Goal: Task Accomplishment & Management: Manage account settings

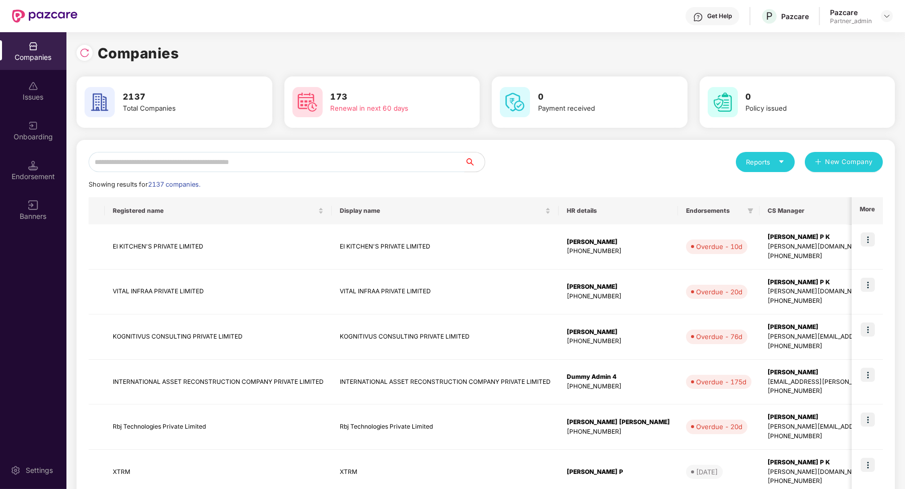
click at [178, 165] on input "text" at bounding box center [277, 162] width 376 height 20
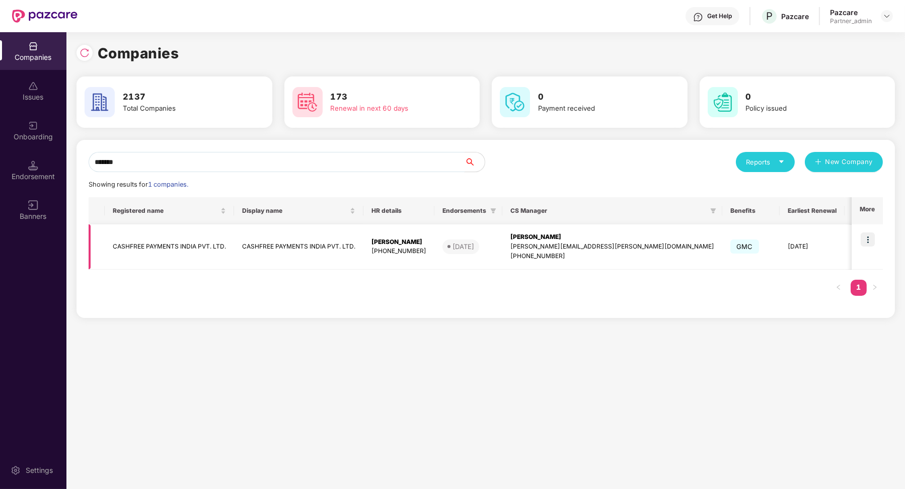
type input "*******"
click at [221, 251] on td "CASHFREE PAYMENTS INDIA PVT. LTD." at bounding box center [169, 247] width 129 height 45
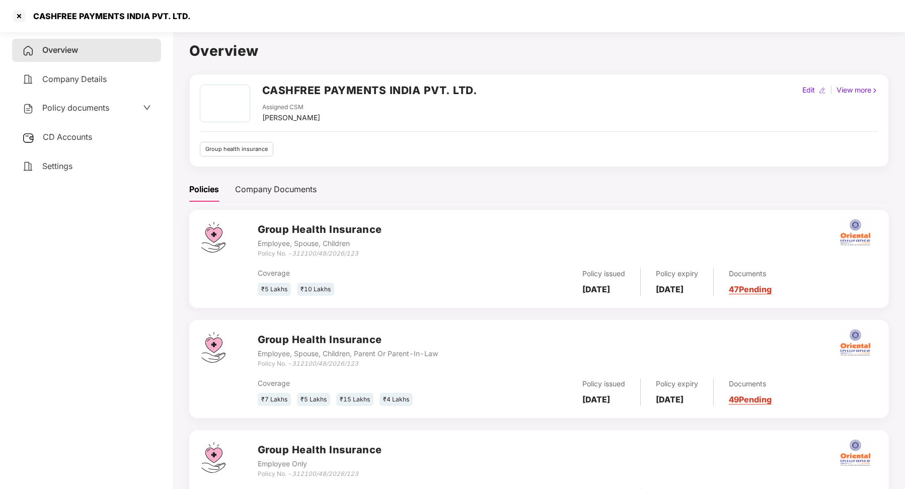
click at [37, 15] on div "CASHFREE PAYMENTS INDIA PVT. LTD." at bounding box center [109, 16] width 164 height 10
drag, startPoint x: 35, startPoint y: 15, endPoint x: 65, endPoint y: 16, distance: 29.7
click at [64, 16] on div "CASHFREE PAYMENTS INDIA PVT. LTD." at bounding box center [109, 16] width 164 height 10
click at [93, 24] on div "CASHFREE PAYMENTS INDIA PVT. LTD." at bounding box center [101, 16] width 180 height 16
drag, startPoint x: 155, startPoint y: 15, endPoint x: 42, endPoint y: 8, distance: 113.0
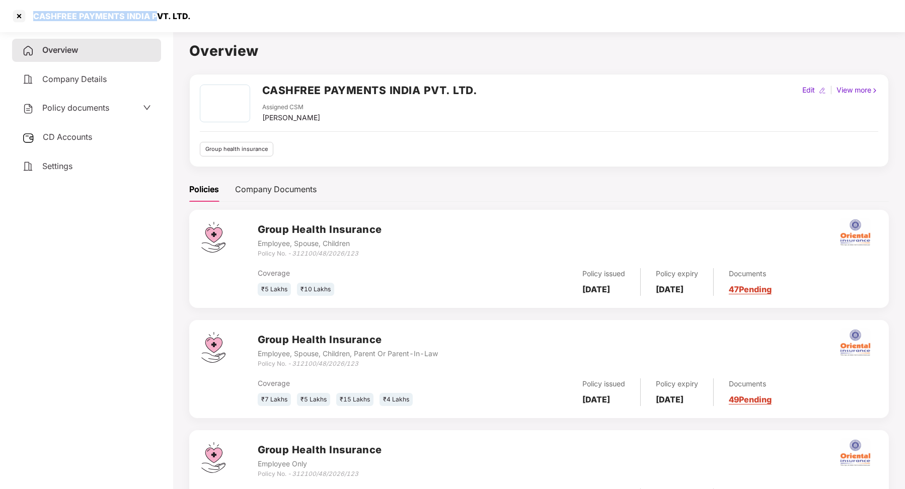
click at [42, 8] on div "CASHFREE PAYMENTS INDIA PVT. LTD." at bounding box center [101, 16] width 180 height 16
copy div "CASHFREE PAYMENTS INDIA P"
click at [12, 9] on div at bounding box center [19, 16] width 16 height 16
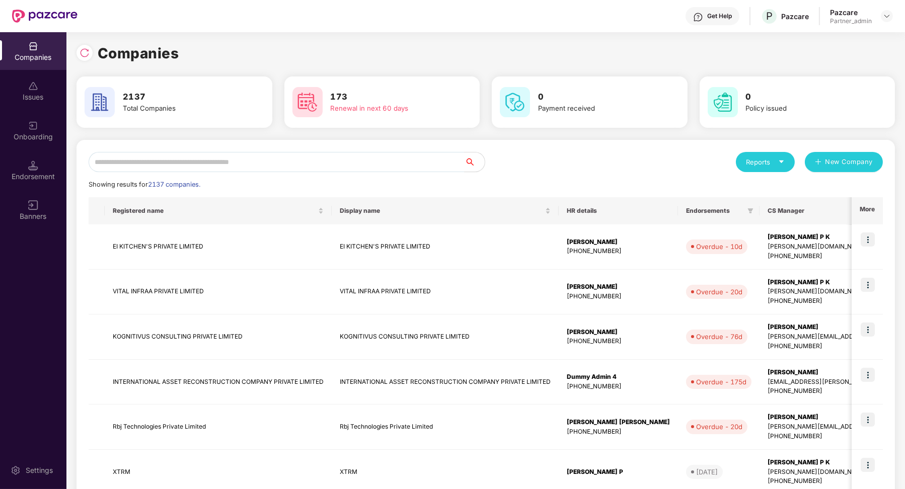
click at [40, 167] on div "Endorsement" at bounding box center [33, 171] width 66 height 38
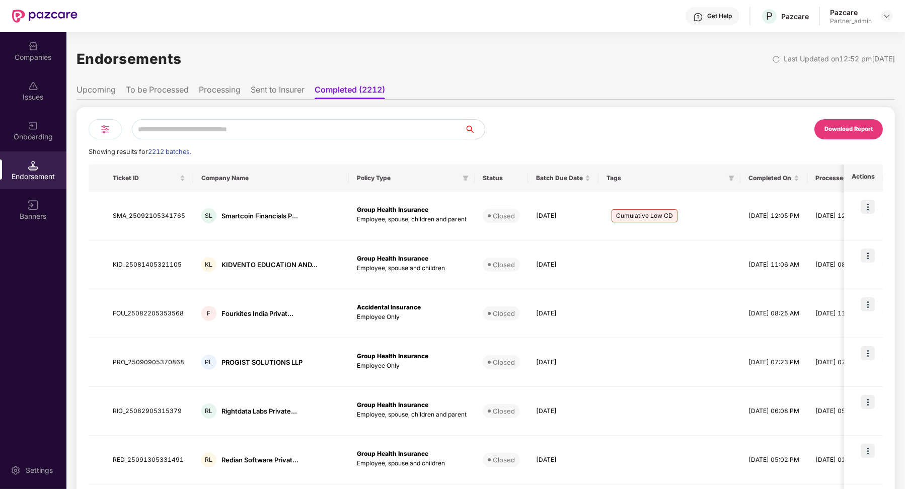
click at [102, 87] on li "Upcoming" at bounding box center [96, 92] width 39 height 15
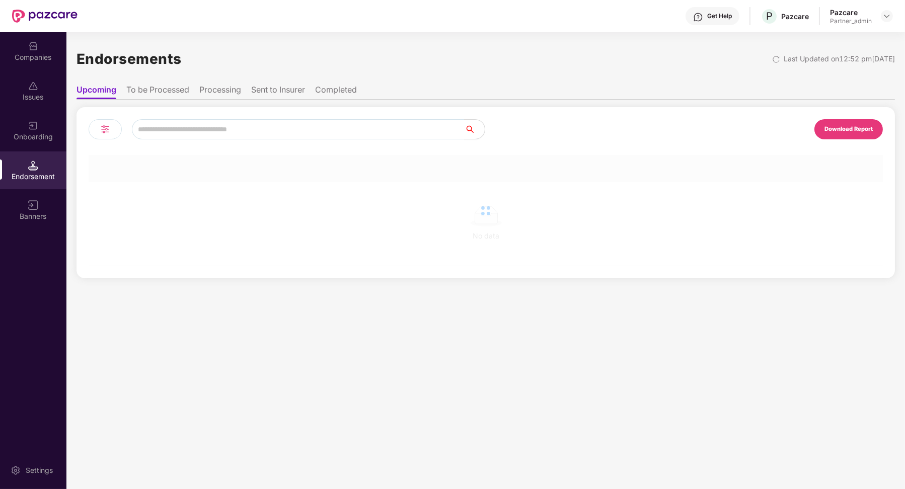
click at [139, 93] on ul "Upcoming To be Processed Processing Sent to Insurer Completed" at bounding box center [486, 90] width 819 height 20
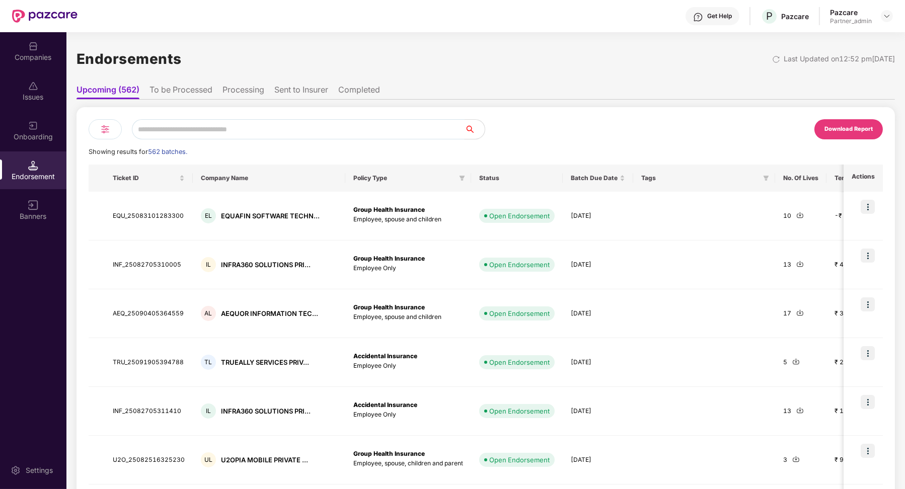
click at [169, 129] on input "text" at bounding box center [298, 129] width 333 height 20
paste input "**********"
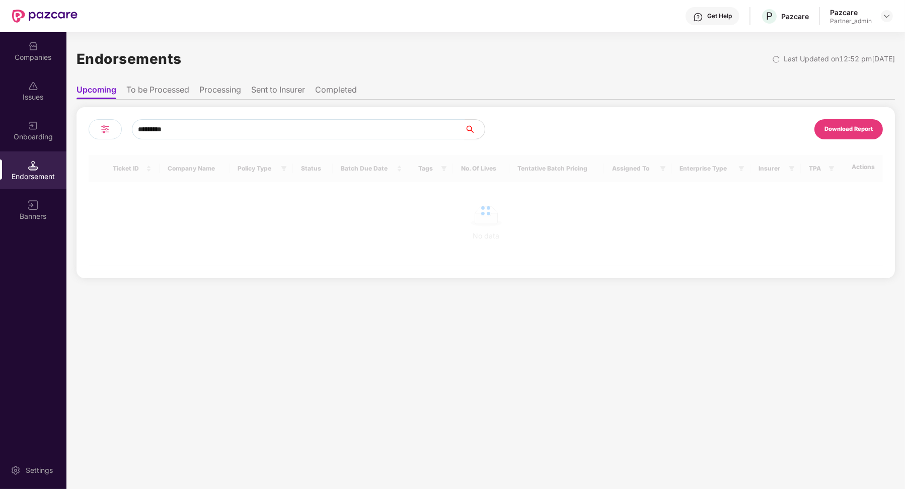
type input "********"
click at [162, 89] on li "To be Processed" at bounding box center [157, 92] width 63 height 15
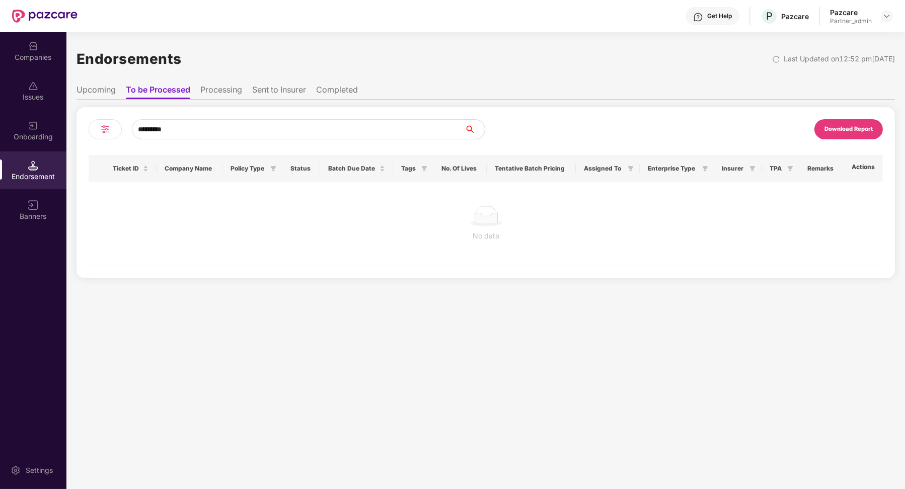
click at [207, 130] on input "********" at bounding box center [298, 129] width 333 height 20
type input "********"
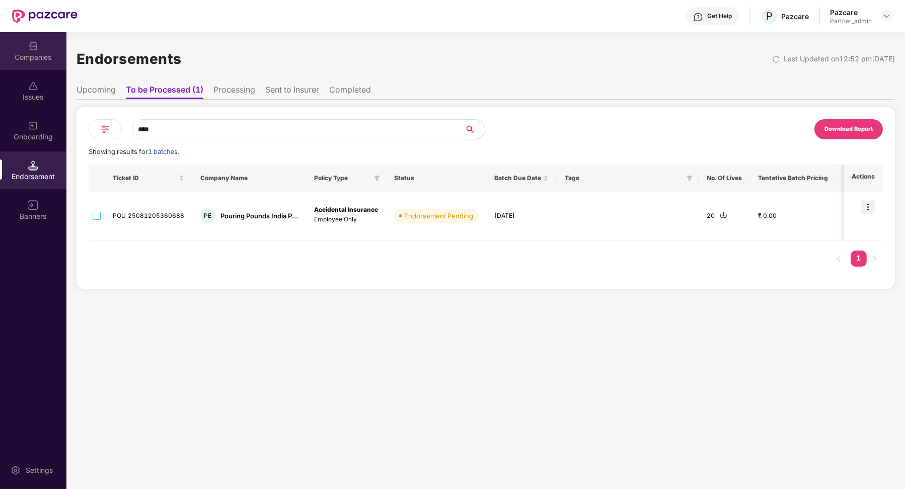
type input "****"
click at [34, 52] on div "Companies" at bounding box center [33, 57] width 66 height 10
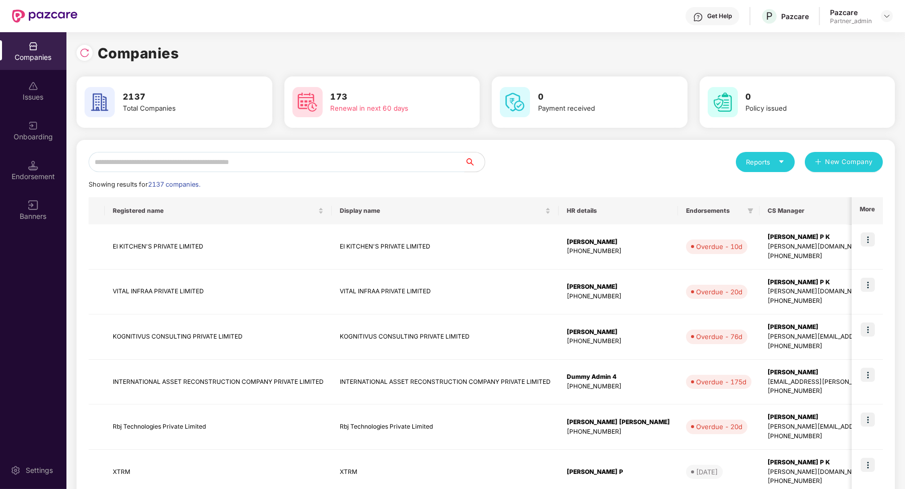
click at [196, 170] on input "text" at bounding box center [277, 162] width 376 height 20
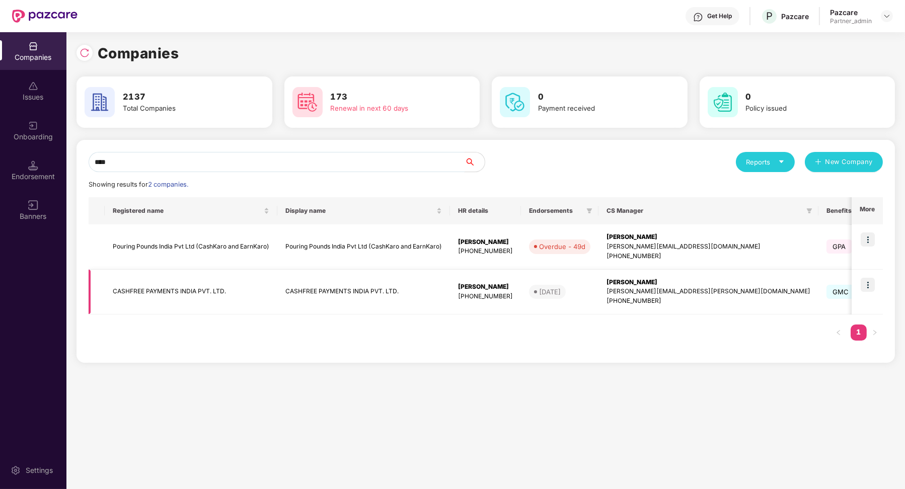
type input "****"
click at [869, 288] on img at bounding box center [868, 285] width 14 height 14
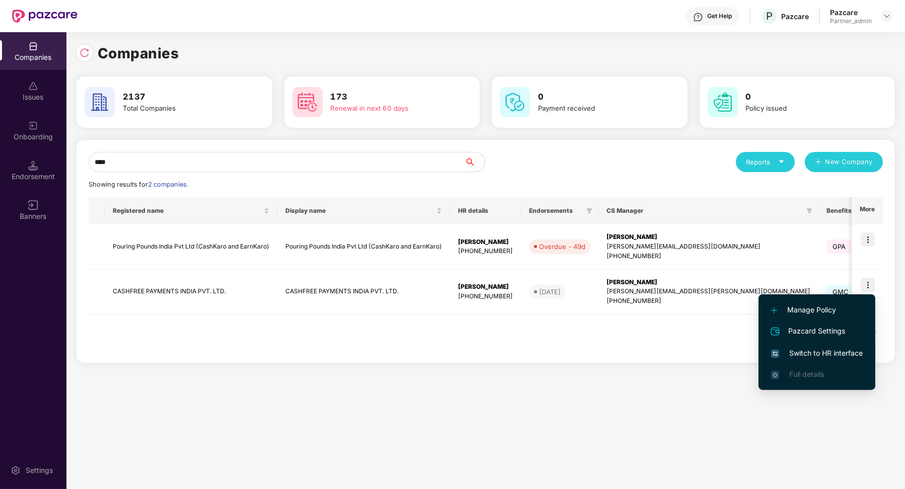
click at [833, 350] on span "Switch to HR interface" at bounding box center [817, 353] width 92 height 11
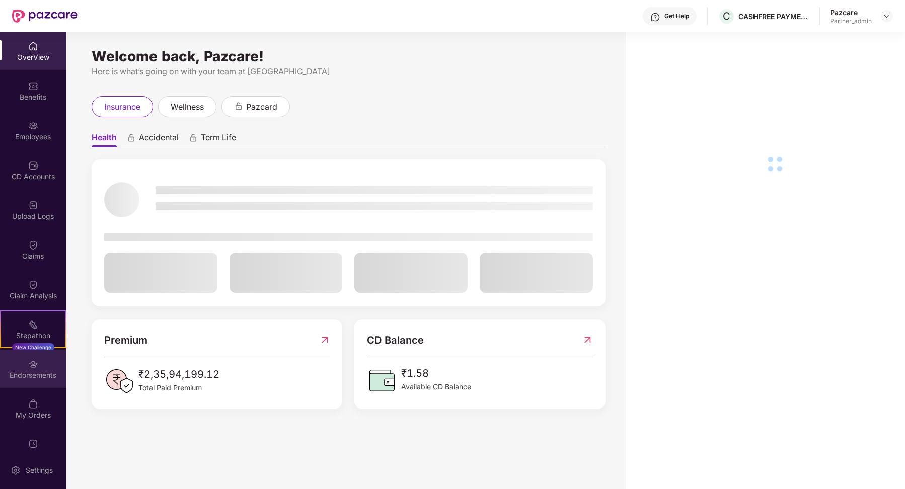
click at [32, 356] on div "Endorsements" at bounding box center [33, 369] width 66 height 38
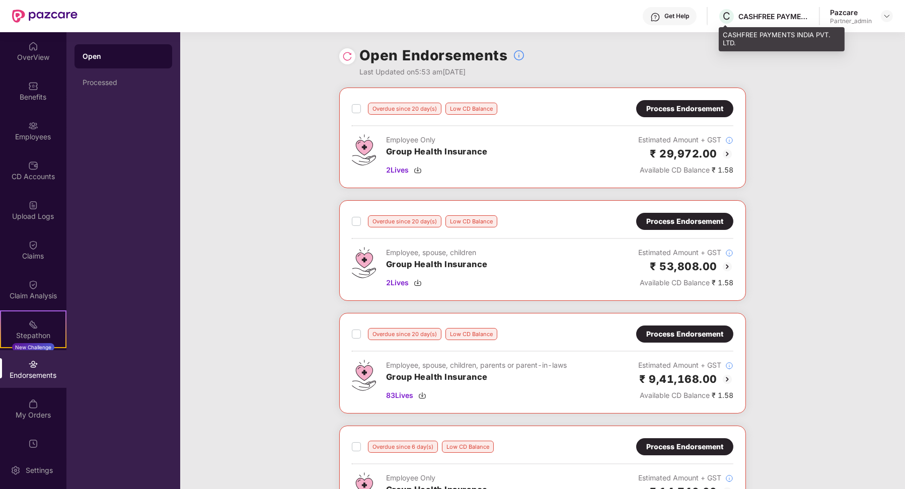
click at [760, 19] on div "CASHFREE PAYMENTS INDIA PVT. LTD." at bounding box center [774, 17] width 70 height 10
copy div "CASHFREE"
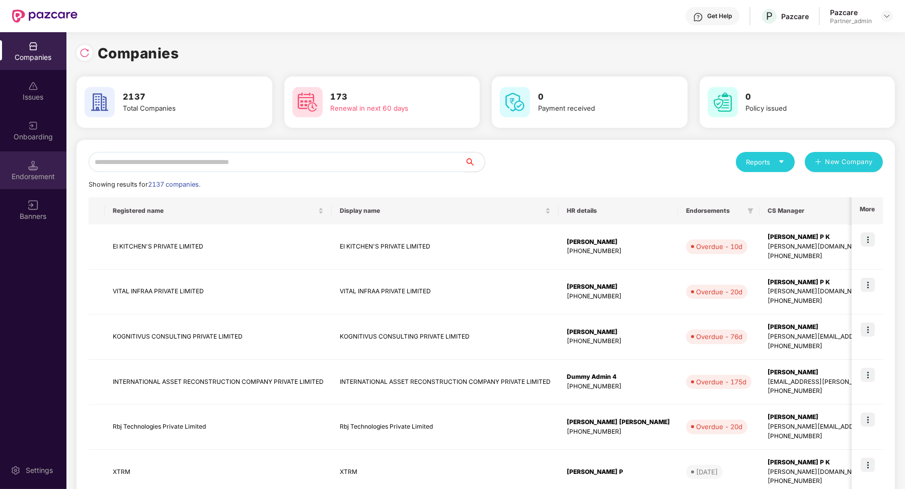
click at [50, 180] on div "Endorsement" at bounding box center [33, 177] width 66 height 10
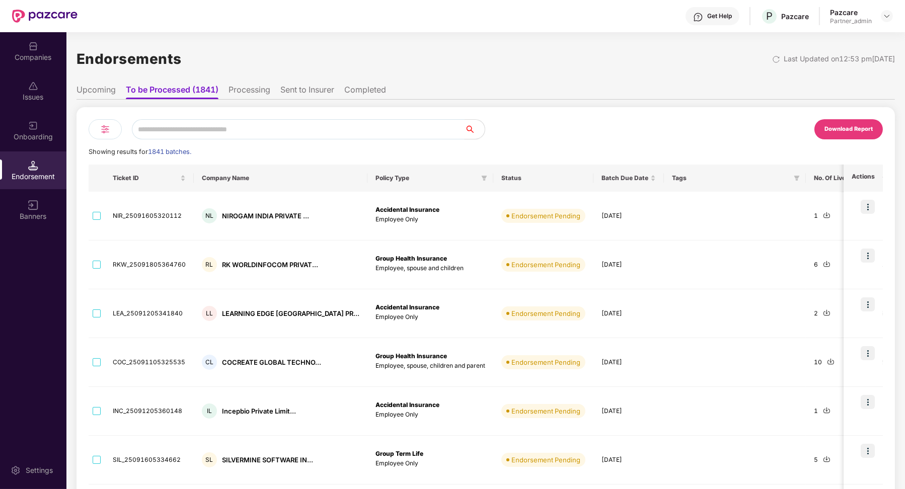
click at [178, 131] on input "text" at bounding box center [298, 129] width 333 height 20
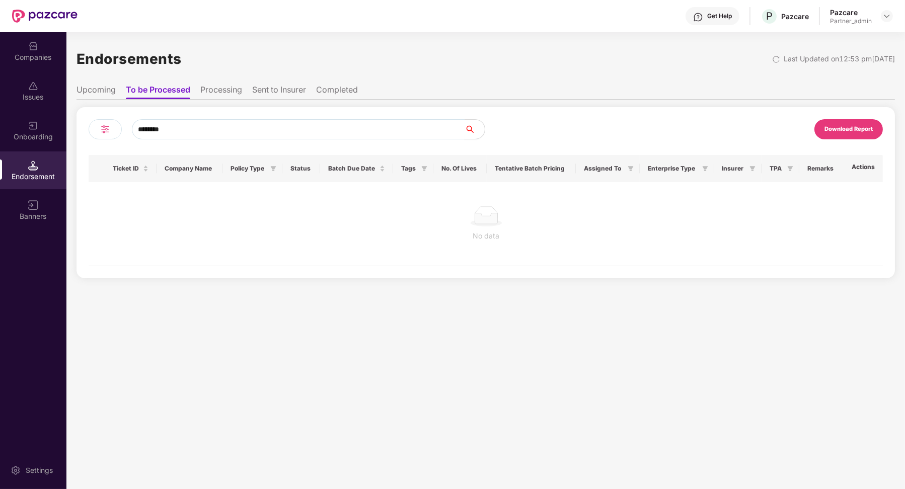
type input "********"
click at [34, 57] on div "Companies" at bounding box center [33, 57] width 66 height 10
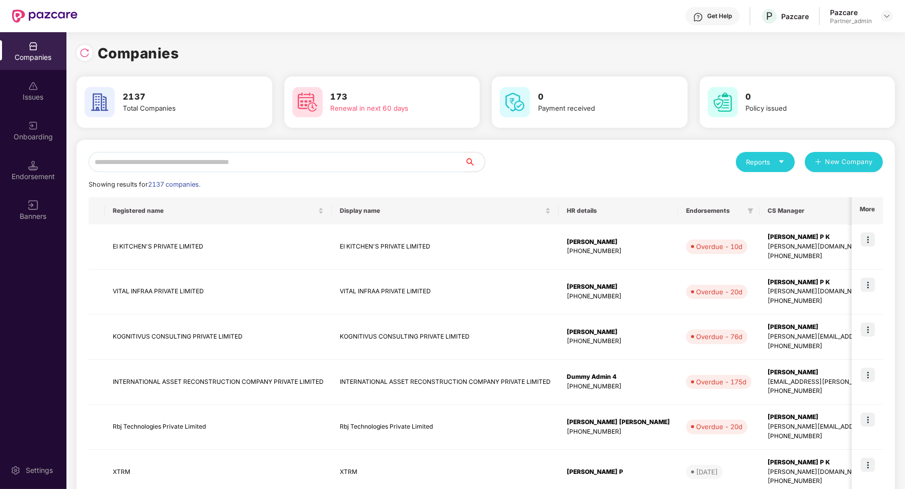
click at [236, 179] on div "Reports New Company Showing results for 2137 companies. Registered name Display…" at bounding box center [486, 431] width 794 height 559
click at [231, 166] on input "text" at bounding box center [277, 162] width 376 height 20
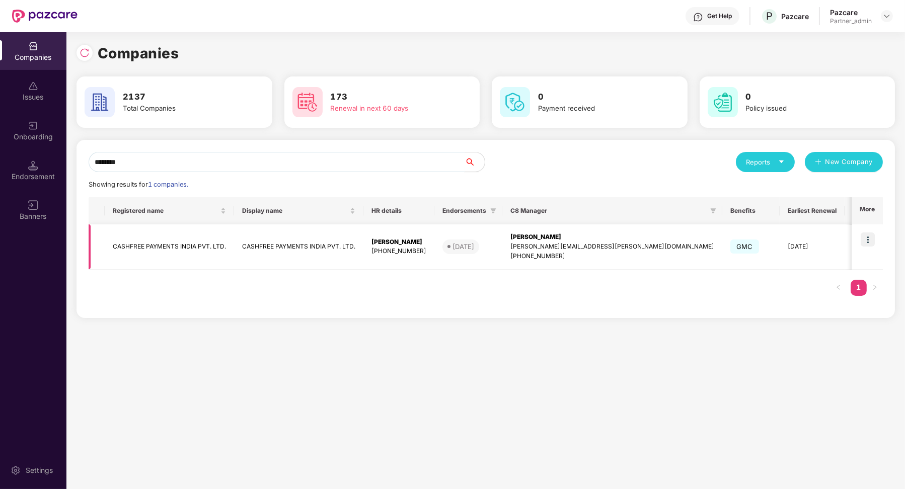
type input "********"
click at [866, 237] on img at bounding box center [868, 240] width 14 height 14
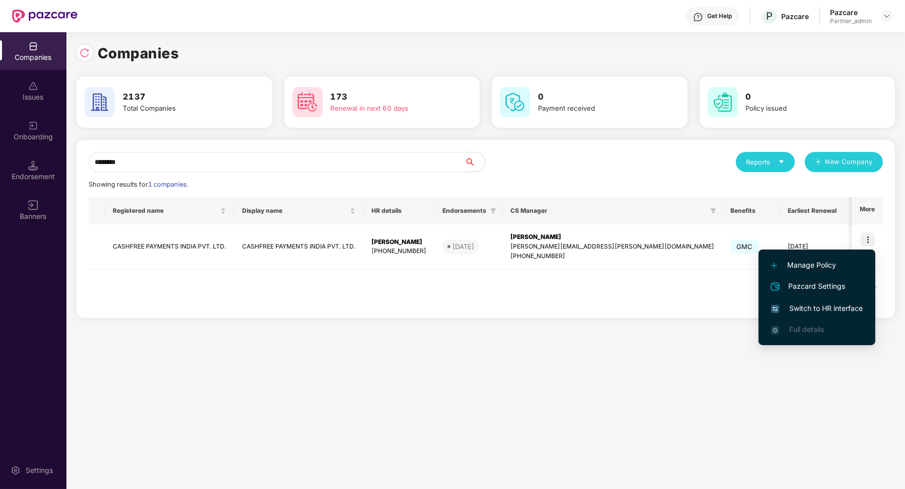
click at [826, 310] on span "Switch to HR interface" at bounding box center [817, 308] width 92 height 11
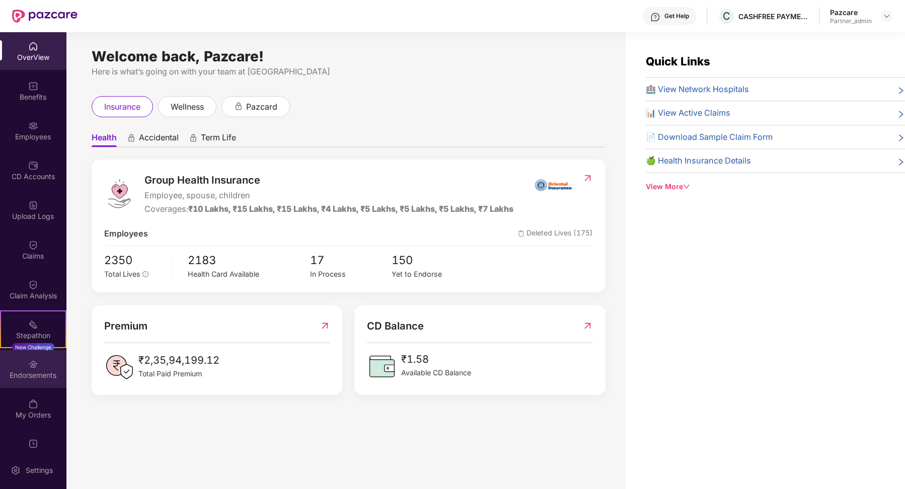
click at [40, 356] on div "Endorsements" at bounding box center [33, 369] width 66 height 38
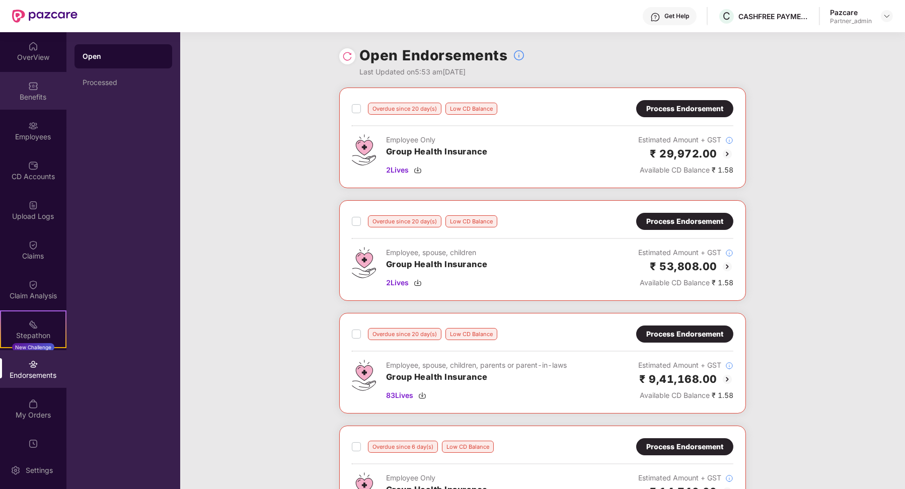
click at [20, 79] on div "Benefits" at bounding box center [33, 91] width 66 height 38
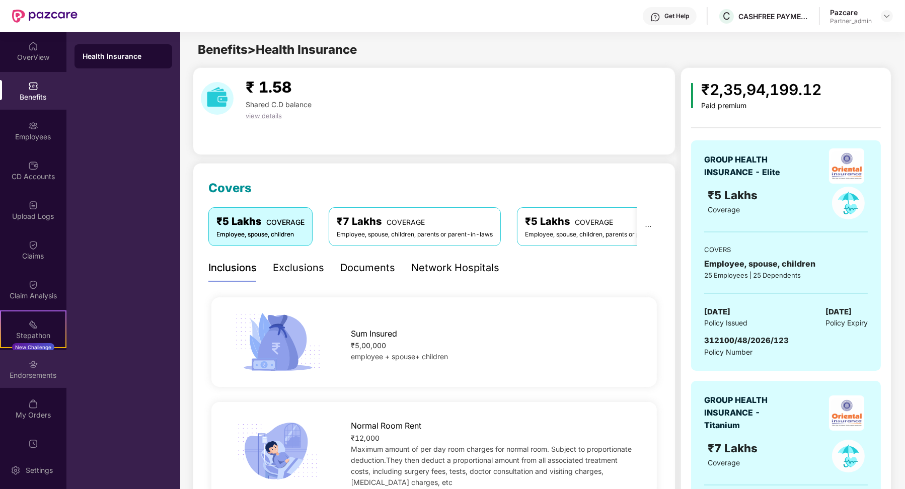
click at [19, 371] on div "Endorsements" at bounding box center [33, 376] width 66 height 10
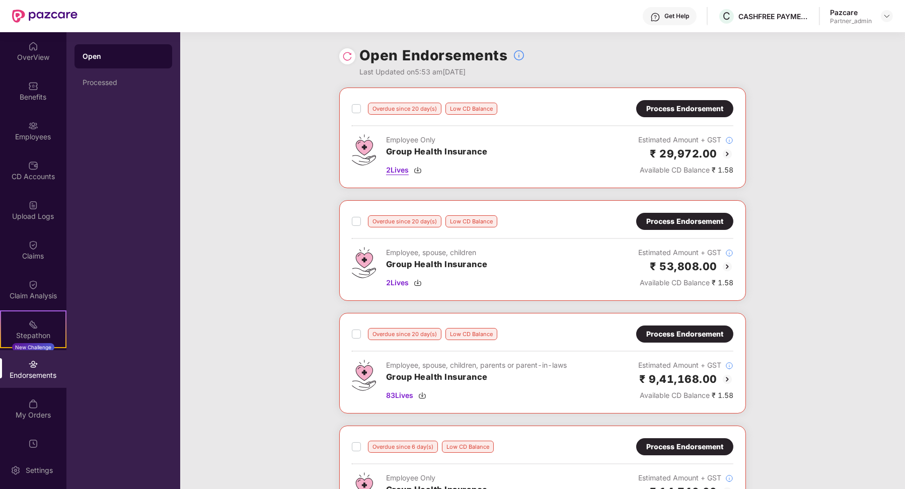
click at [388, 169] on span "2 Lives" at bounding box center [397, 170] width 23 height 11
click at [674, 68] on div "Open Endorsements Last Updated on 5:53 am[DATE]" at bounding box center [542, 59] width 407 height 55
click at [44, 124] on div "Employees" at bounding box center [33, 131] width 66 height 38
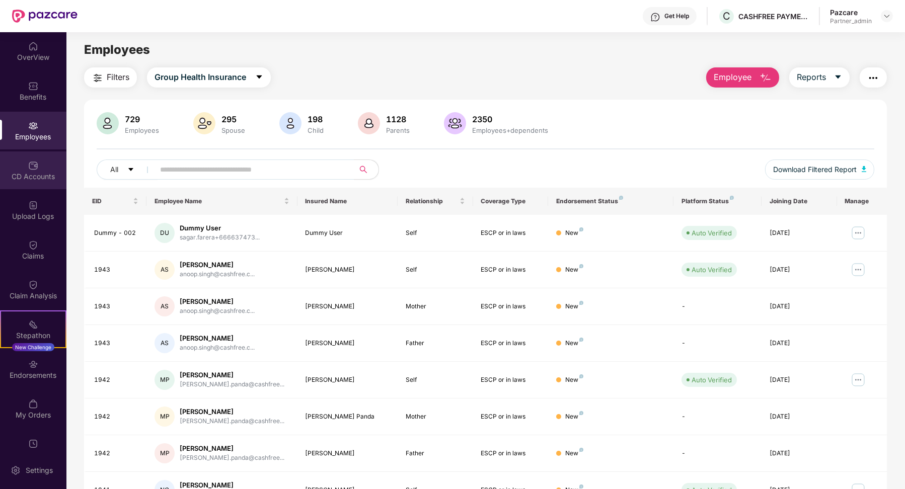
click at [35, 176] on div "CD Accounts" at bounding box center [33, 177] width 66 height 10
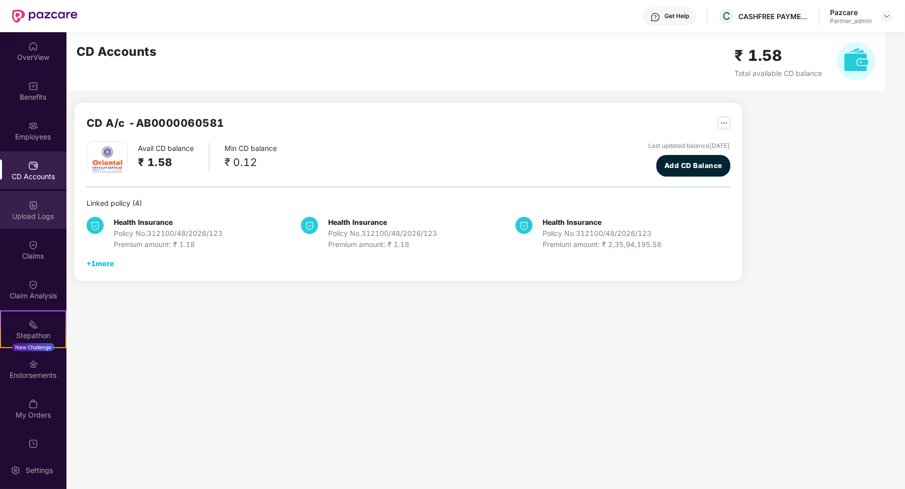
click at [37, 208] on div "Upload Logs" at bounding box center [33, 210] width 66 height 38
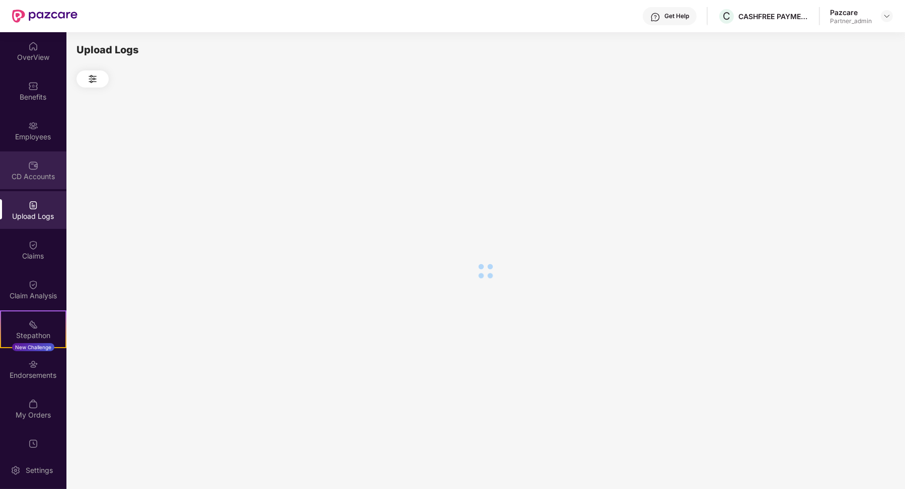
click at [28, 172] on div "CD Accounts" at bounding box center [33, 177] width 66 height 10
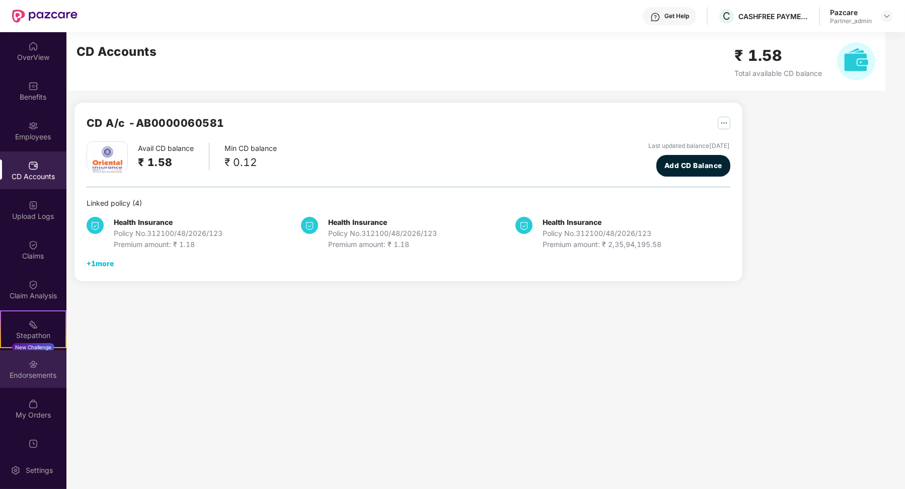
click at [40, 363] on div "Endorsements" at bounding box center [33, 369] width 66 height 38
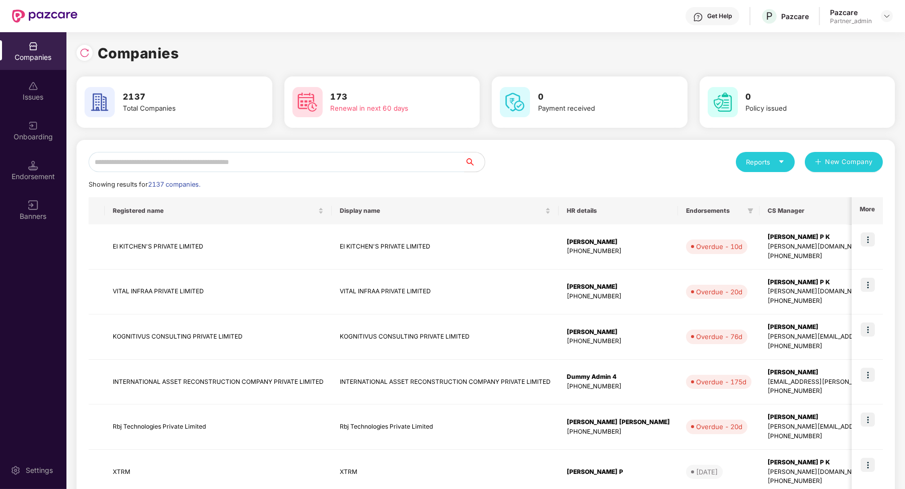
click at [23, 184] on div "Endorsement" at bounding box center [33, 171] width 66 height 38
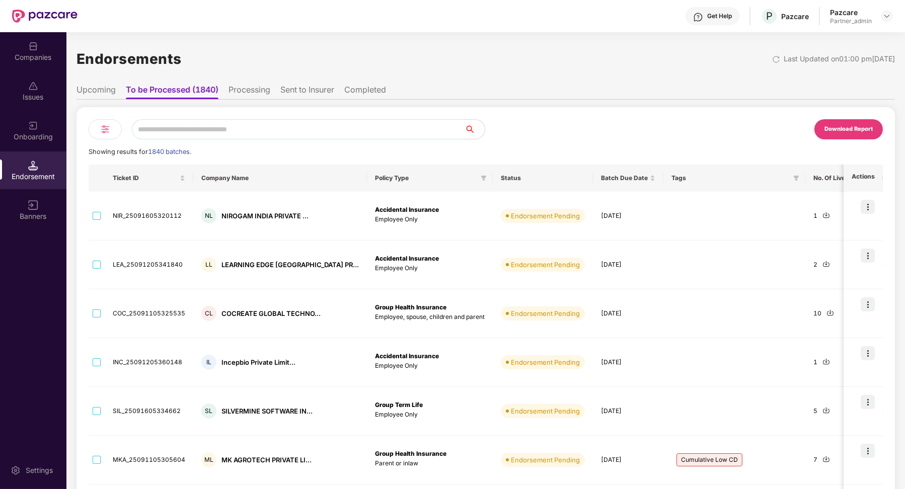
click at [825, 128] on div "Download Report" at bounding box center [849, 129] width 48 height 9
click at [49, 46] on div "Companies" at bounding box center [33, 51] width 66 height 38
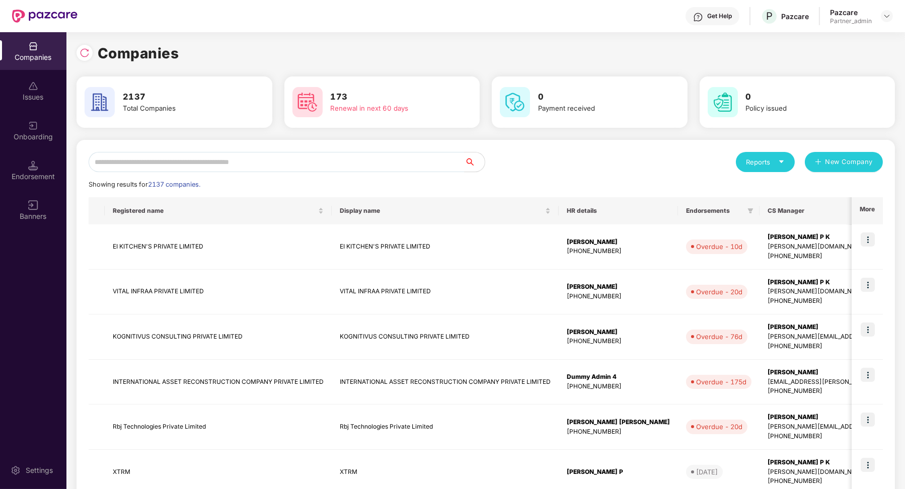
click at [184, 177] on div "Reports New Company Showing results for 2137 companies. Registered name Display…" at bounding box center [486, 431] width 794 height 559
click at [178, 166] on input "text" at bounding box center [277, 162] width 376 height 20
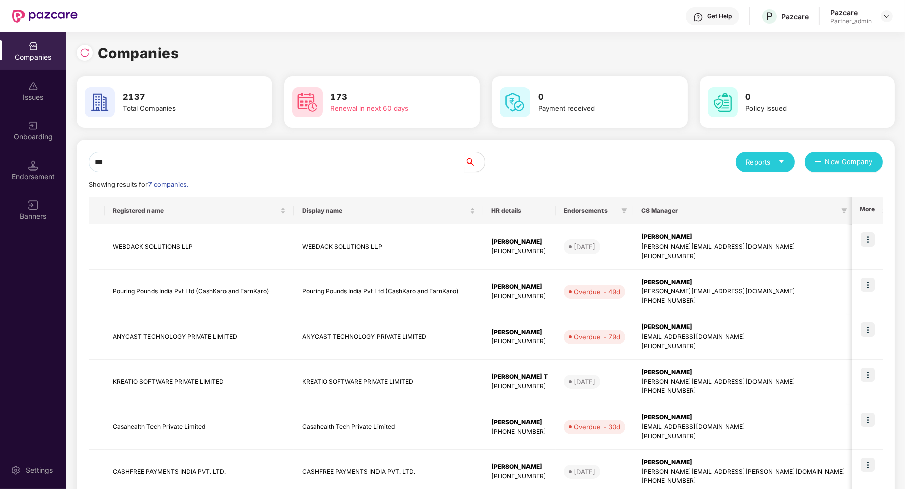
type input "****"
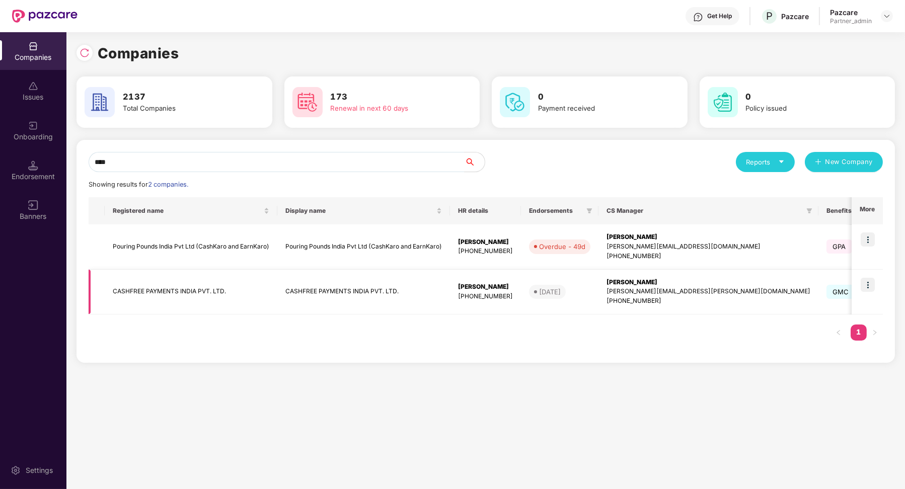
click at [198, 285] on td "CASHFREE PAYMENTS INDIA PVT. LTD." at bounding box center [191, 292] width 173 height 45
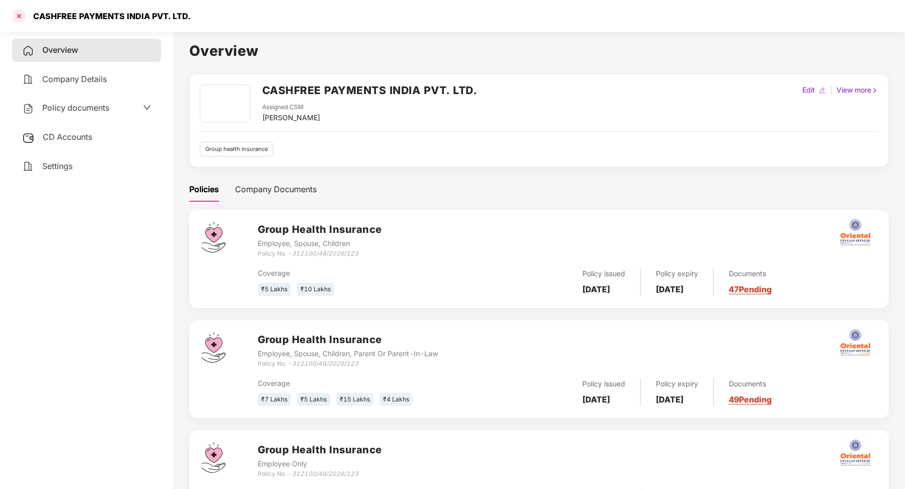
click at [24, 14] on div at bounding box center [19, 16] width 16 height 16
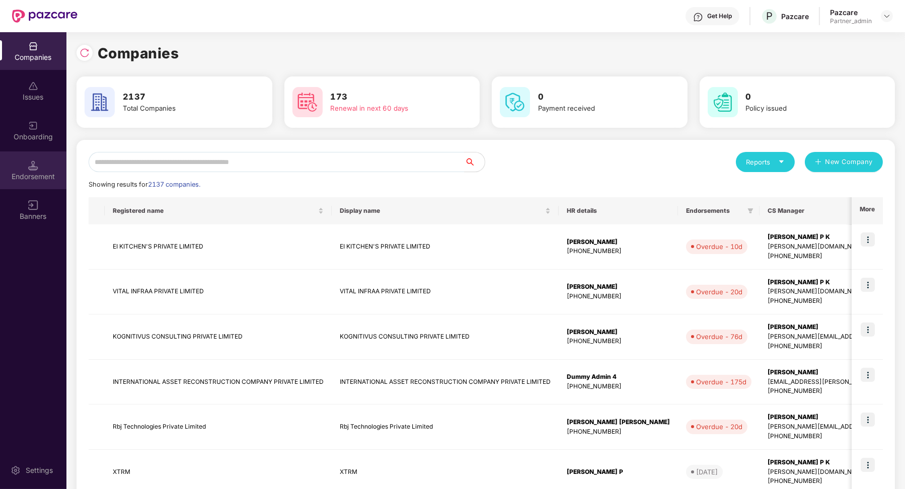
click at [48, 179] on div "Endorsement" at bounding box center [33, 177] width 66 height 10
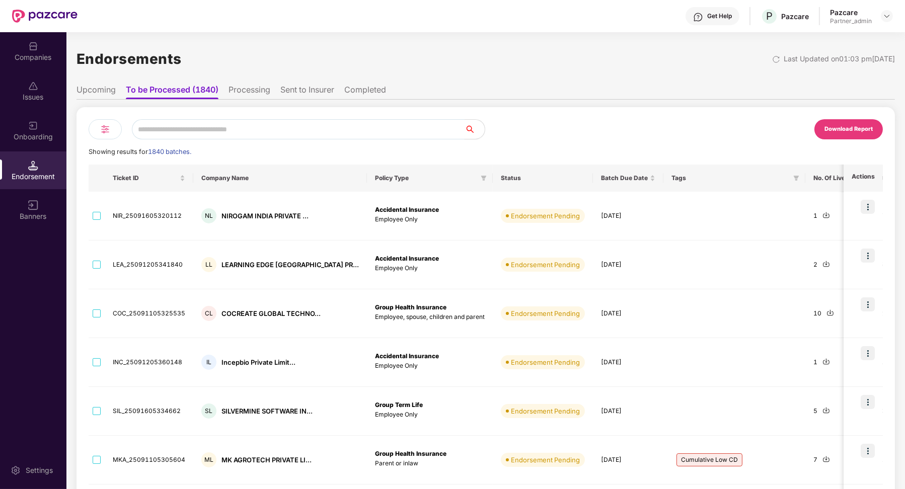
click at [185, 125] on input "text" at bounding box center [298, 129] width 333 height 20
paste input "**********"
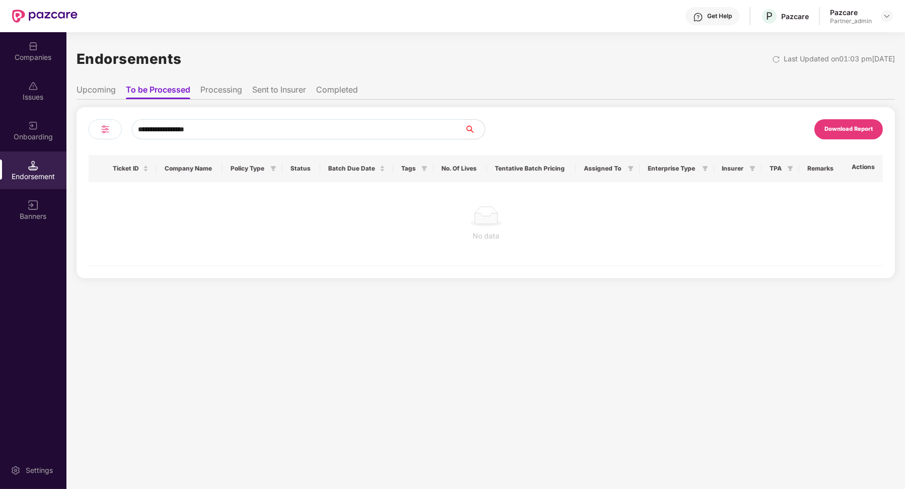
click at [128, 135] on div "**********" at bounding box center [287, 129] width 397 height 20
click at [121, 133] on div "**********" at bounding box center [287, 129] width 397 height 20
click at [119, 133] on div at bounding box center [105, 129] width 33 height 20
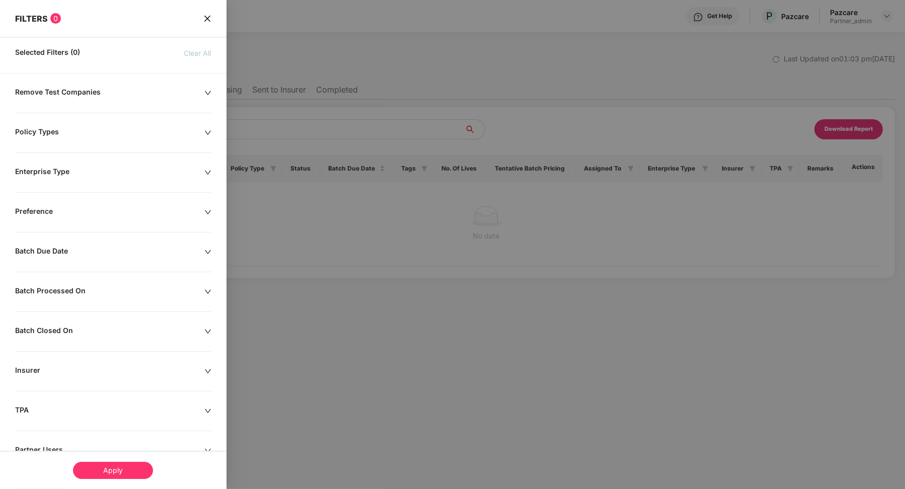
click at [410, 207] on div at bounding box center [452, 244] width 905 height 489
click at [209, 18] on icon "close" at bounding box center [207, 19] width 8 height 8
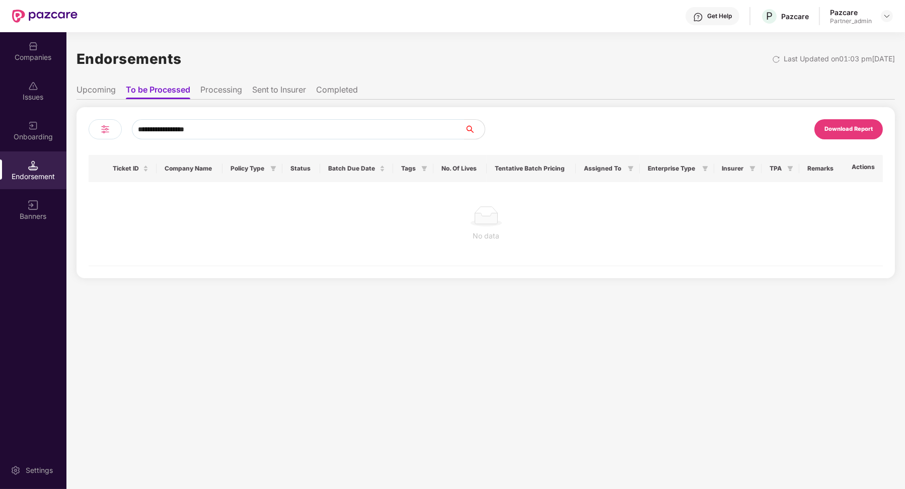
click at [421, 201] on div "No data" at bounding box center [486, 224] width 795 height 84
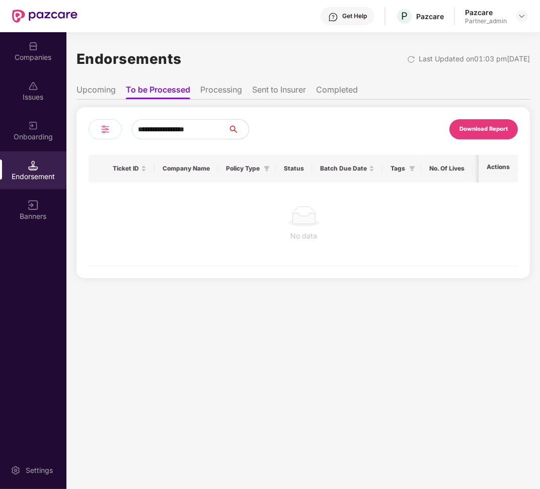
click at [226, 127] on input "**********" at bounding box center [180, 129] width 97 height 20
type input "**********"
click at [188, 126] on input "**********" at bounding box center [180, 129] width 97 height 20
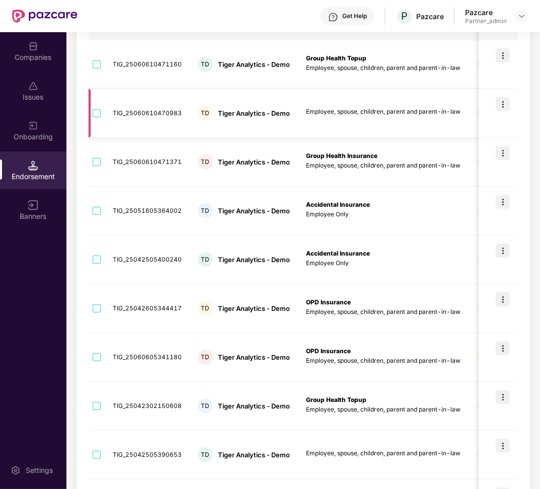
scroll to position [237, 0]
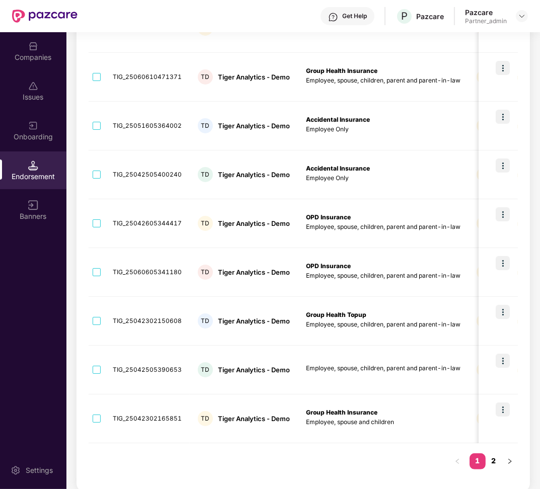
click at [494, 466] on link "2" at bounding box center [494, 461] width 16 height 15
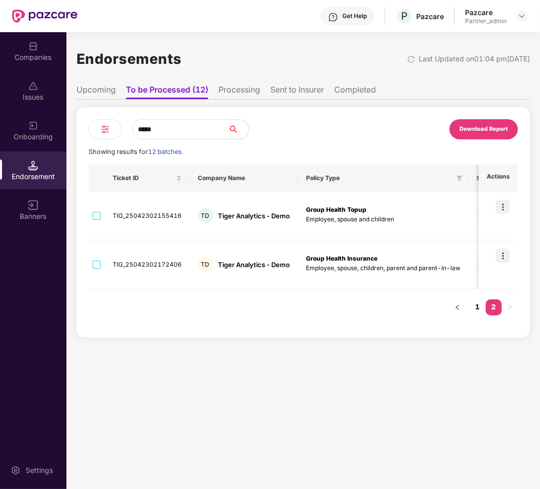
scroll to position [0, 0]
click at [198, 125] on input "*****" at bounding box center [180, 129] width 97 height 20
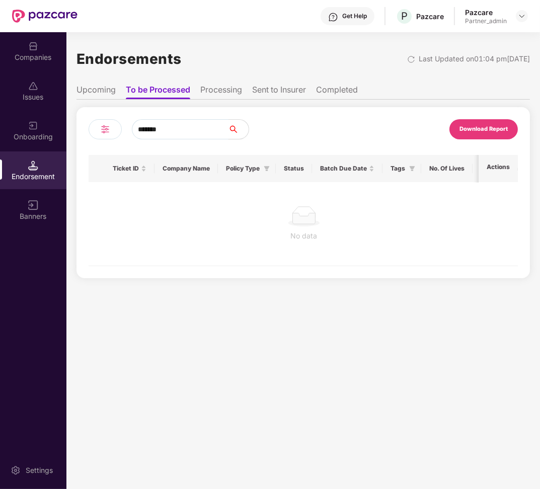
type input "********"
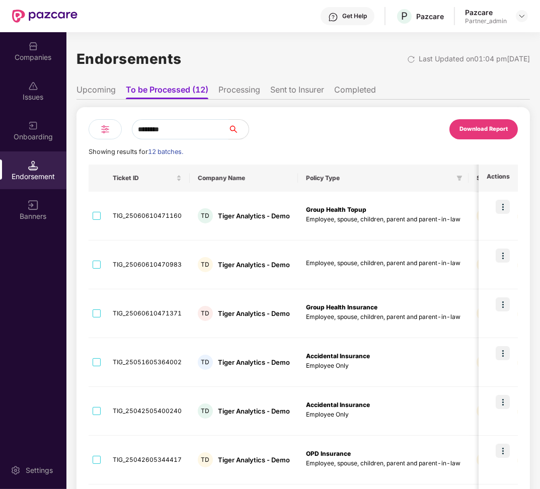
drag, startPoint x: 192, startPoint y: 127, endPoint x: 83, endPoint y: 125, distance: 109.8
click at [87, 126] on div "******** Download Report Showing results for 12 batches. Ticket ID Company Name…" at bounding box center [304, 417] width 454 height 621
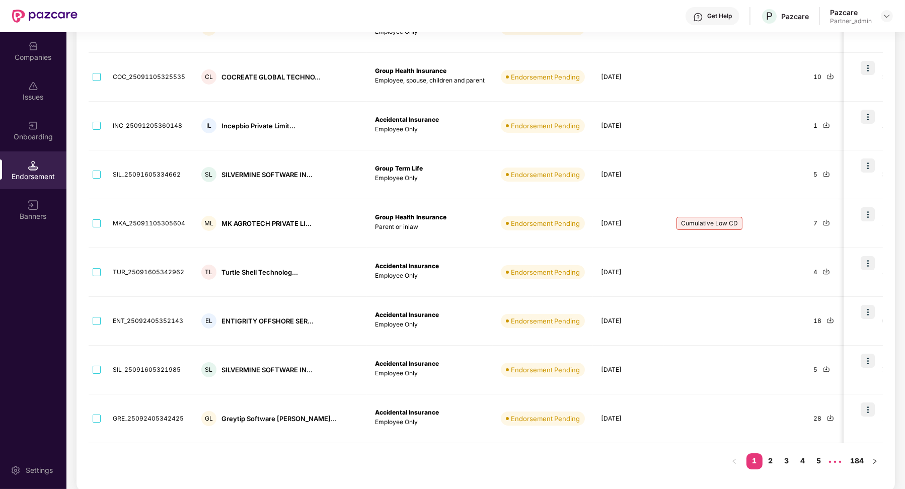
scroll to position [96, 0]
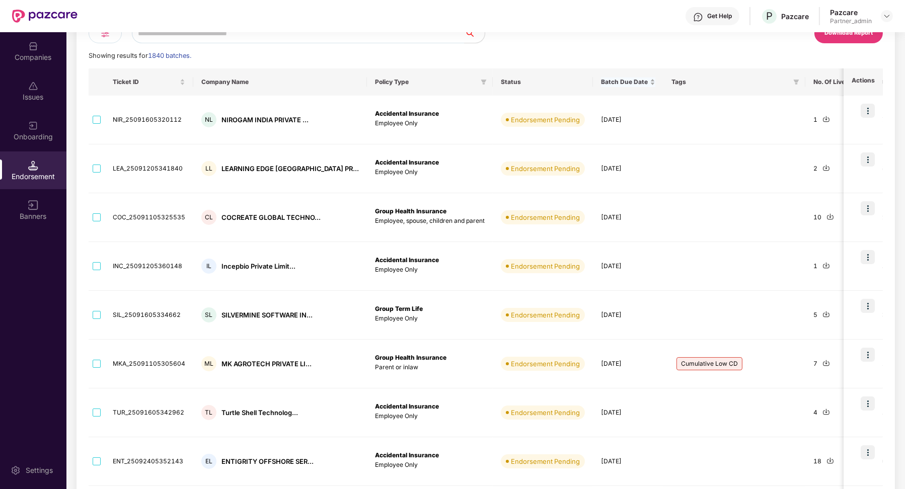
click at [613, 81] on div "Batch Due Date" at bounding box center [628, 83] width 54 height 10
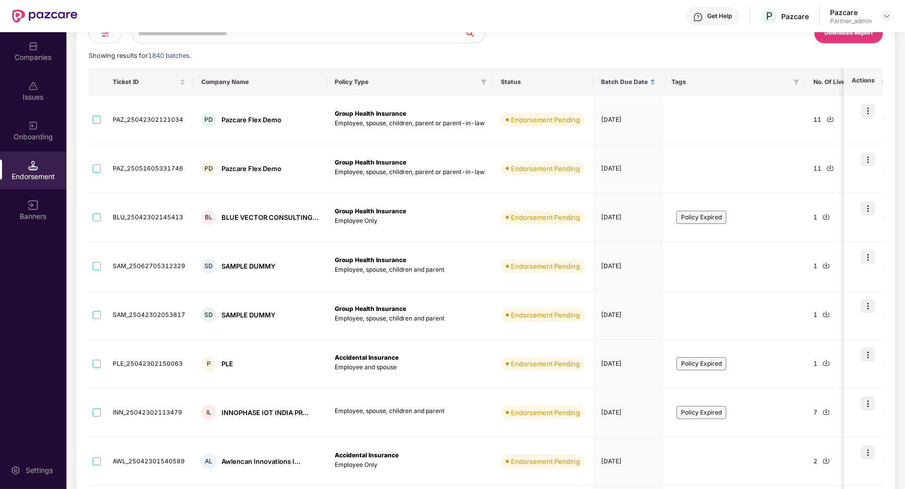
click at [647, 83] on div "Batch Due Date" at bounding box center [628, 83] width 54 height 10
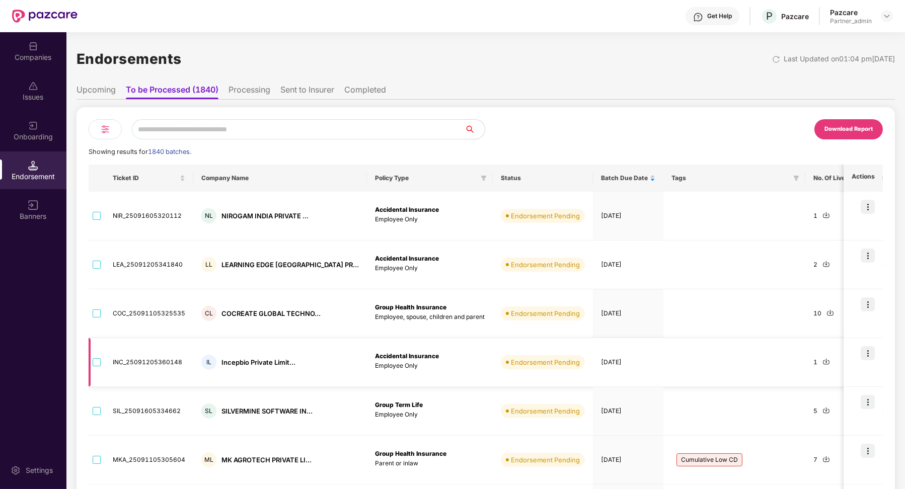
scroll to position [237, 0]
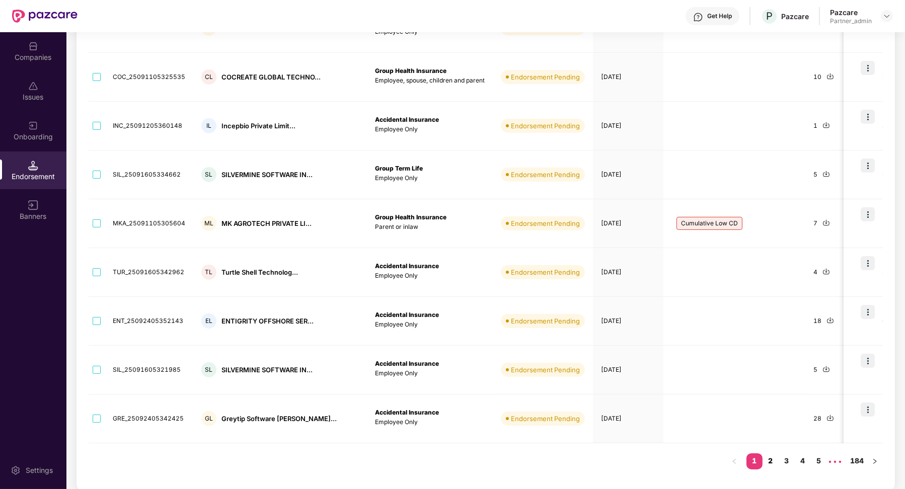
click at [777, 464] on link "2" at bounding box center [771, 461] width 16 height 15
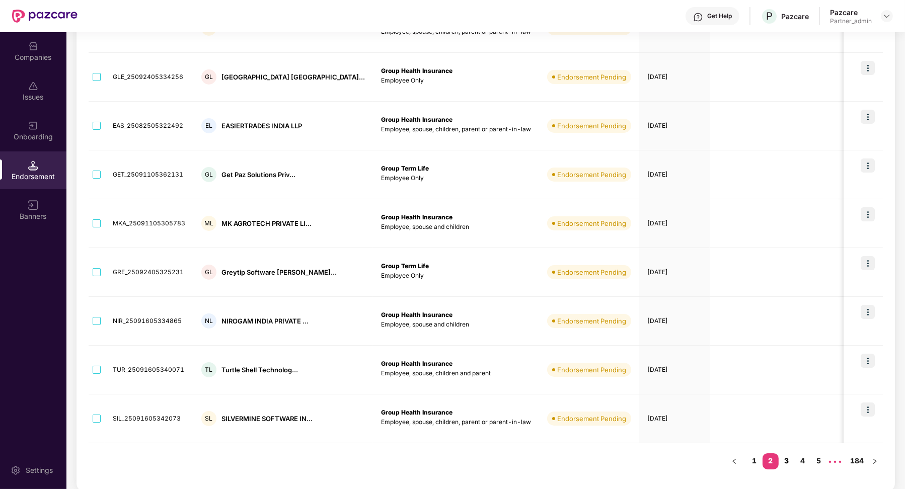
click at [789, 457] on link "3" at bounding box center [787, 461] width 16 height 15
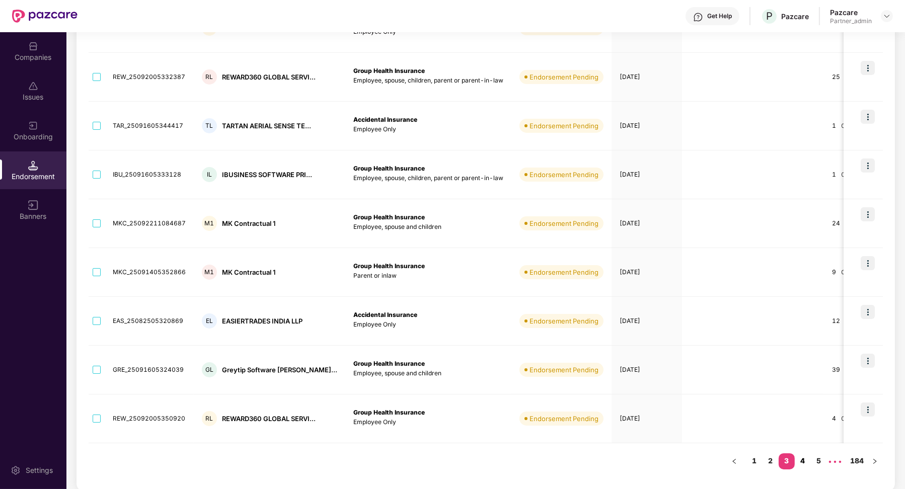
click at [804, 462] on link "4" at bounding box center [803, 461] width 16 height 15
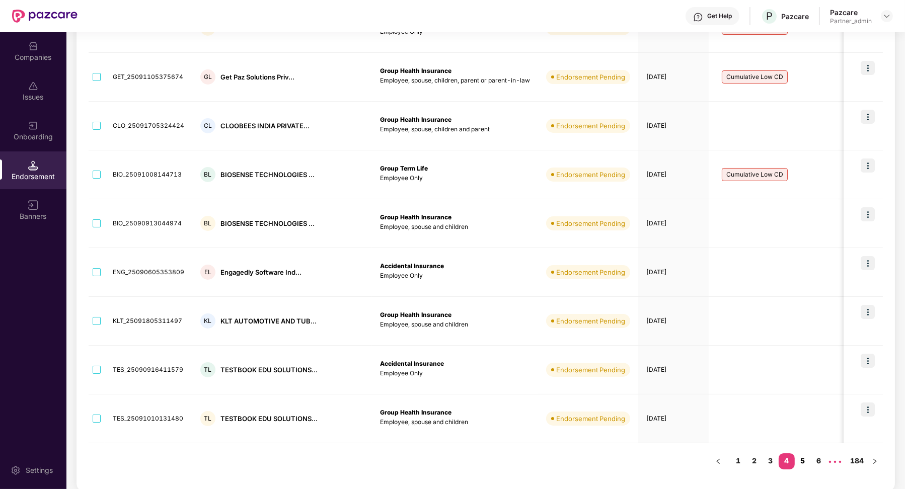
click at [805, 459] on link "5" at bounding box center [803, 461] width 16 height 15
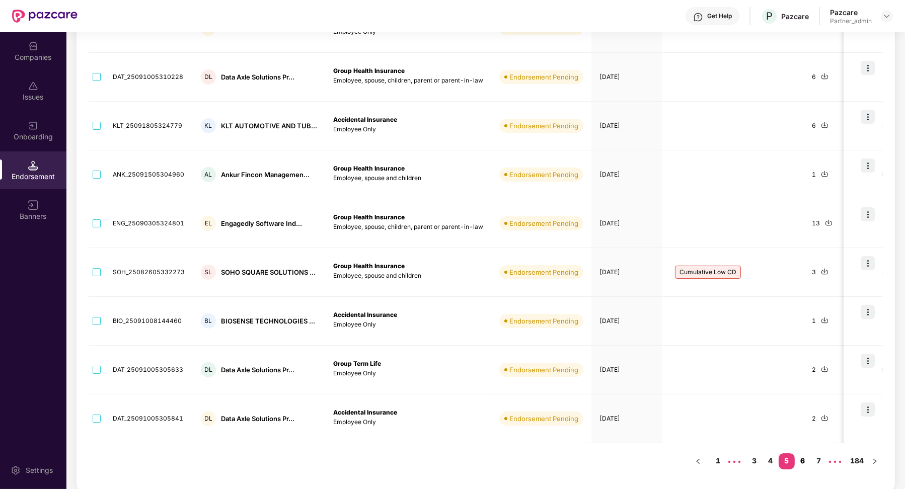
click at [807, 459] on link "6" at bounding box center [803, 461] width 16 height 15
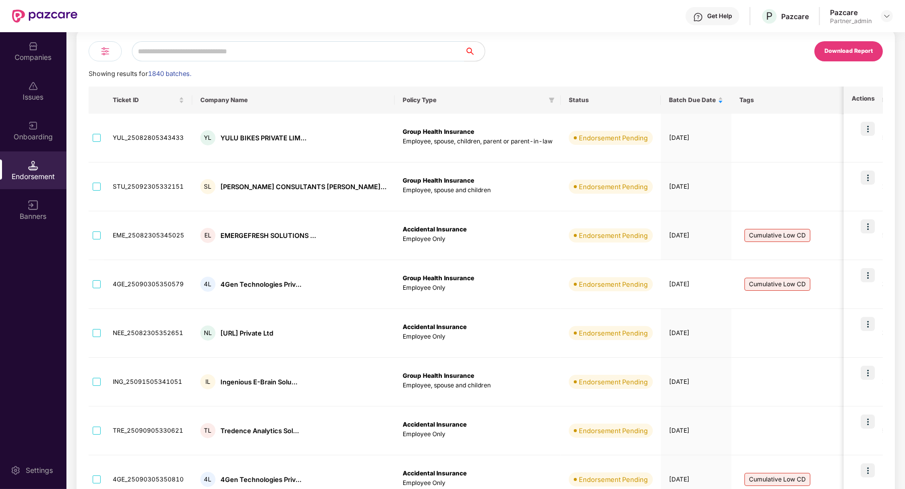
scroll to position [0, 0]
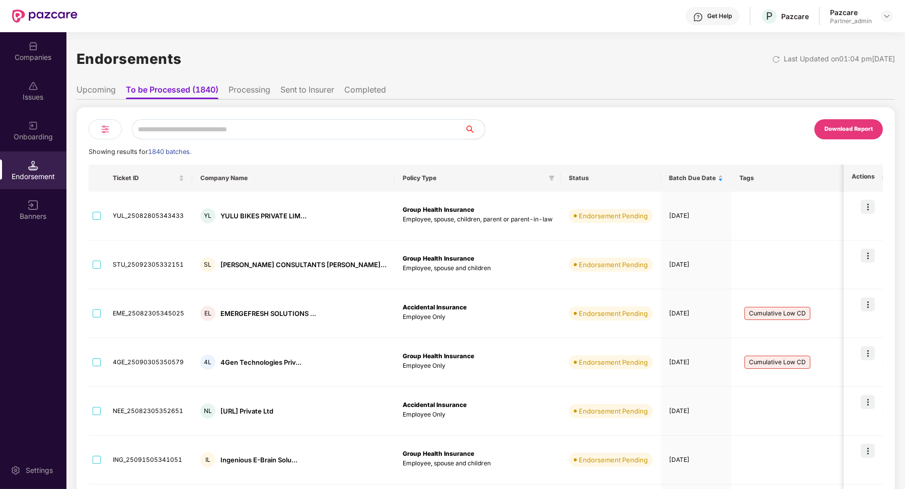
click at [239, 131] on input "text" at bounding box center [298, 129] width 333 height 20
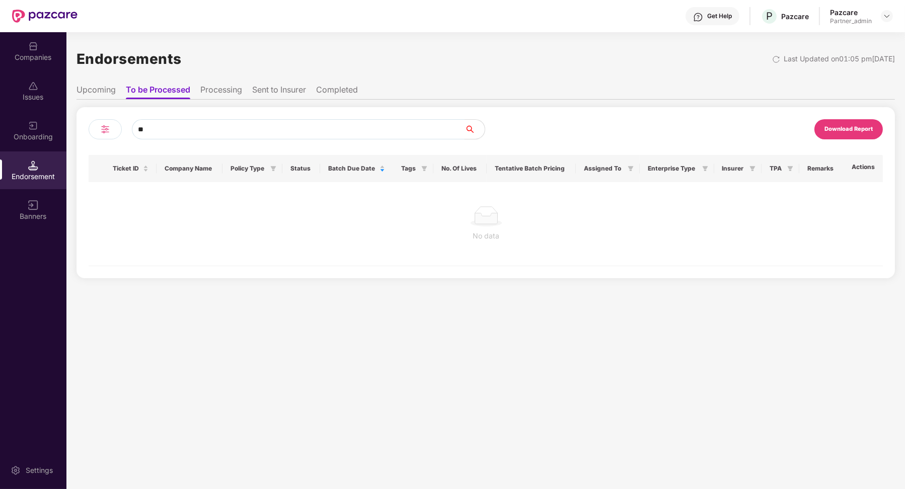
type input "*"
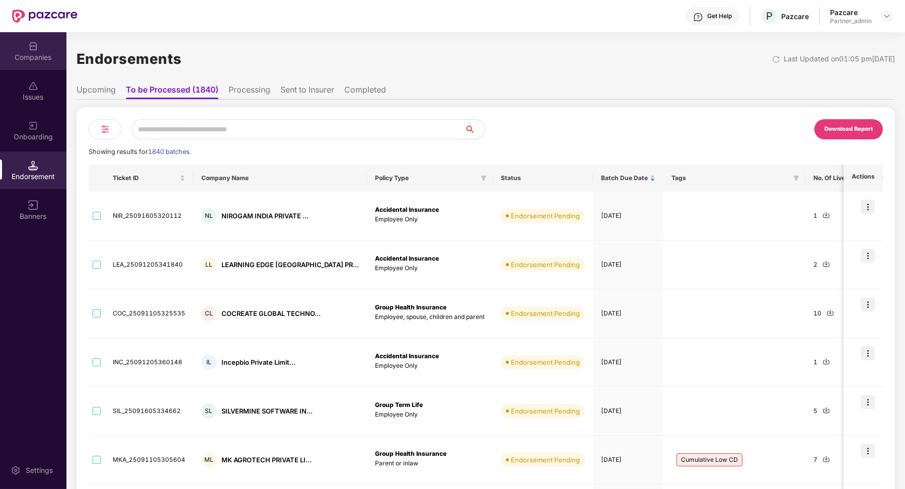
click at [31, 51] on div "Companies" at bounding box center [33, 51] width 66 height 38
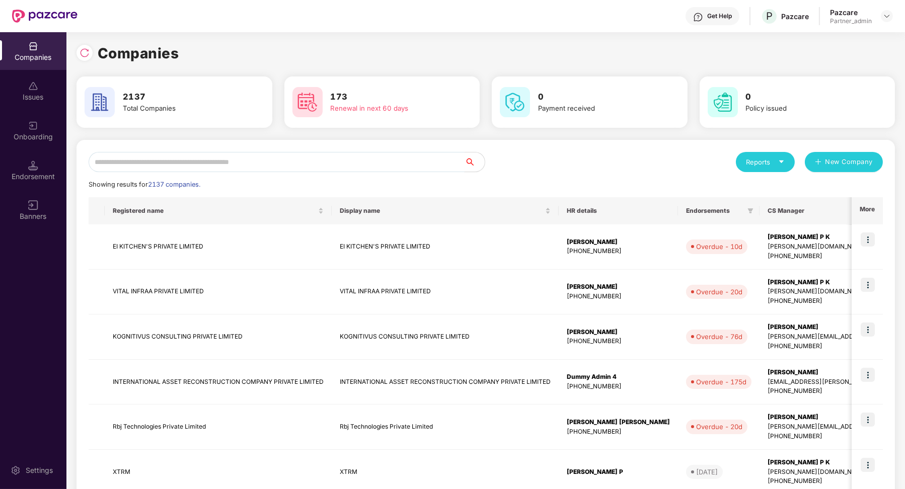
click at [192, 155] on input "text" at bounding box center [277, 162] width 376 height 20
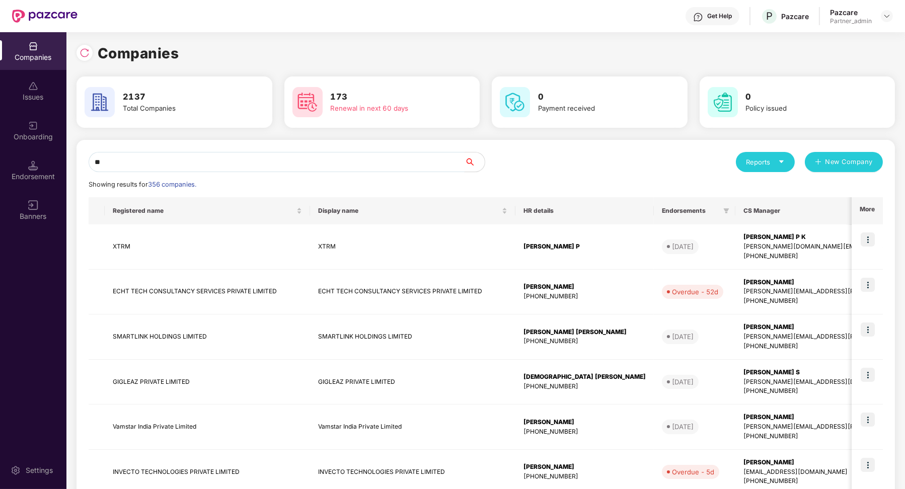
type input "*"
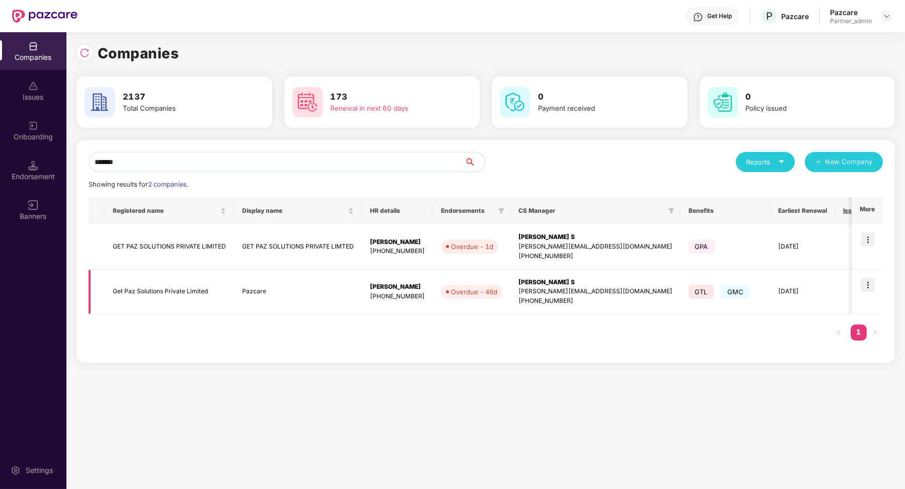
type input "*******"
click at [873, 286] on img at bounding box center [868, 285] width 14 height 14
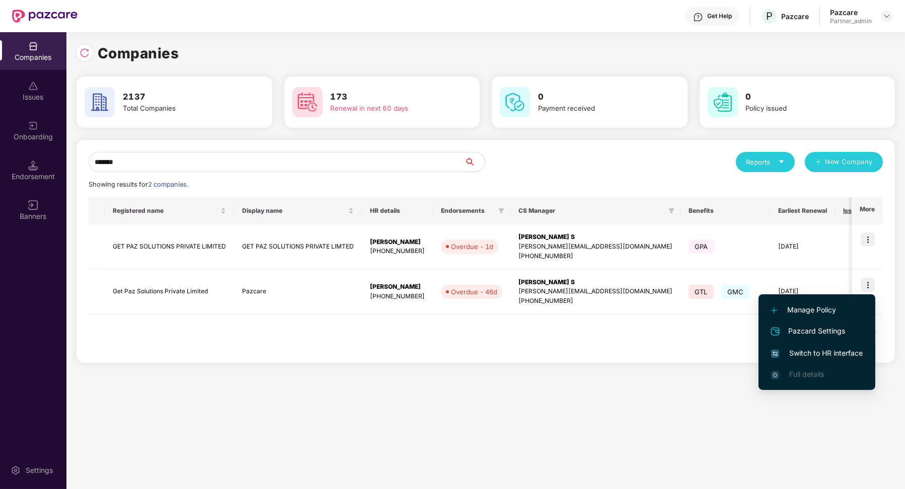
click at [824, 360] on li "Switch to HR interface" at bounding box center [817, 353] width 117 height 21
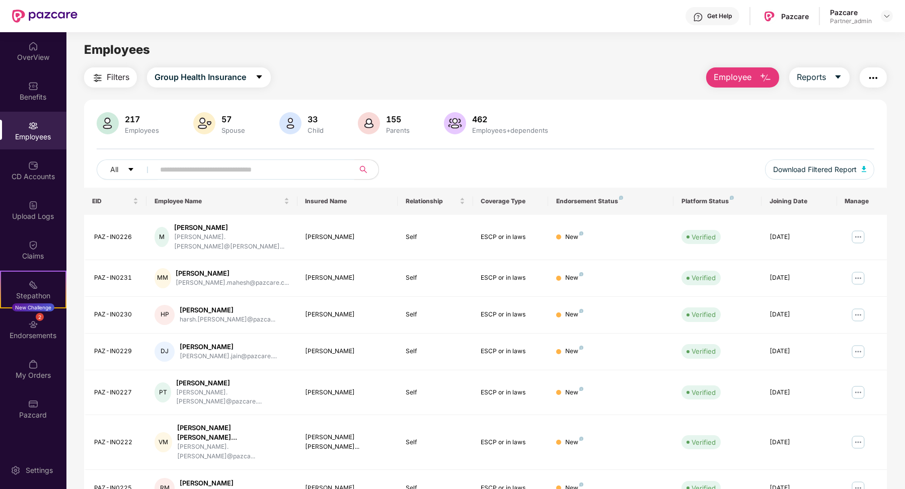
click at [202, 165] on input "text" at bounding box center [250, 169] width 181 height 15
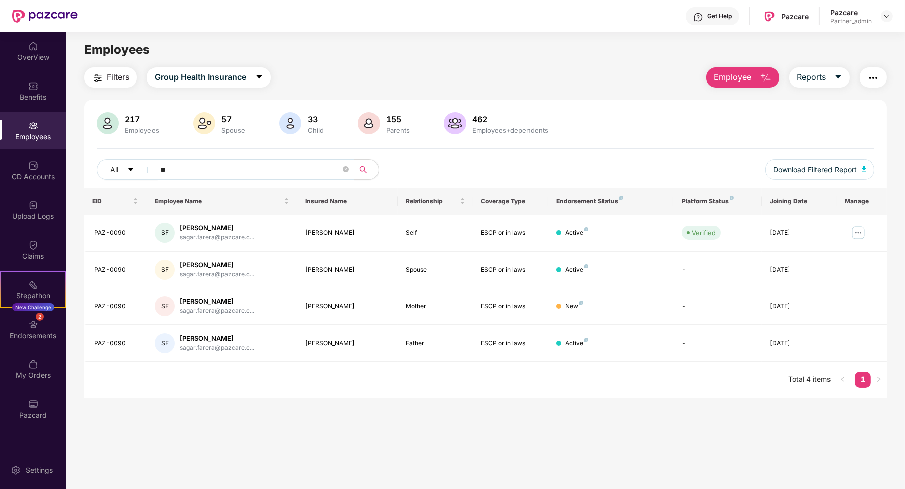
type input "*"
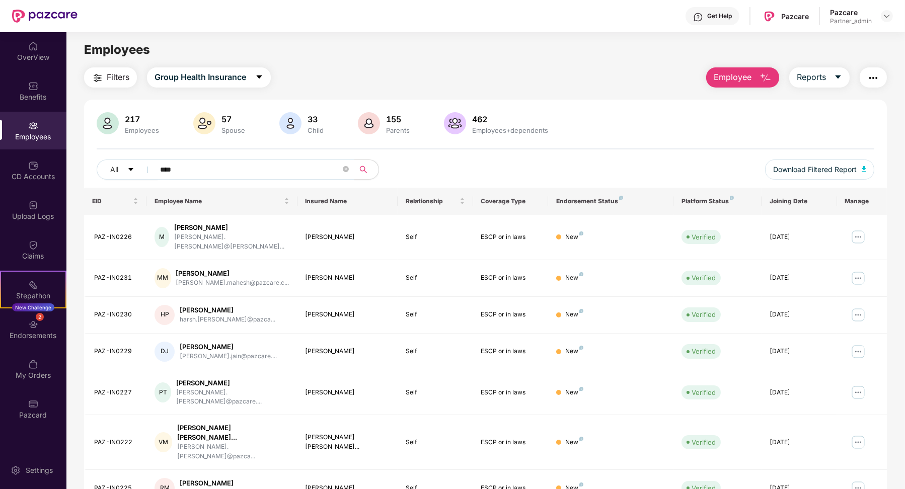
type input "*****"
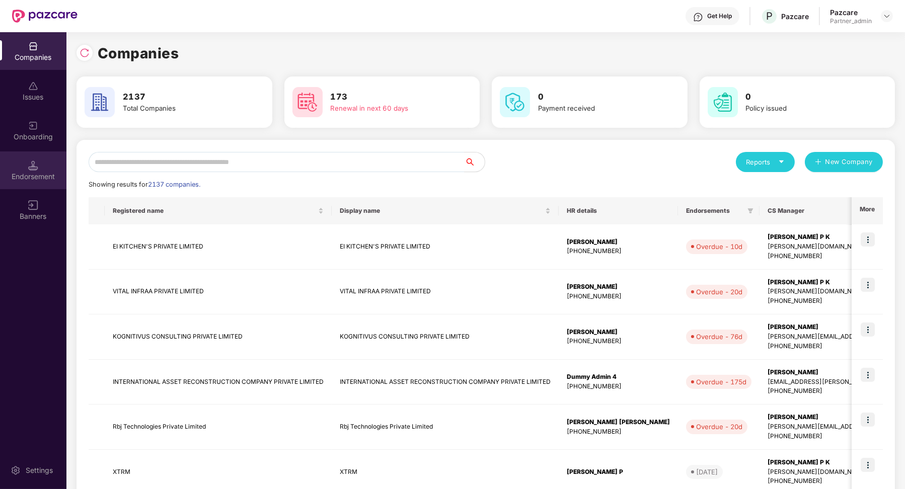
click at [47, 179] on div "Endorsement" at bounding box center [33, 177] width 66 height 10
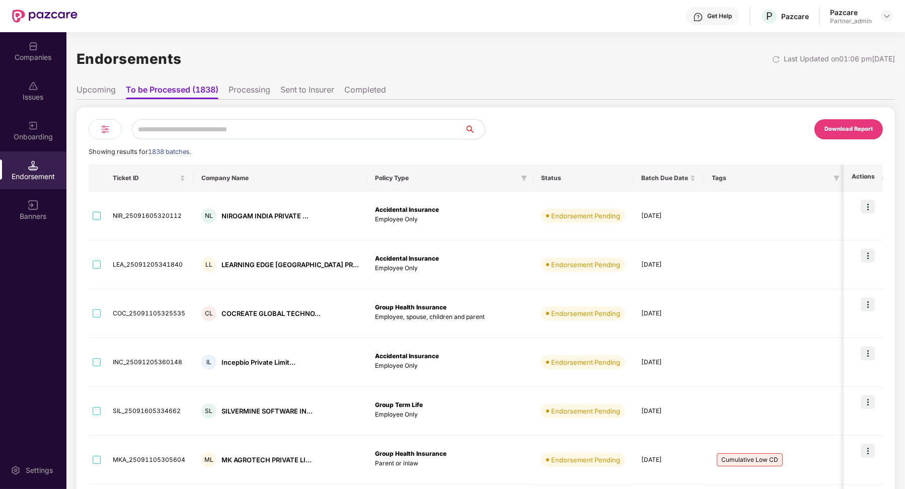
click at [229, 125] on input "text" at bounding box center [298, 129] width 333 height 20
click at [217, 139] on input "text" at bounding box center [298, 129] width 333 height 20
paste input "**********"
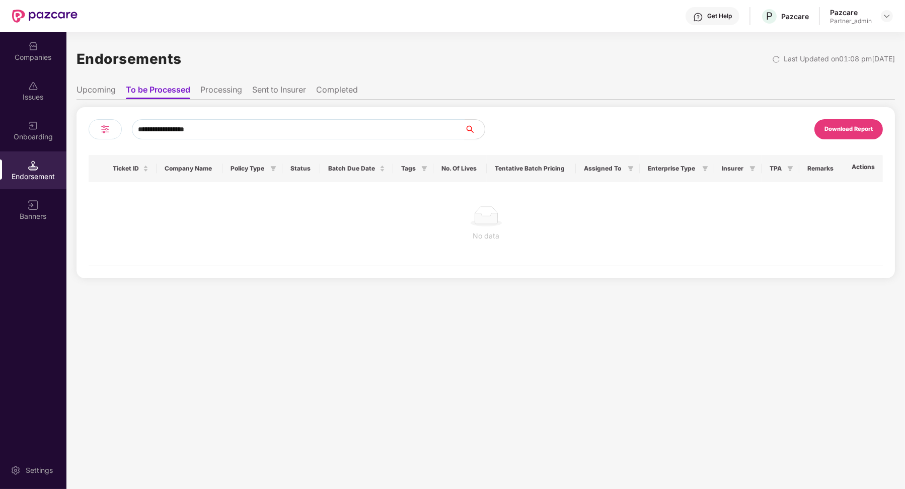
type input "**********"
click at [39, 59] on div "Companies" at bounding box center [33, 57] width 66 height 10
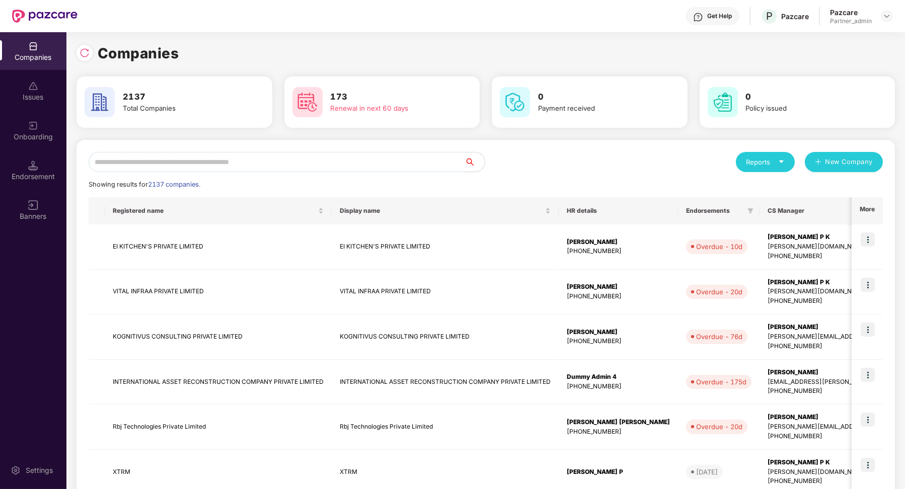
click at [198, 169] on input "text" at bounding box center [277, 162] width 376 height 20
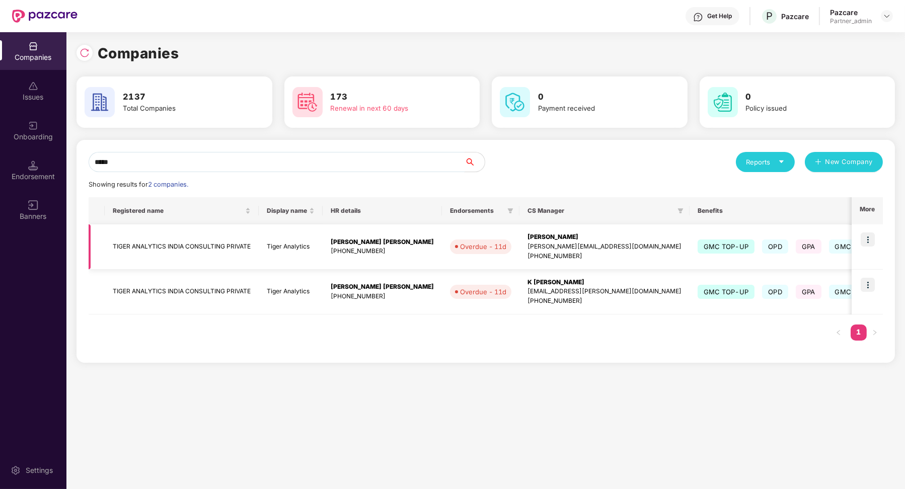
type input "*****"
click at [221, 250] on td "TIGER ANALYTICS INDIA CONSULTING PRIVATE" at bounding box center [182, 247] width 154 height 45
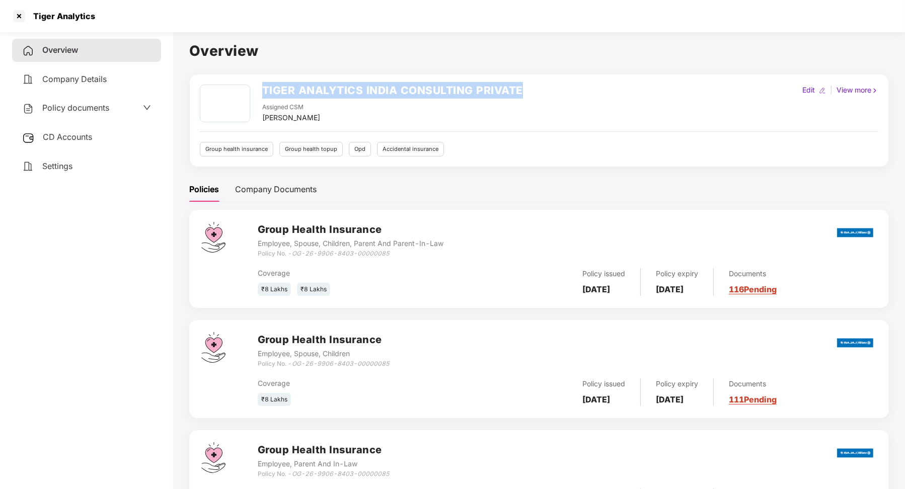
drag, startPoint x: 260, startPoint y: 91, endPoint x: 526, endPoint y: 91, distance: 265.8
click at [526, 91] on div "TIGER ANALYTICS INDIA CONSULTING PRIVATE Assigned CSM [PERSON_NAME] Senthilraja…" at bounding box center [539, 104] width 679 height 39
copy h2 "TIGER ANALYTICS INDIA CONSULTING PRIVATE"
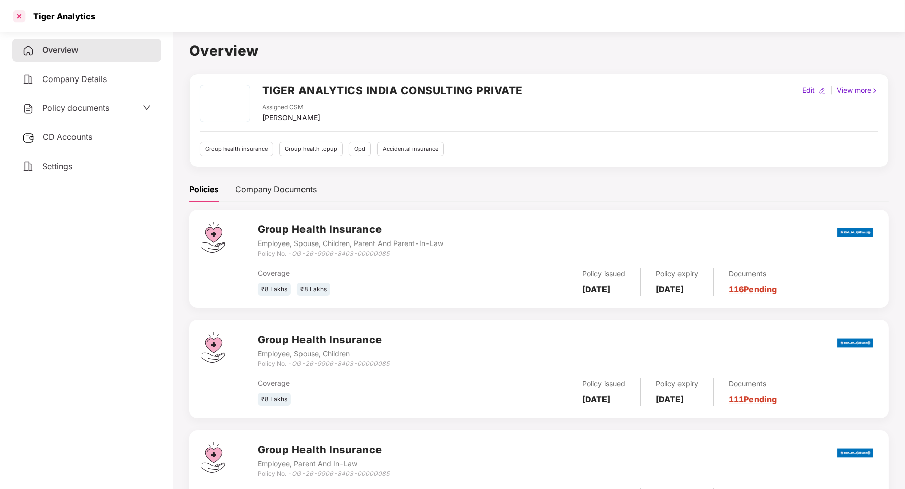
click at [26, 18] on div at bounding box center [19, 16] width 16 height 16
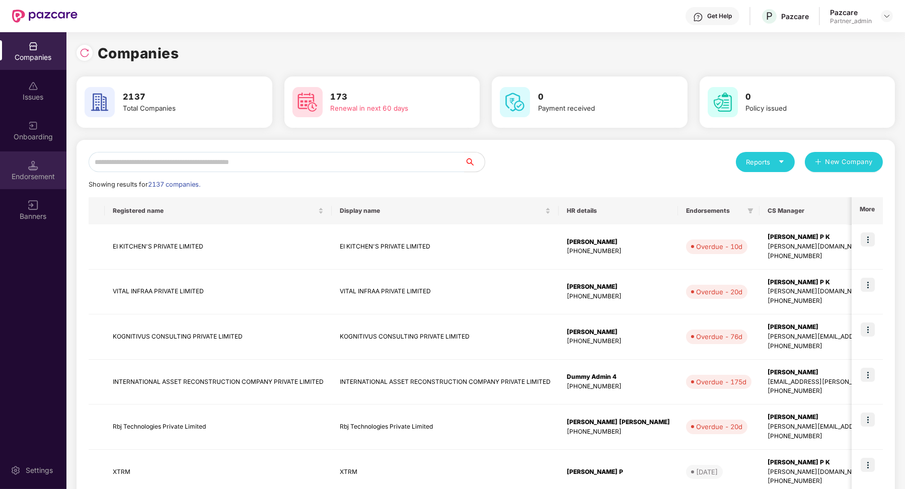
click at [63, 172] on div "Endorsement" at bounding box center [33, 177] width 66 height 10
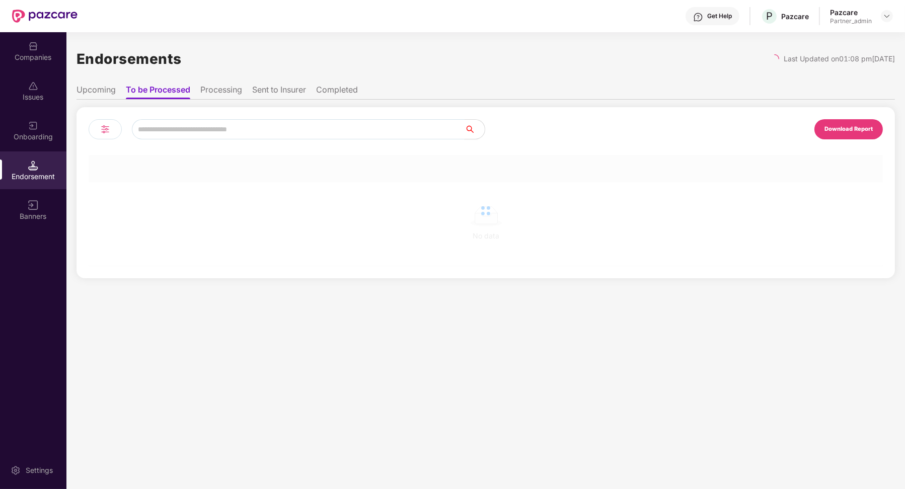
click at [158, 130] on input "text" at bounding box center [298, 129] width 333 height 20
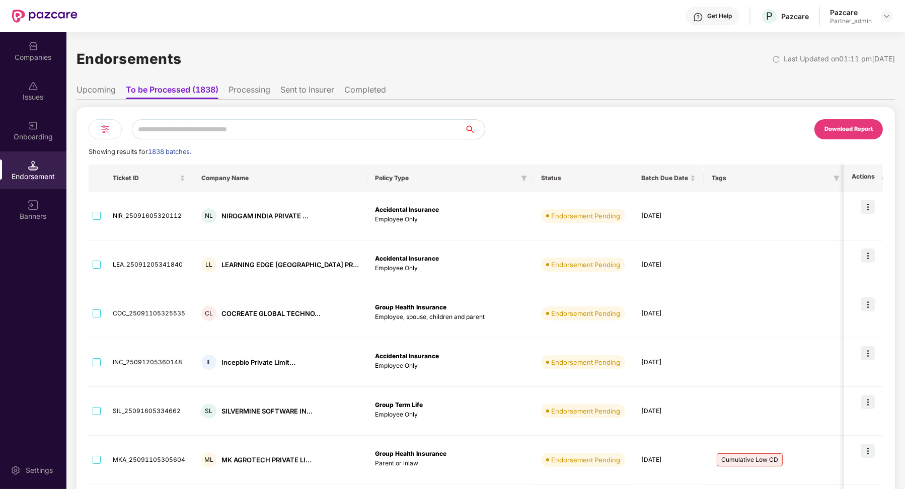
paste input "**********"
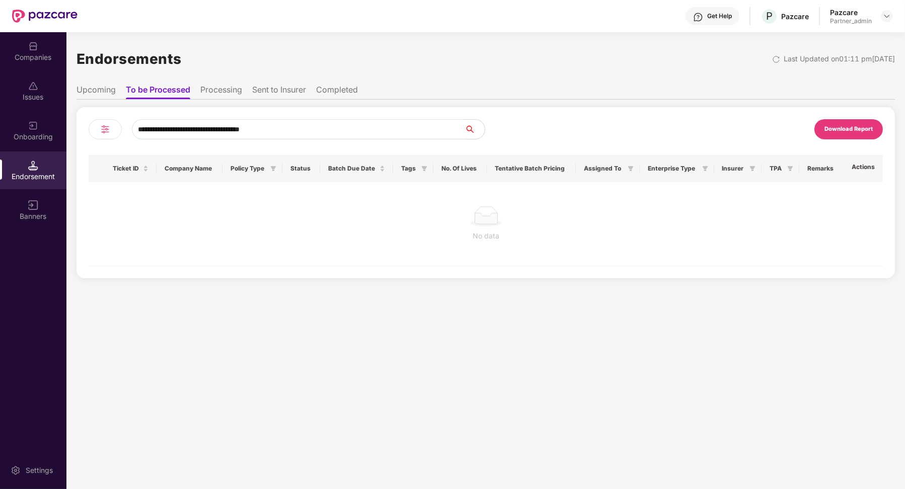
type input "**********"
click at [300, 91] on li "Sent to Insurer" at bounding box center [279, 92] width 54 height 15
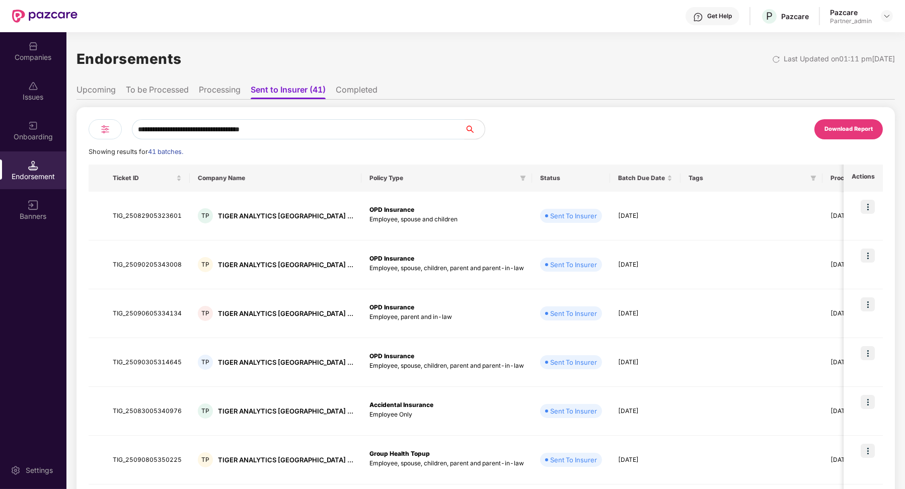
click at [320, 129] on input "**********" at bounding box center [298, 129] width 333 height 20
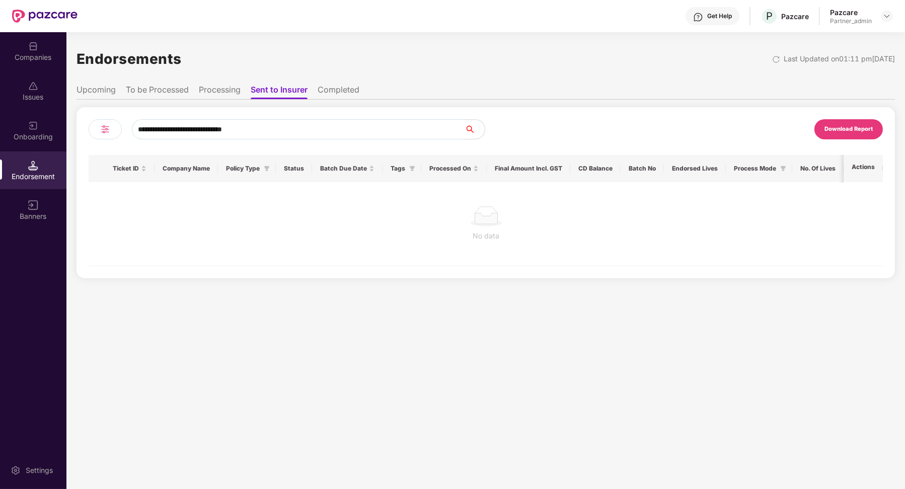
type input "**********"
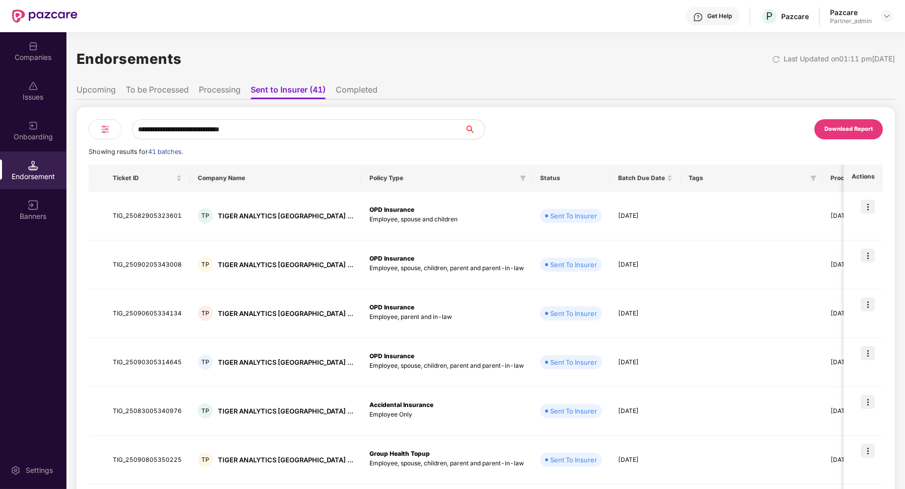
drag, startPoint x: 284, startPoint y: 128, endPoint x: 147, endPoint y: 120, distance: 137.6
click at [147, 121] on input "**********" at bounding box center [298, 129] width 333 height 20
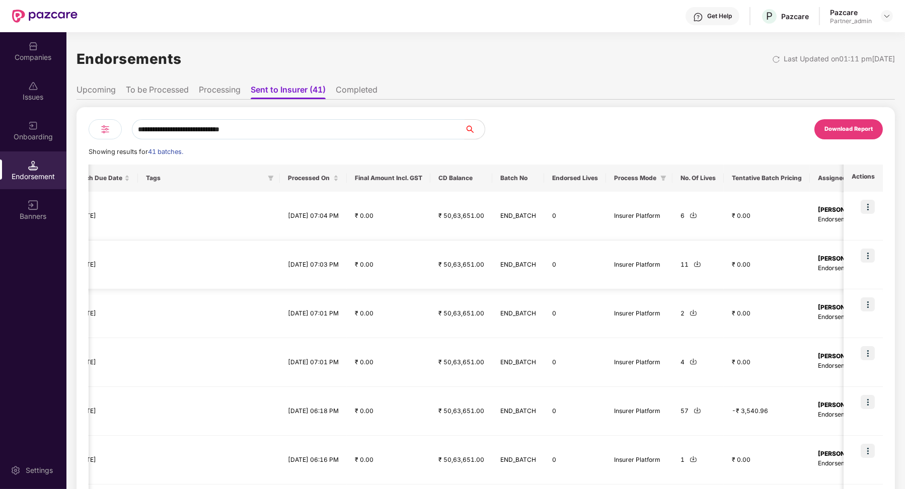
scroll to position [0, 718]
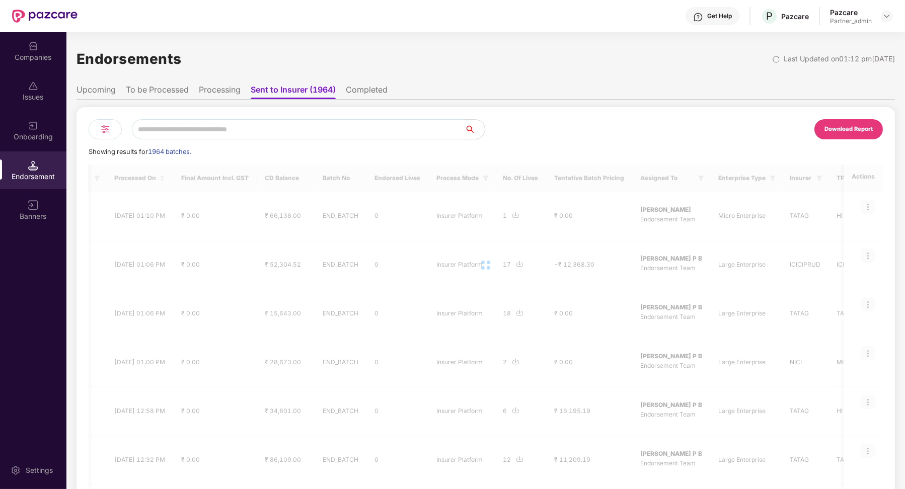
click at [177, 98] on li "To be Processed" at bounding box center [157, 92] width 63 height 15
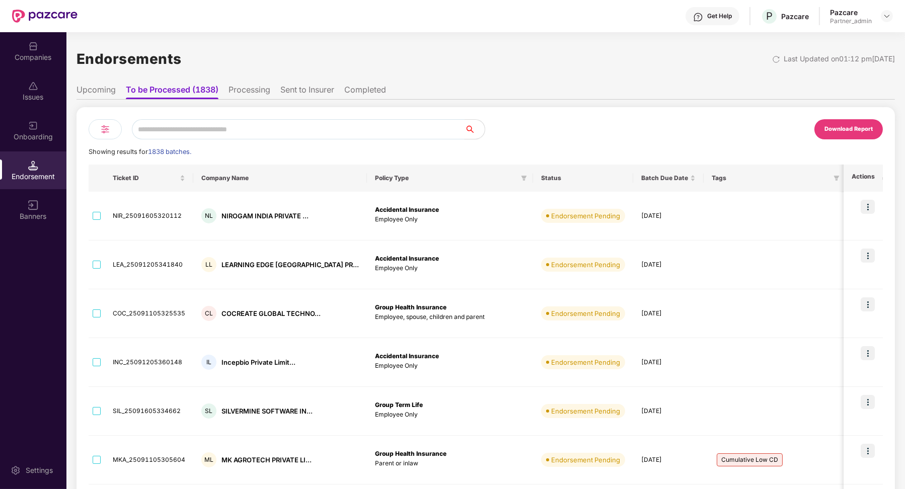
click at [195, 128] on input "text" at bounding box center [298, 129] width 333 height 20
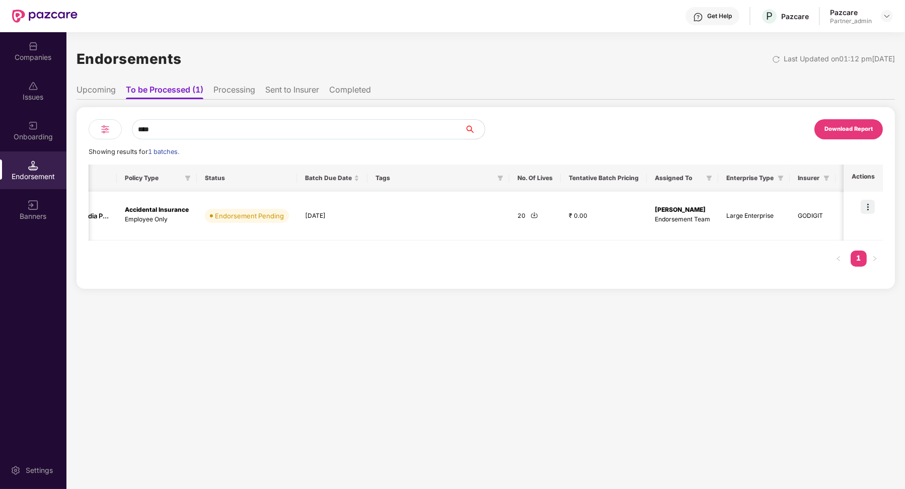
scroll to position [0, 261]
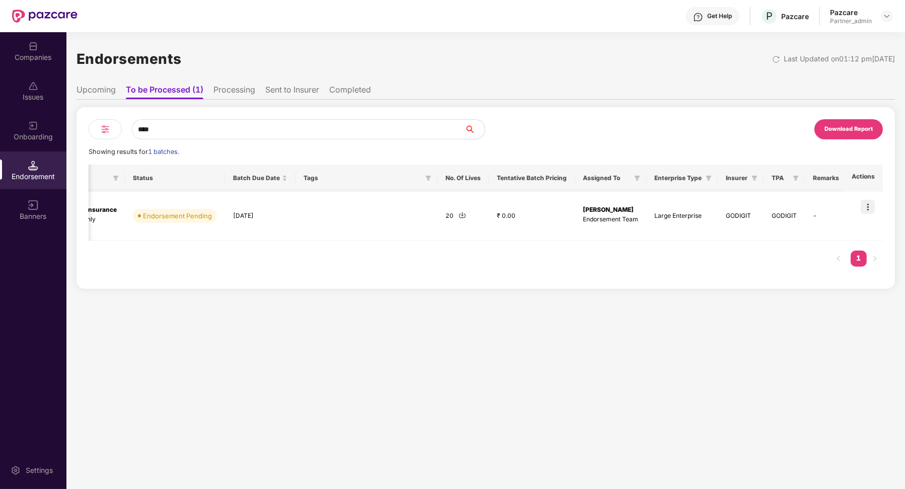
type input "****"
click at [30, 61] on div "Companies" at bounding box center [33, 57] width 66 height 10
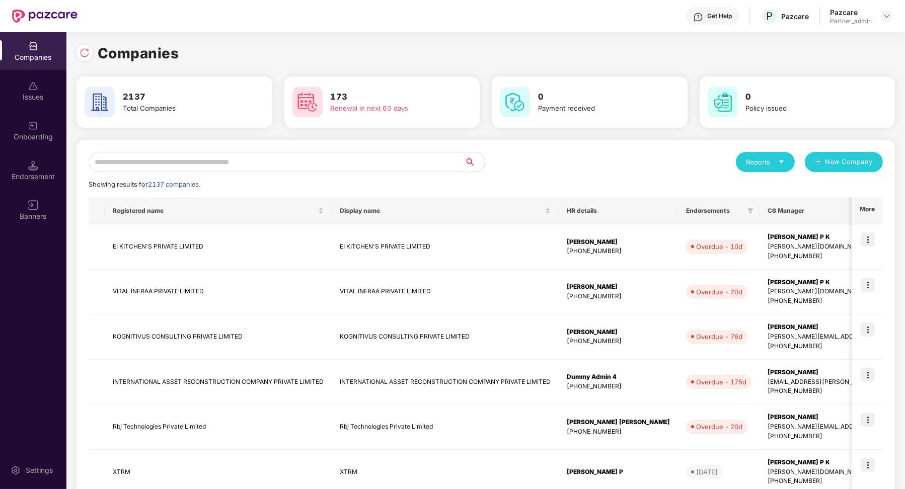
click at [177, 154] on input "text" at bounding box center [277, 162] width 376 height 20
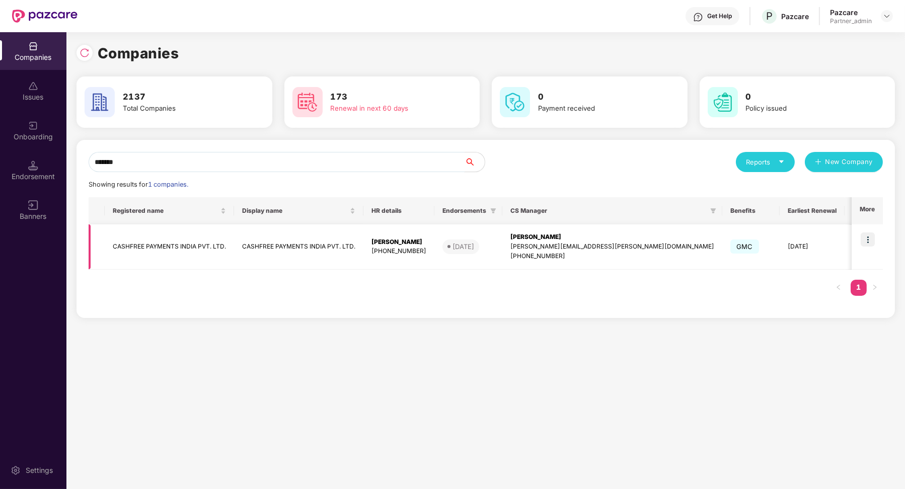
type input "*******"
click at [319, 252] on td "CASHFREE PAYMENTS INDIA PVT. LTD." at bounding box center [298, 247] width 129 height 45
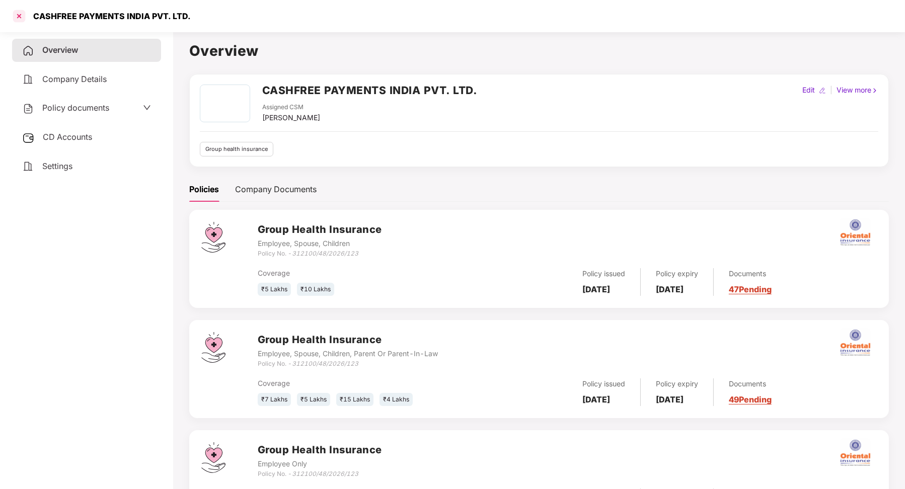
click at [14, 17] on div at bounding box center [19, 16] width 16 height 16
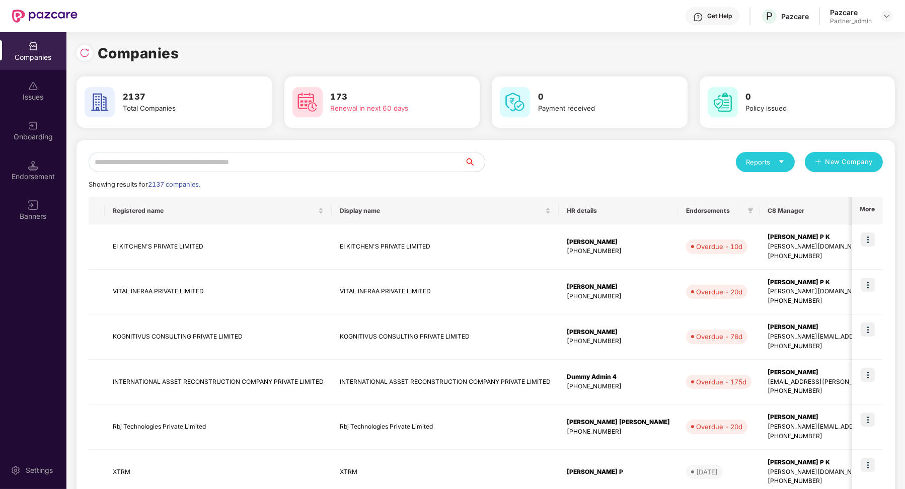
click at [152, 139] on div "Companies 2137 Total Companies 173 Renewal in next 60 days 0 Payment received 0…" at bounding box center [486, 386] width 819 height 689
click at [151, 157] on input "text" at bounding box center [277, 162] width 376 height 20
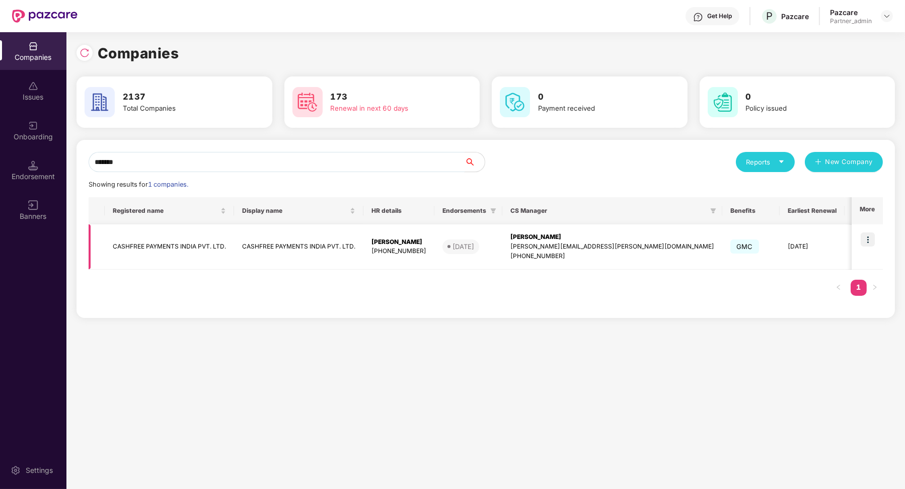
type input "*******"
click at [867, 240] on img at bounding box center [868, 240] width 14 height 14
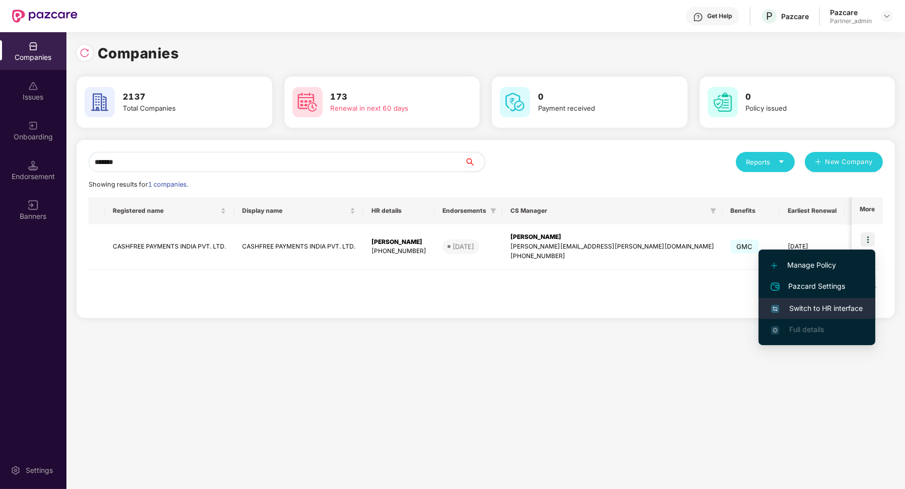
click at [841, 301] on li "Switch to HR interface" at bounding box center [817, 308] width 117 height 21
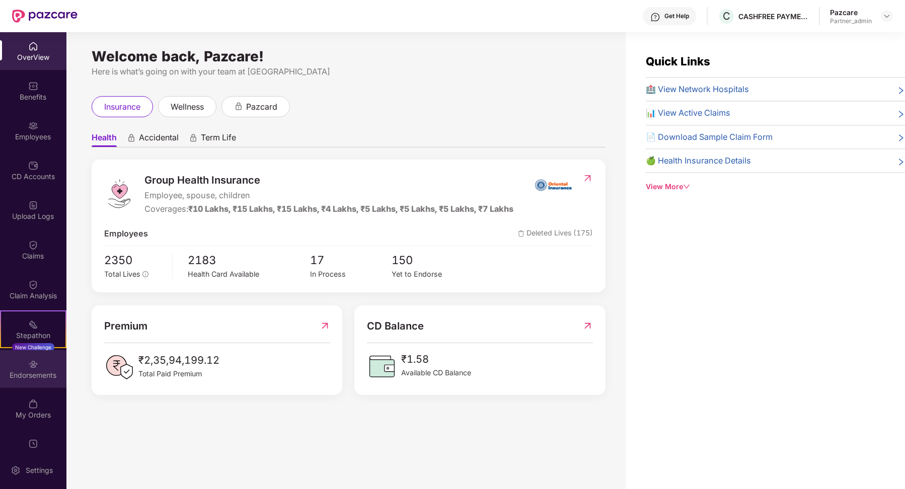
click at [53, 375] on div "Endorsements" at bounding box center [33, 376] width 66 height 10
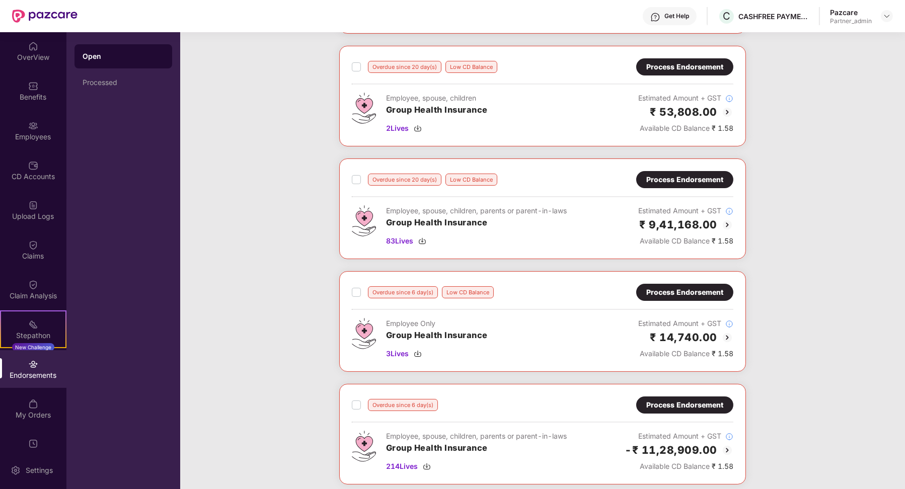
scroll to position [190, 0]
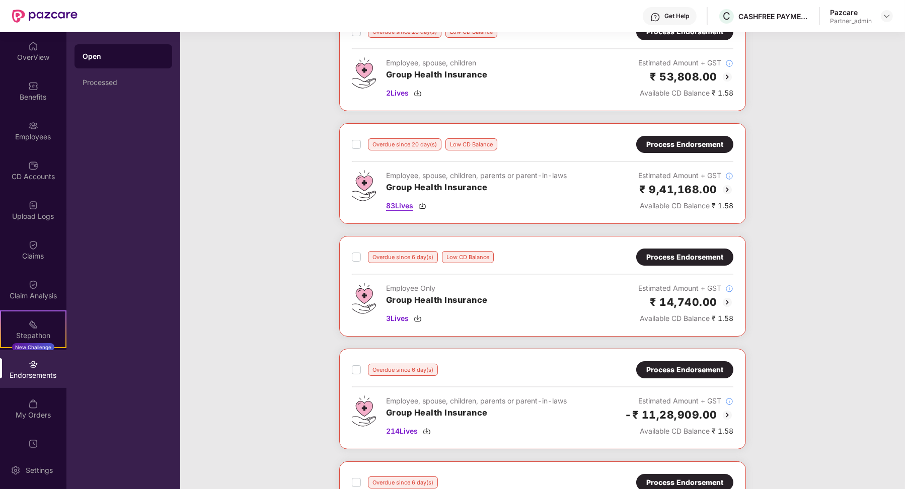
click at [411, 202] on span "83 Lives" at bounding box center [399, 205] width 27 height 11
click at [397, 203] on span "83 Lives" at bounding box center [399, 205] width 27 height 11
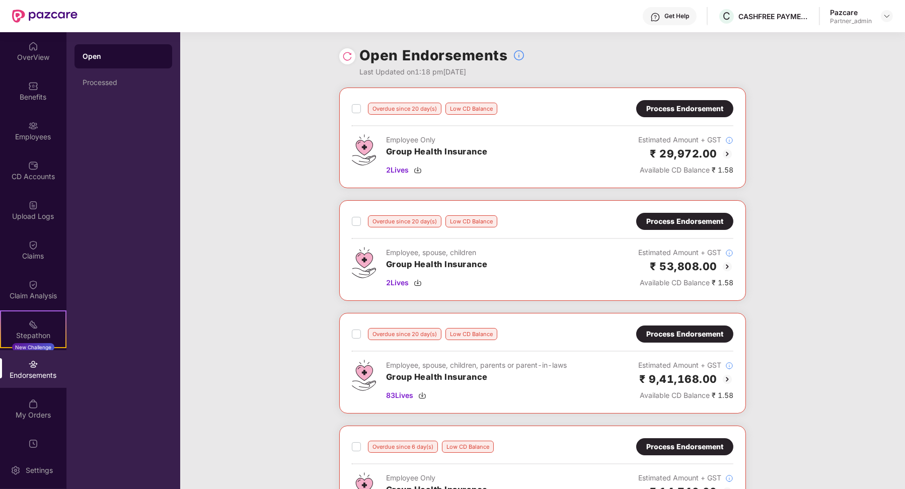
scroll to position [297, 0]
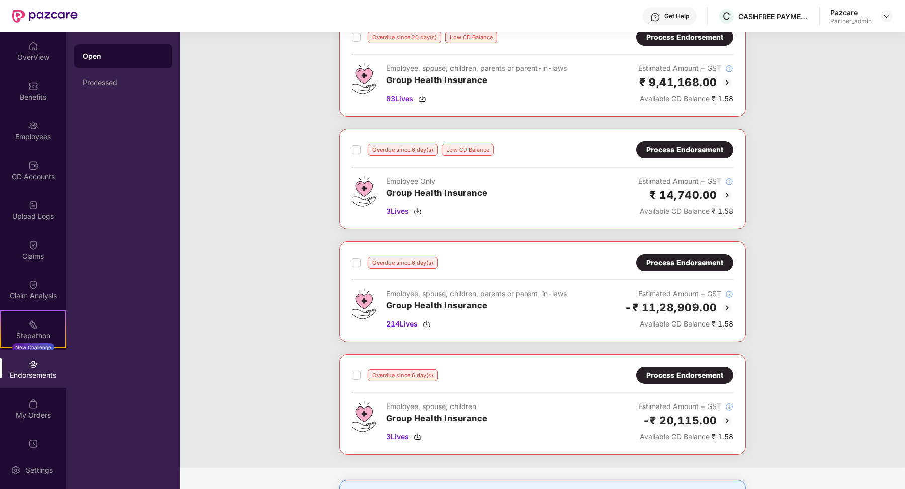
click at [399, 102] on div "Overdue since 20 day(s) Low CD Balance Process Endorsement Employee, spouse, ch…" at bounding box center [542, 66] width 407 height 101
click at [399, 96] on span "83 Lives" at bounding box center [399, 98] width 27 height 11
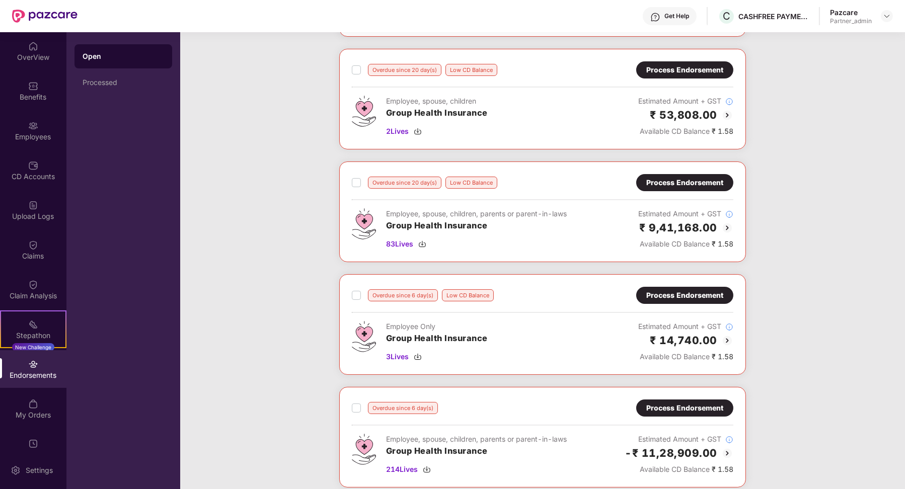
scroll to position [122, 0]
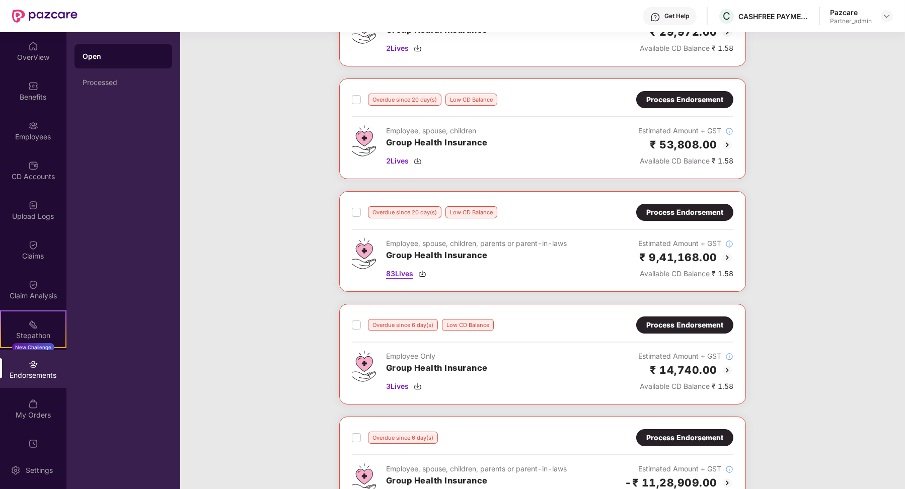
click at [404, 272] on span "83 Lives" at bounding box center [399, 273] width 27 height 11
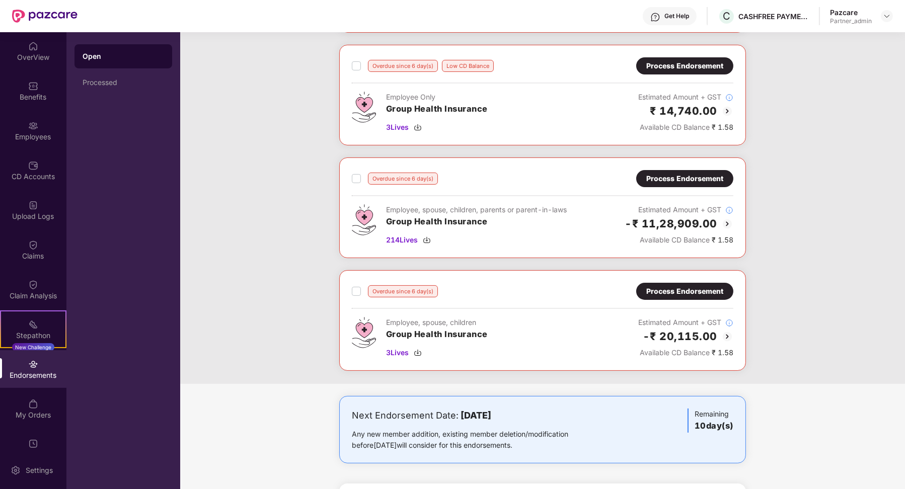
scroll to position [358, 0]
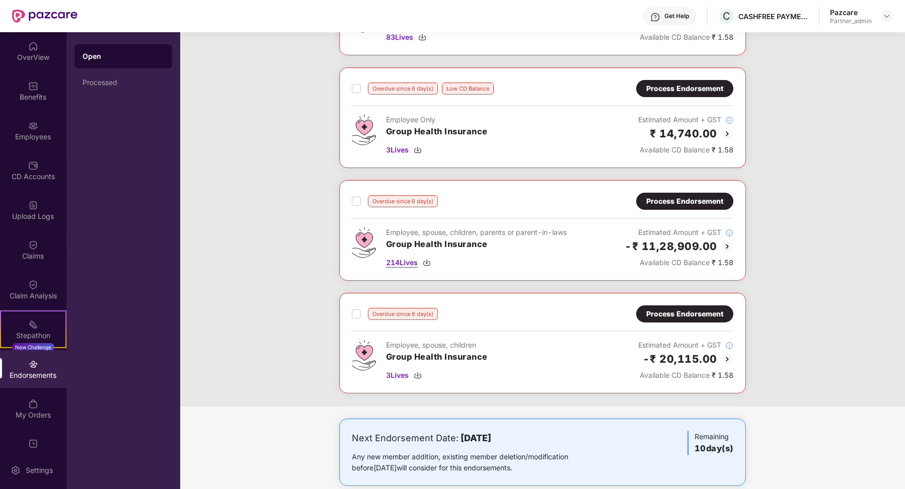
click at [428, 262] on img at bounding box center [427, 263] width 8 height 8
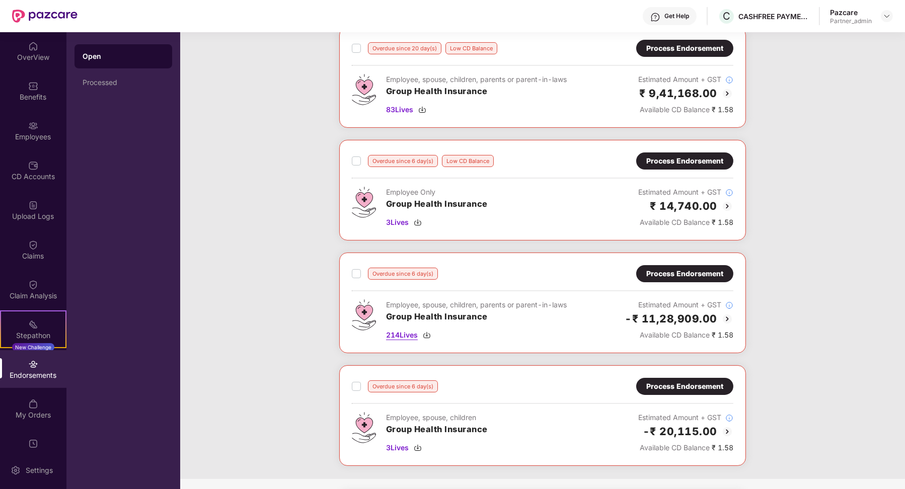
click at [429, 331] on img at bounding box center [427, 335] width 8 height 8
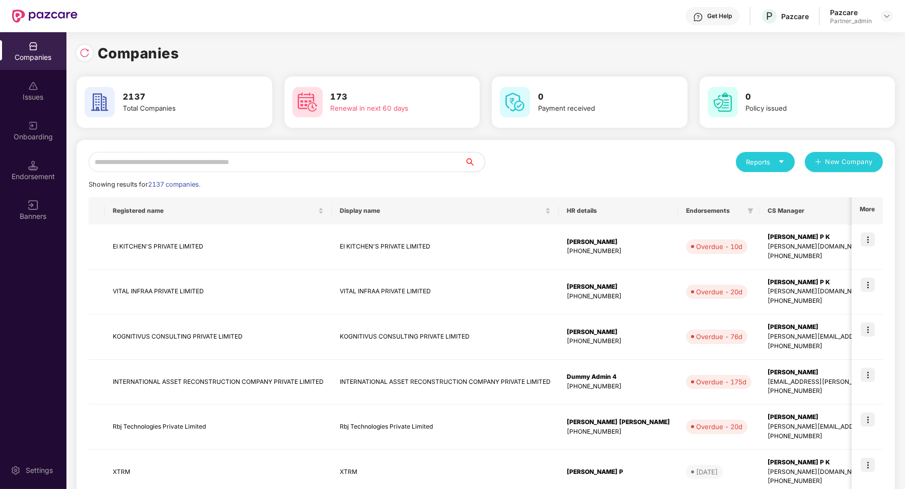
click at [288, 159] on input "text" at bounding box center [277, 162] width 376 height 20
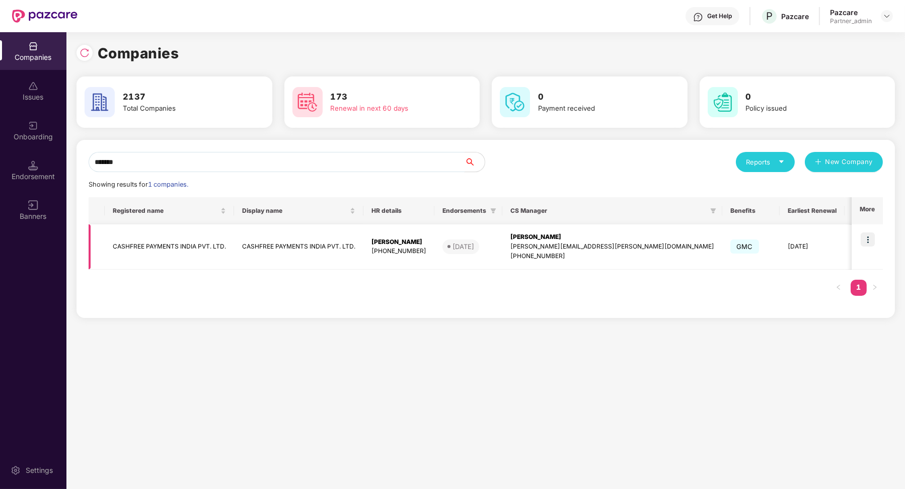
type input "*******"
click at [867, 239] on img at bounding box center [868, 240] width 14 height 14
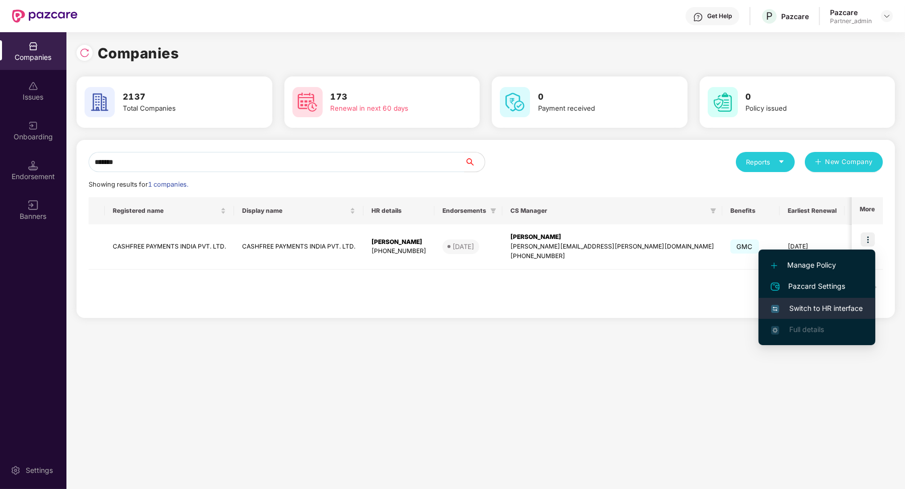
click at [818, 313] on span "Switch to HR interface" at bounding box center [817, 308] width 92 height 11
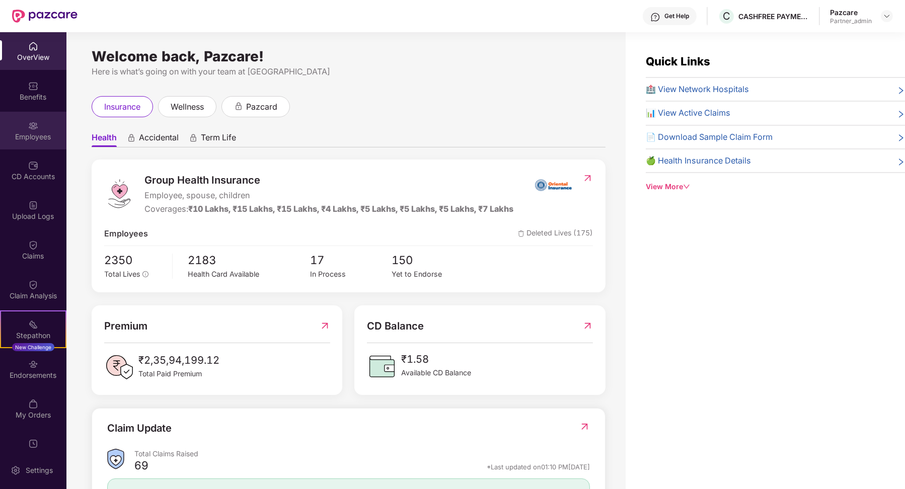
click at [30, 116] on div "Employees" at bounding box center [33, 131] width 66 height 38
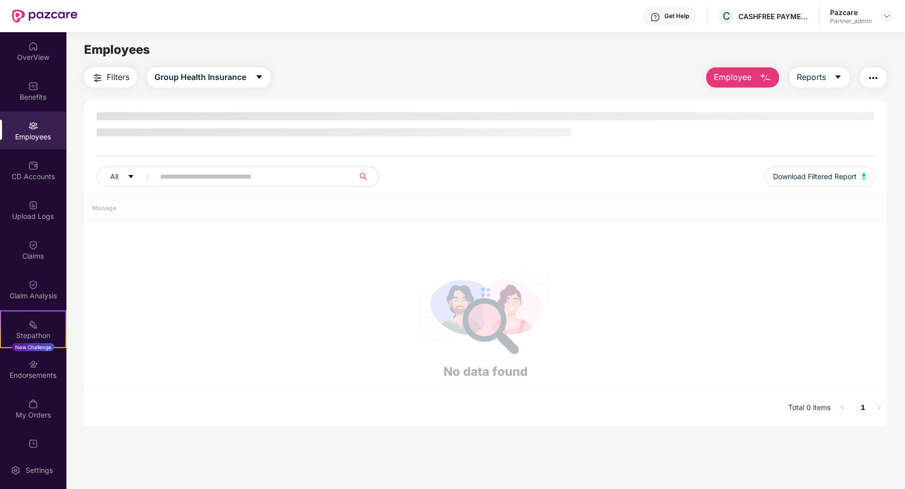
click at [201, 176] on input "text" at bounding box center [250, 176] width 181 height 15
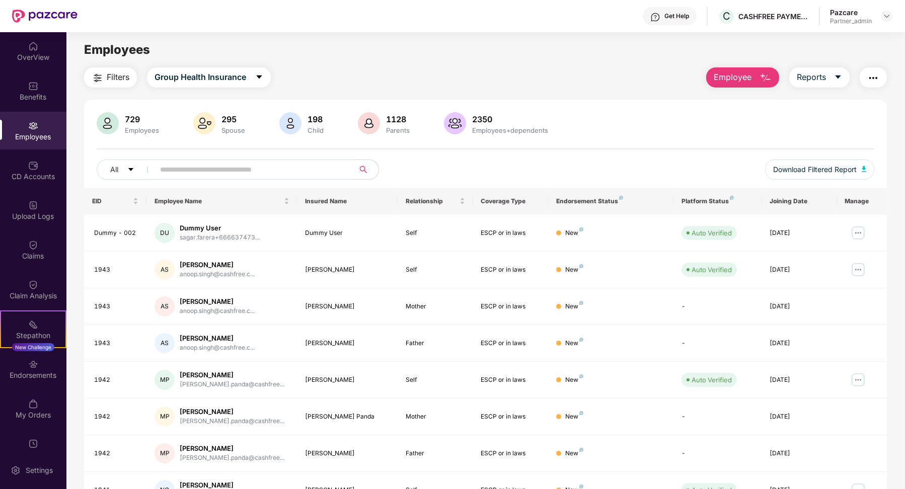
paste input "**********"
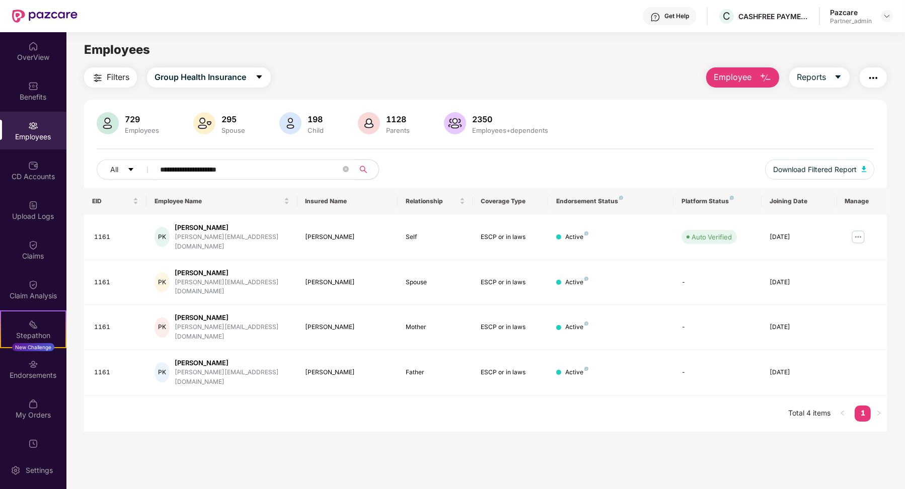
type input "**********"
click at [858, 235] on img at bounding box center [858, 237] width 16 height 16
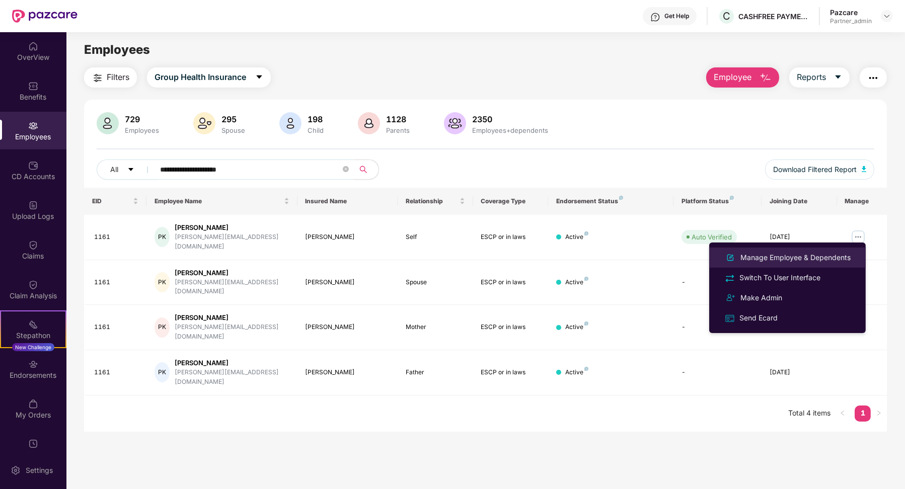
click at [797, 261] on div "Manage Employee & Dependents" at bounding box center [796, 257] width 114 height 11
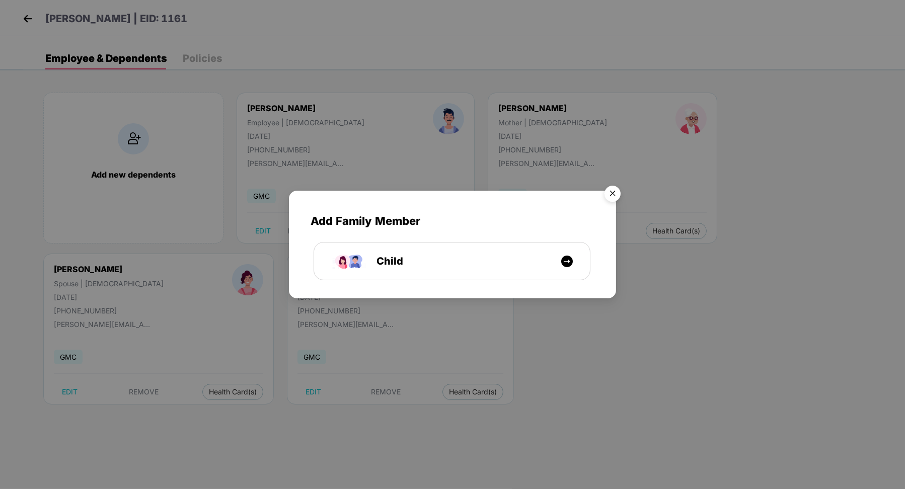
click at [615, 193] on img "Close" at bounding box center [613, 195] width 28 height 28
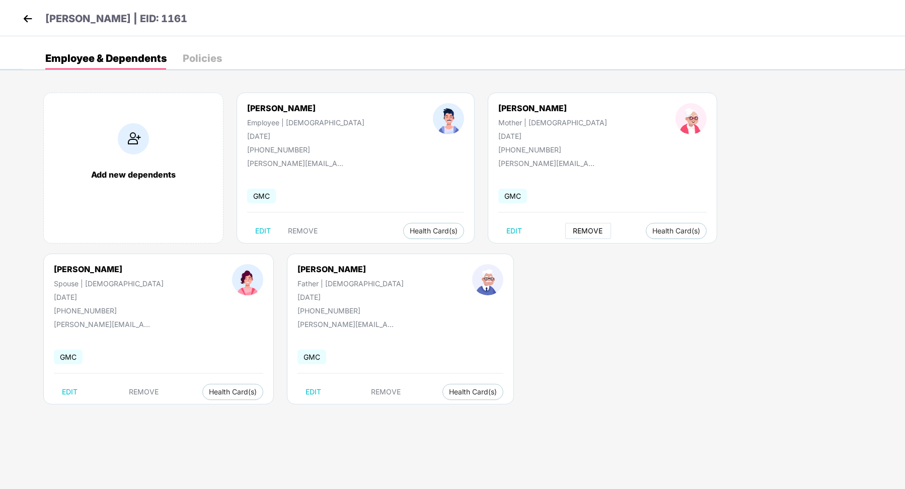
click at [573, 234] on span "REMOVE" at bounding box center [588, 231] width 30 height 8
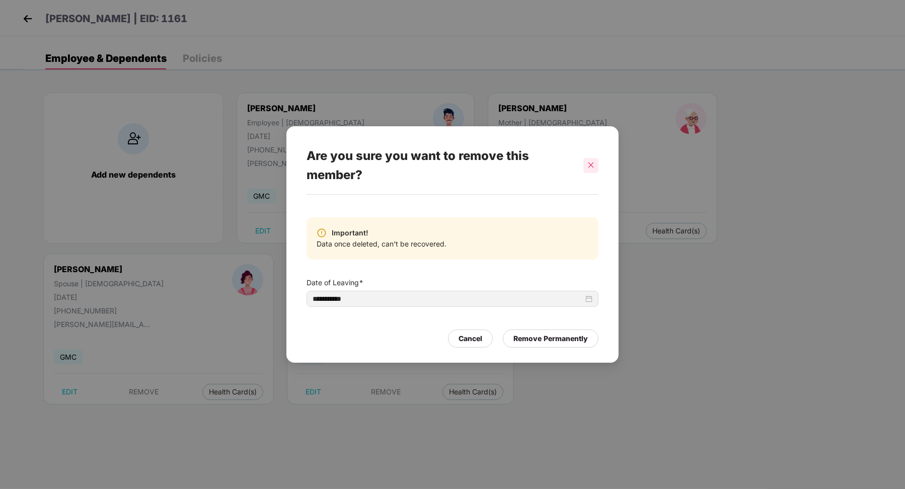
click at [584, 169] on div at bounding box center [590, 165] width 15 height 15
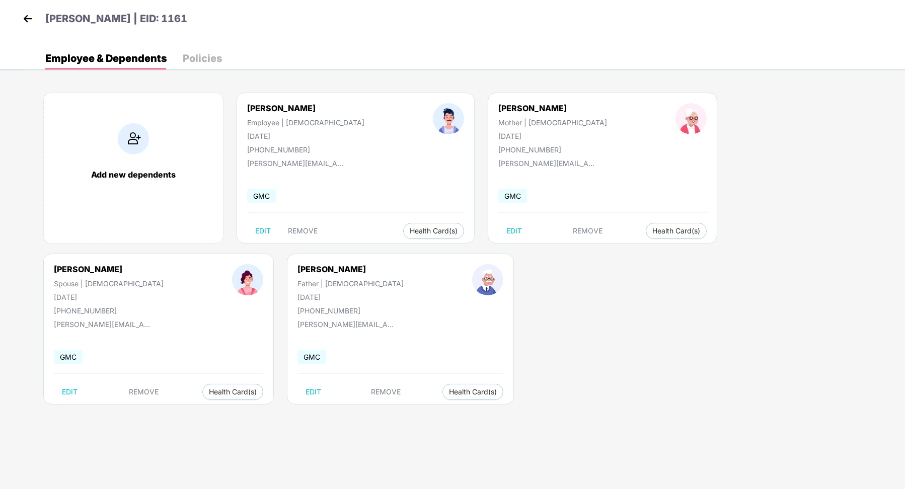
click at [24, 18] on img at bounding box center [27, 18] width 15 height 15
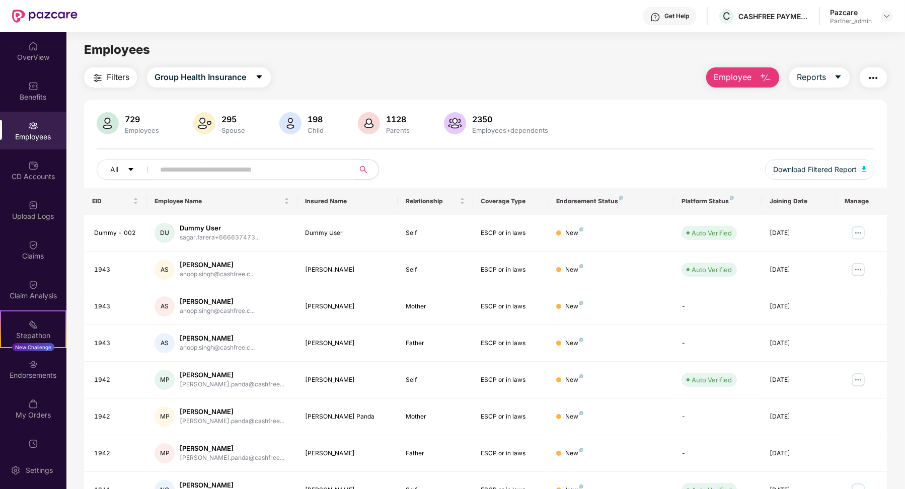
click at [167, 179] on span at bounding box center [251, 170] width 206 height 20
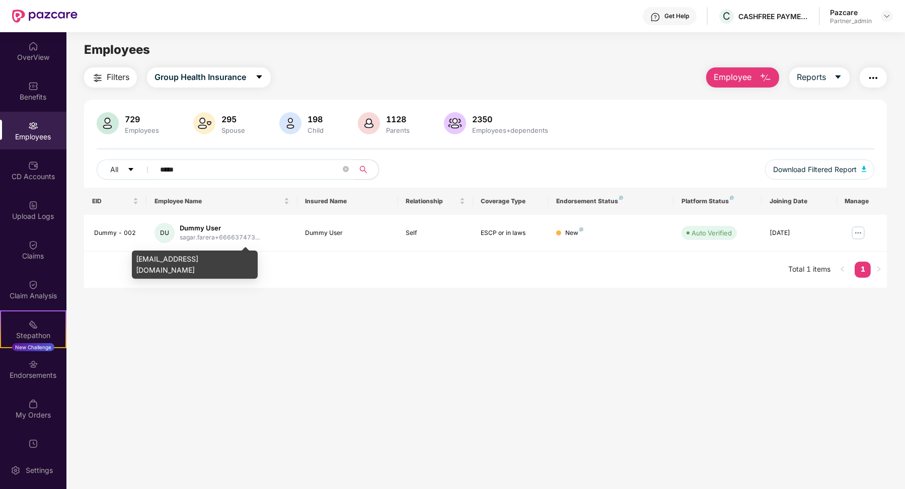
type input "*****"
click at [223, 262] on div "sagar.farera+6666374736@pazcare.com" at bounding box center [195, 265] width 126 height 28
copy div "sagar.farera+6666374736@pazcare.com"
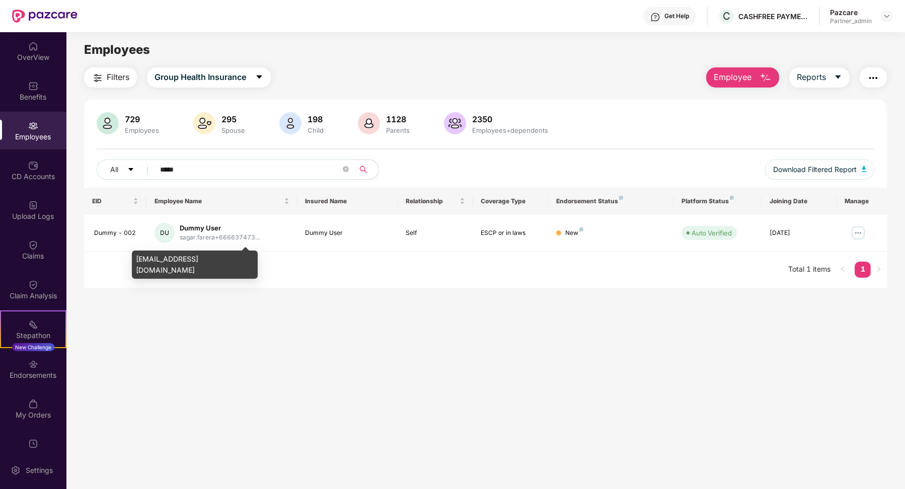
click at [233, 263] on div "sagar.farera+6666374736@pazcare.com" at bounding box center [195, 265] width 126 height 28
click at [233, 262] on div "sagar.farera+6666374736@pazcare.com" at bounding box center [195, 265] width 126 height 28
copy div "sagar.farera+6666374736@pazcare.com"
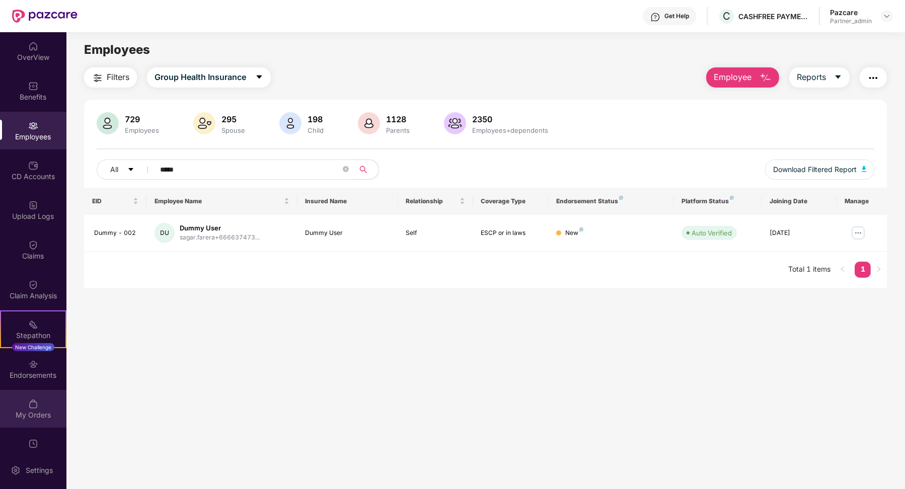
scroll to position [18, 0]
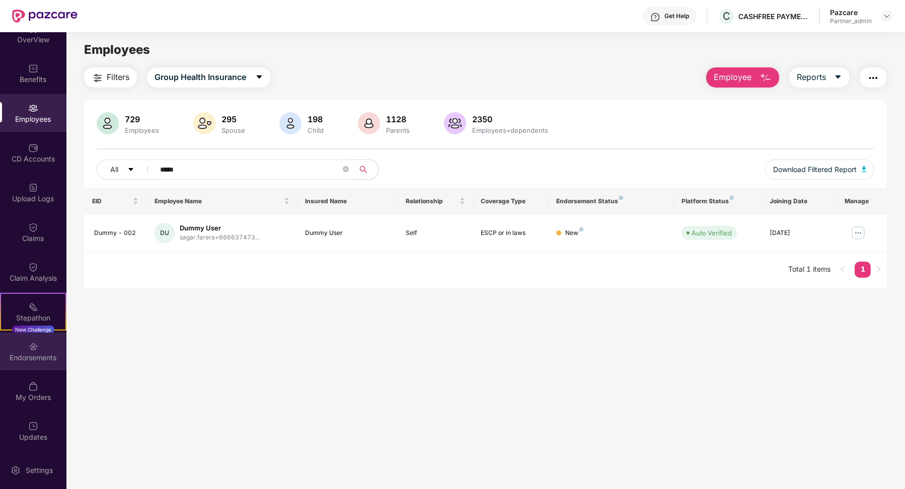
click at [33, 357] on div "Endorsements" at bounding box center [33, 358] width 66 height 10
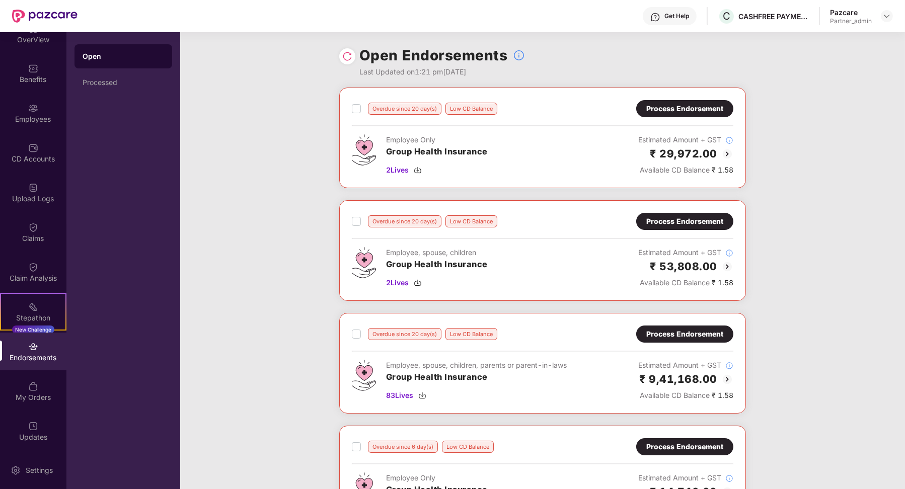
click at [344, 53] on img at bounding box center [347, 56] width 10 height 10
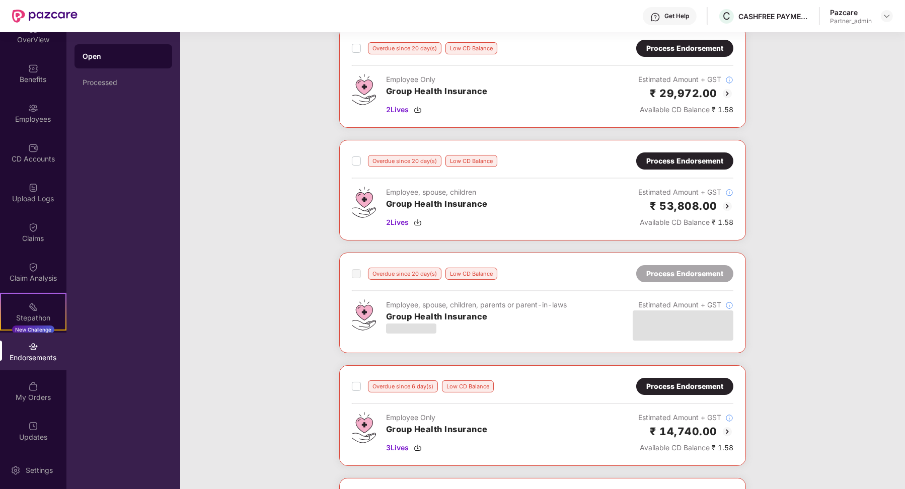
scroll to position [0, 0]
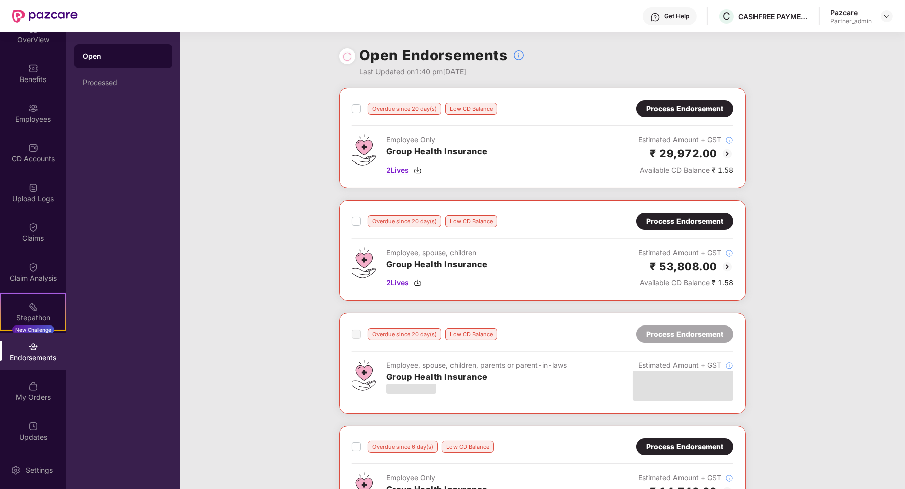
click at [420, 169] on img at bounding box center [418, 170] width 8 height 8
click at [402, 280] on span "2 Lives" at bounding box center [397, 282] width 23 height 11
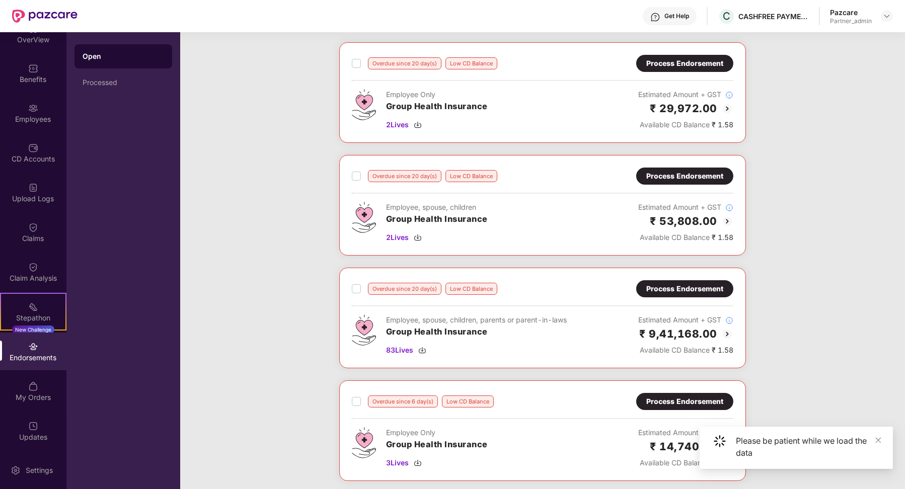
scroll to position [94, 0]
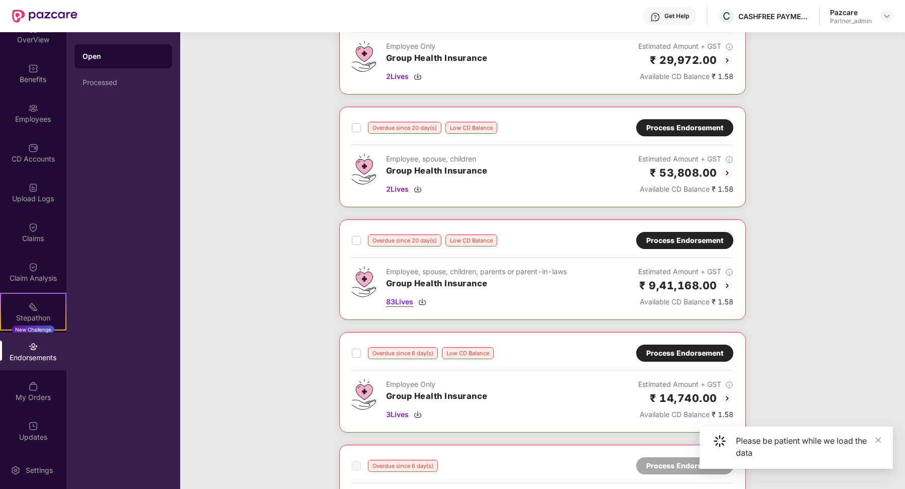
click at [405, 298] on span "83 Lives" at bounding box center [399, 302] width 27 height 11
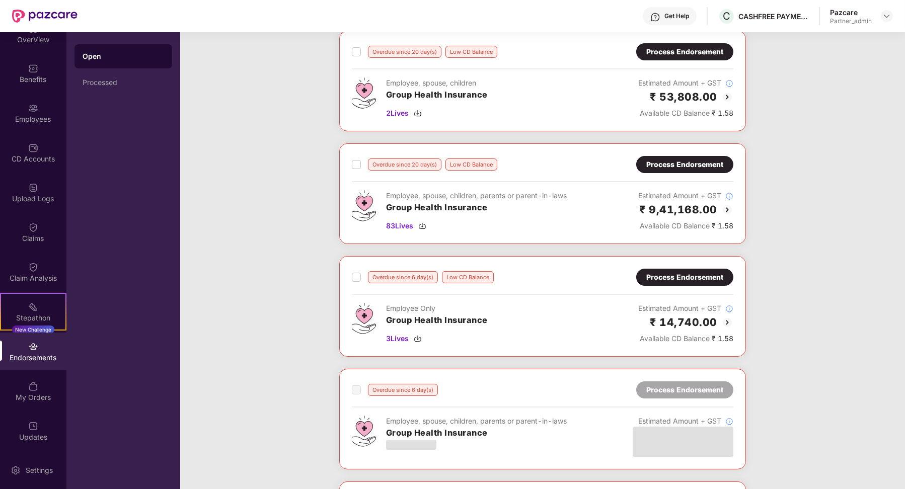
scroll to position [241, 0]
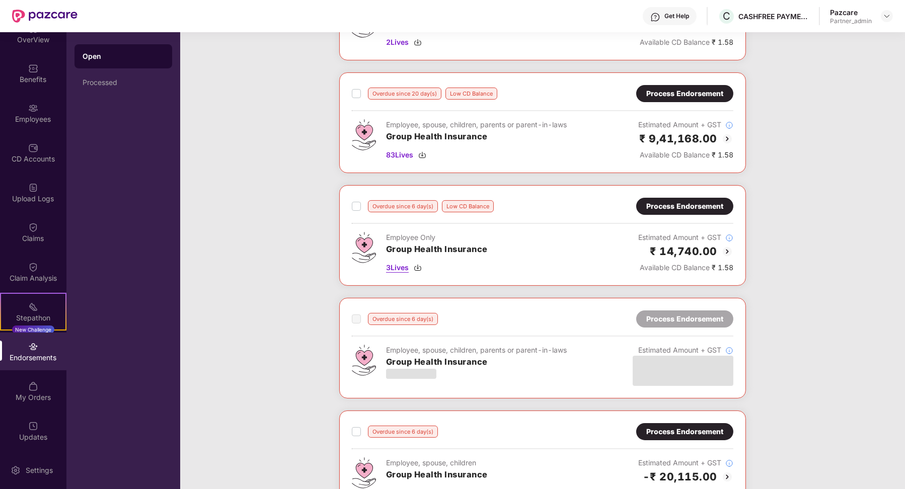
click at [403, 265] on span "3 Lives" at bounding box center [397, 267] width 23 height 11
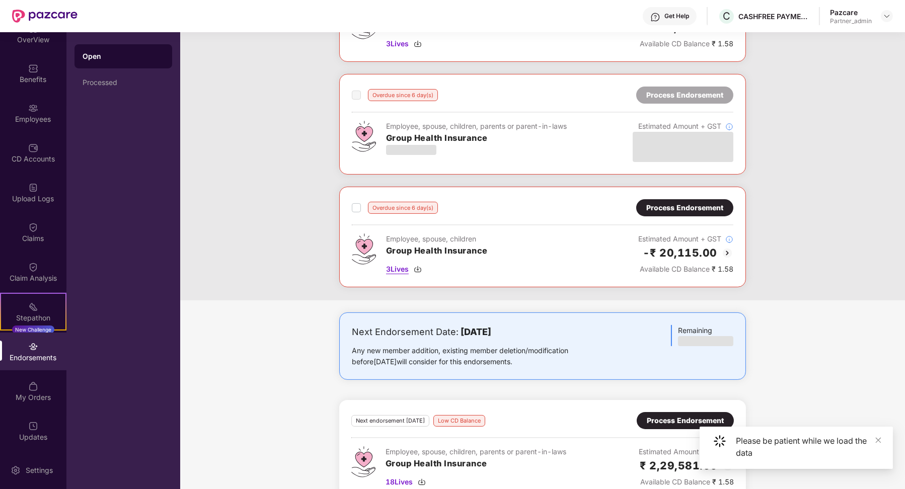
scroll to position [463, 0]
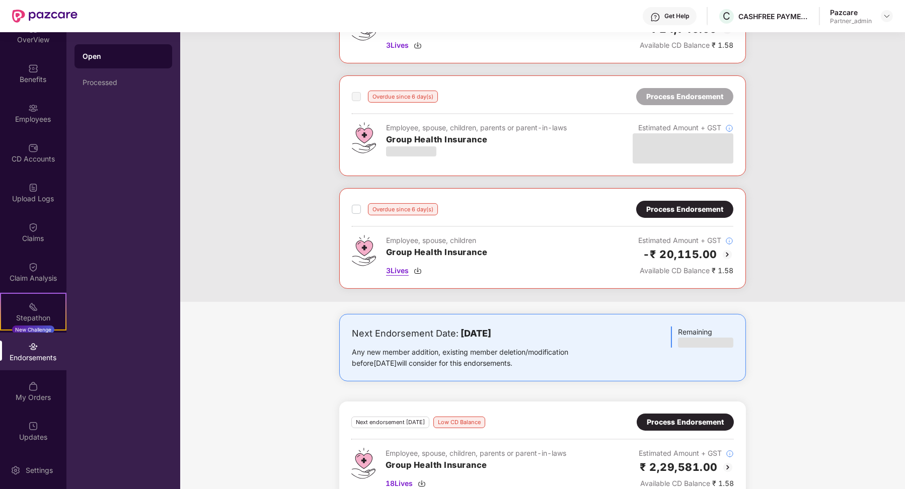
click at [400, 265] on span "3 Lives" at bounding box center [397, 270] width 23 height 11
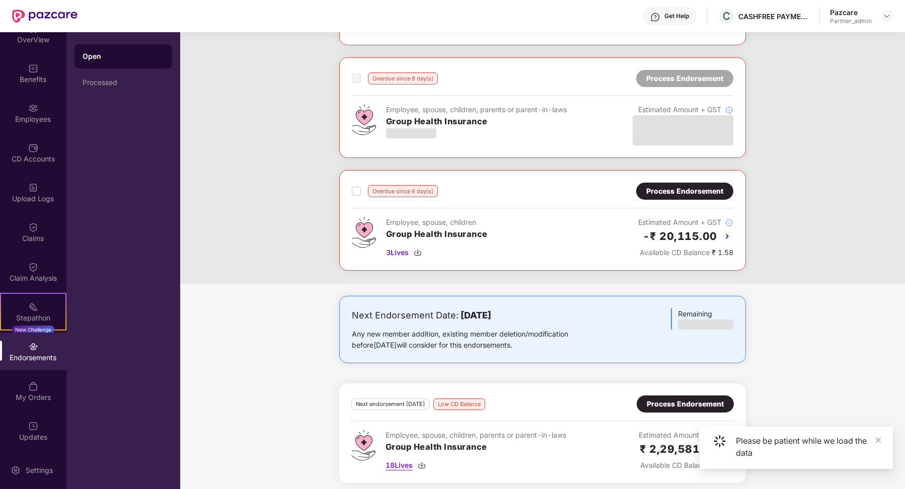
click at [407, 460] on span "18 Lives" at bounding box center [399, 465] width 27 height 11
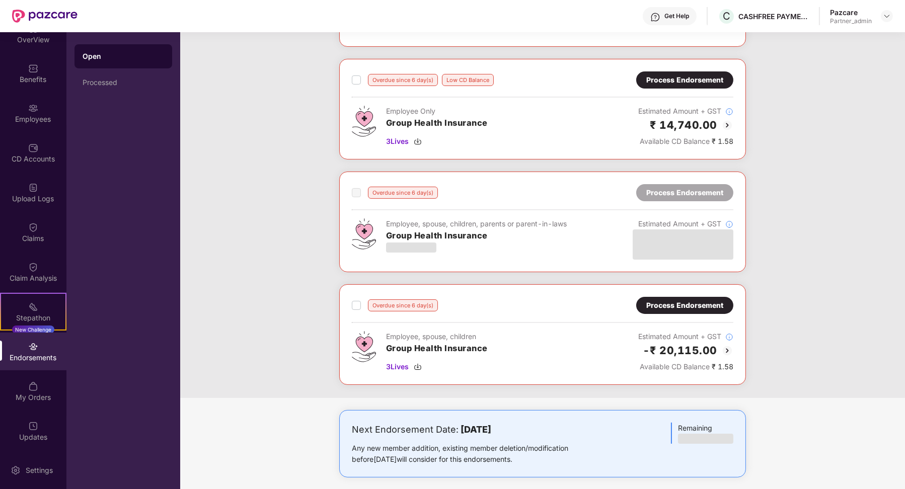
scroll to position [341, 0]
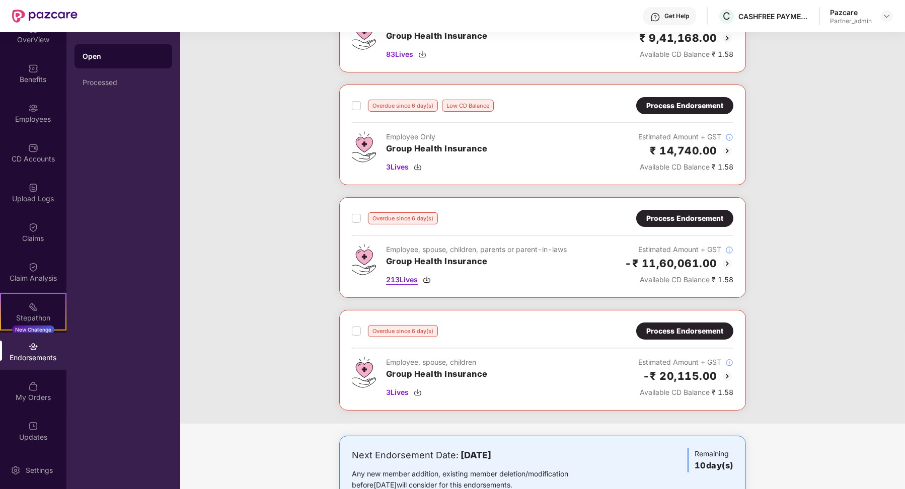
click at [409, 280] on span "213 Lives" at bounding box center [402, 279] width 32 height 11
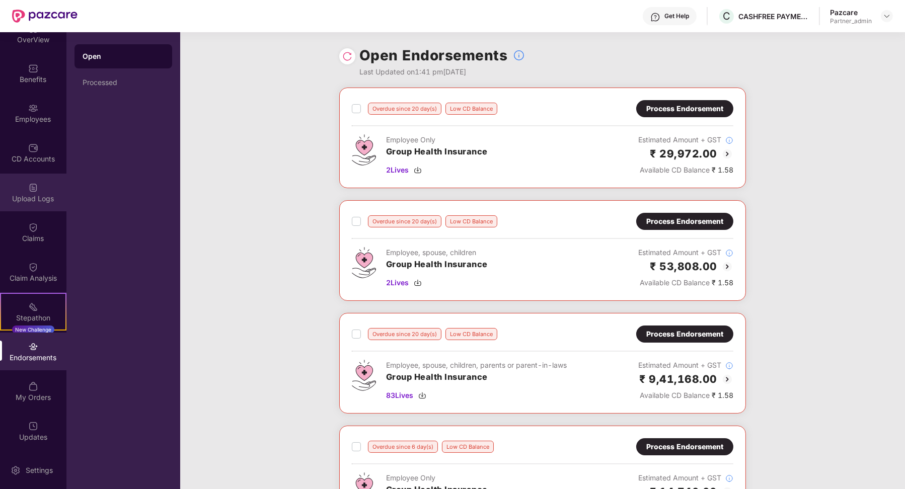
click at [35, 198] on div "Upload Logs" at bounding box center [33, 199] width 66 height 10
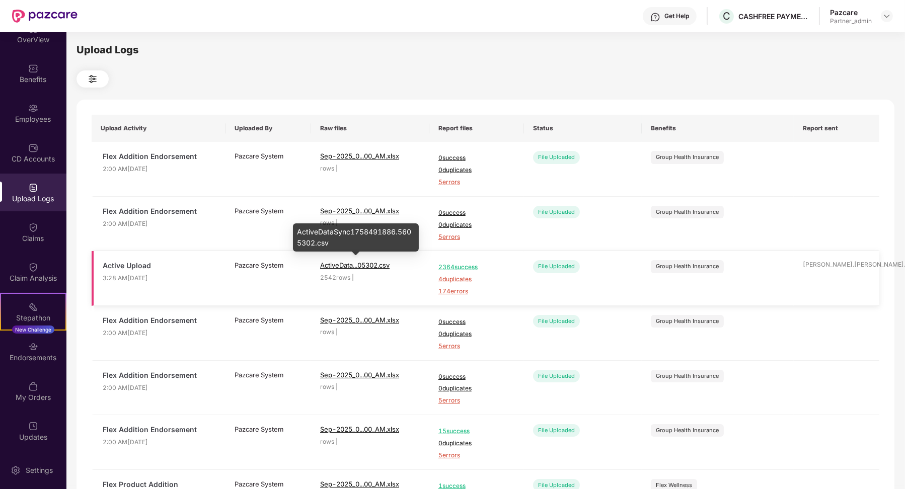
click at [376, 265] on span "ActiveData...05302.csv" at bounding box center [354, 265] width 69 height 8
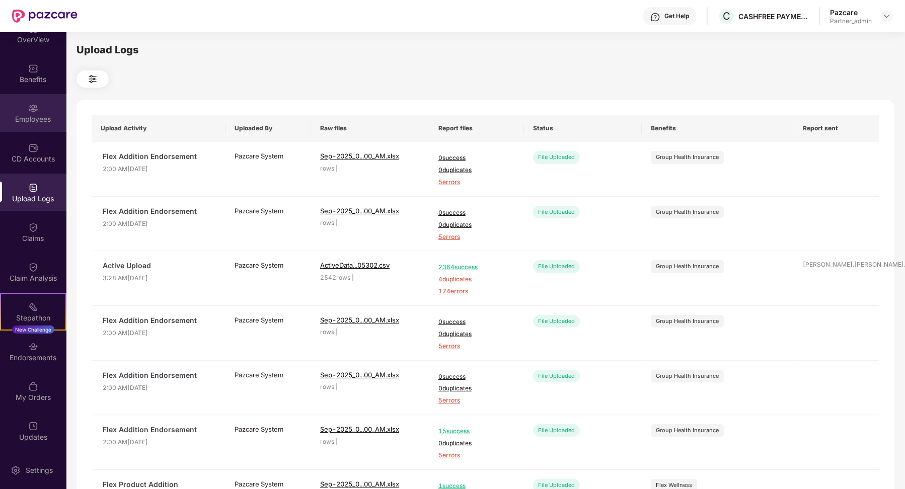
click at [39, 110] on div "Employees" at bounding box center [33, 113] width 66 height 38
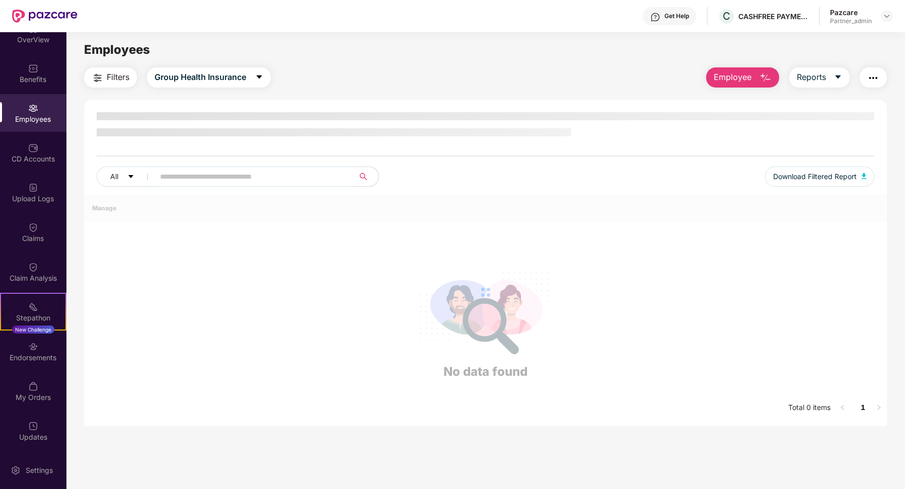
click at [174, 173] on input "text" at bounding box center [250, 176] width 181 height 15
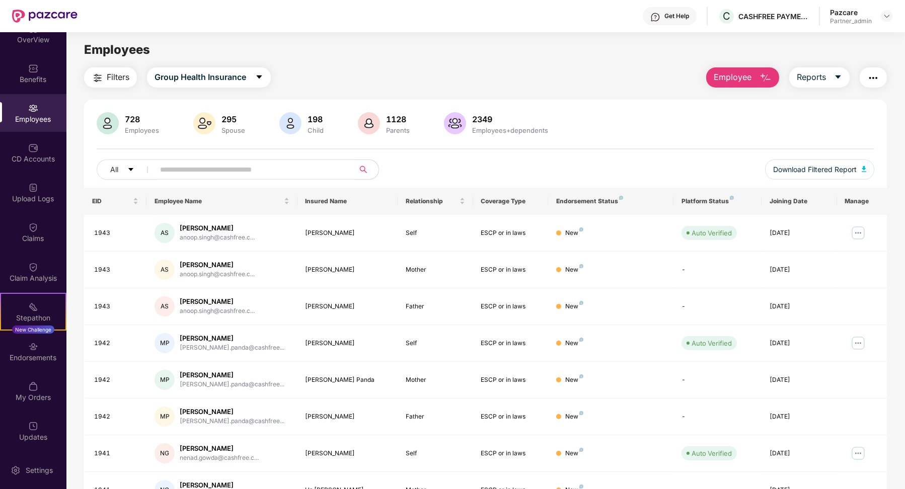
paste input "**********"
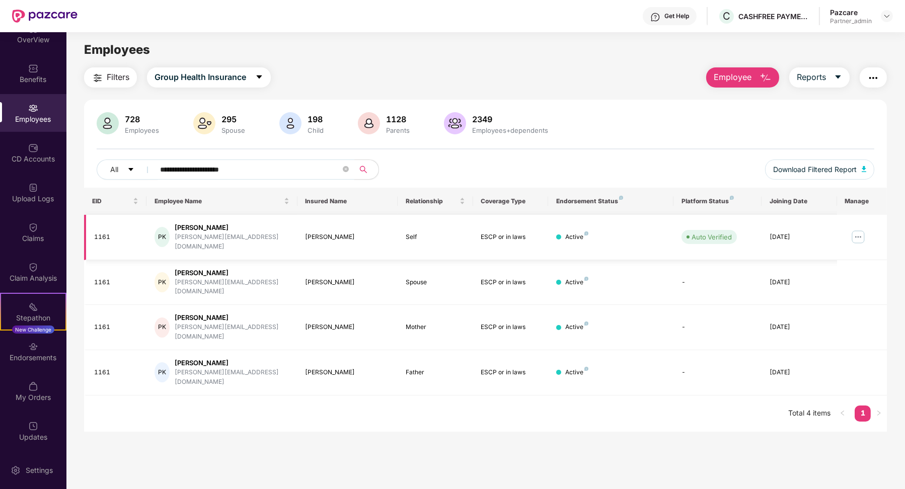
type input "**********"
click at [108, 233] on div "1161" at bounding box center [116, 238] width 45 height 10
click at [107, 233] on div "1161" at bounding box center [116, 238] width 45 height 10
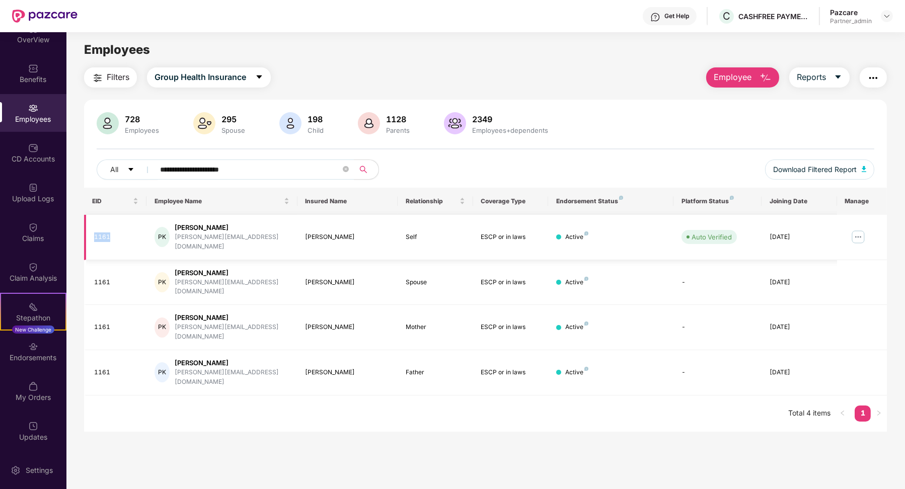
drag, startPoint x: 110, startPoint y: 231, endPoint x: 92, endPoint y: 231, distance: 18.1
click at [92, 231] on td "1161" at bounding box center [115, 237] width 63 height 45
copy div "1161"
click at [42, 78] on div "Benefits" at bounding box center [33, 80] width 66 height 10
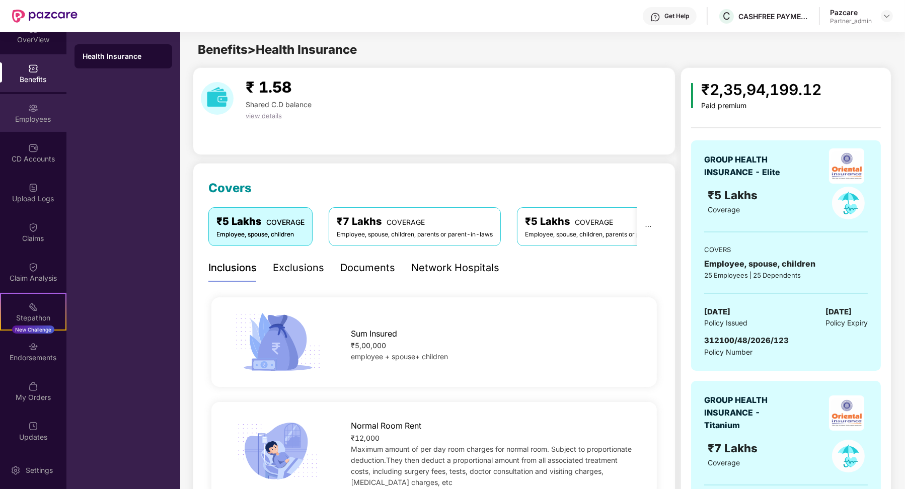
click at [37, 120] on div "Employees" at bounding box center [33, 119] width 66 height 10
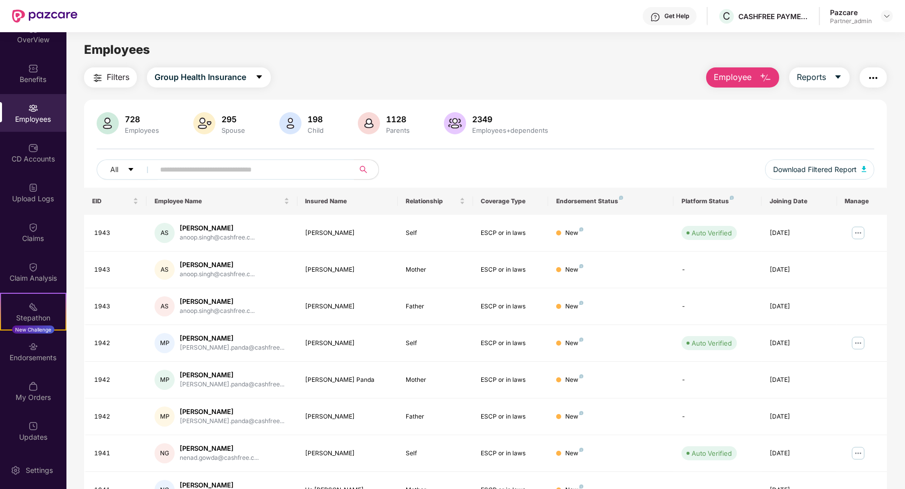
click at [121, 82] on span "Filters" at bounding box center [118, 77] width 23 height 13
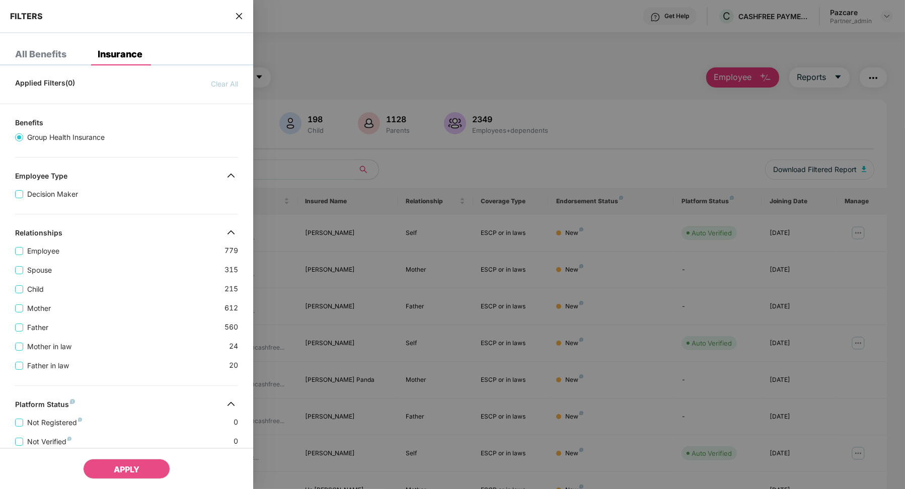
click at [290, 99] on div at bounding box center [452, 244] width 905 height 489
click at [245, 72] on div "All Benefits Insurance Applied Filters(0) Clear All Benefits Group Health Insur…" at bounding box center [126, 378] width 253 height 671
click at [243, 17] on icon "close" at bounding box center [239, 16] width 8 height 8
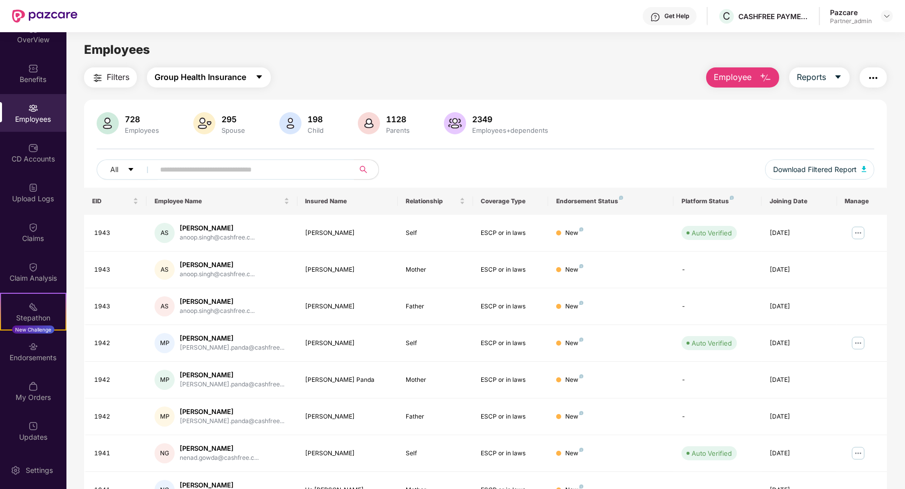
click at [234, 83] on span "Group Health Insurance" at bounding box center [201, 77] width 92 height 13
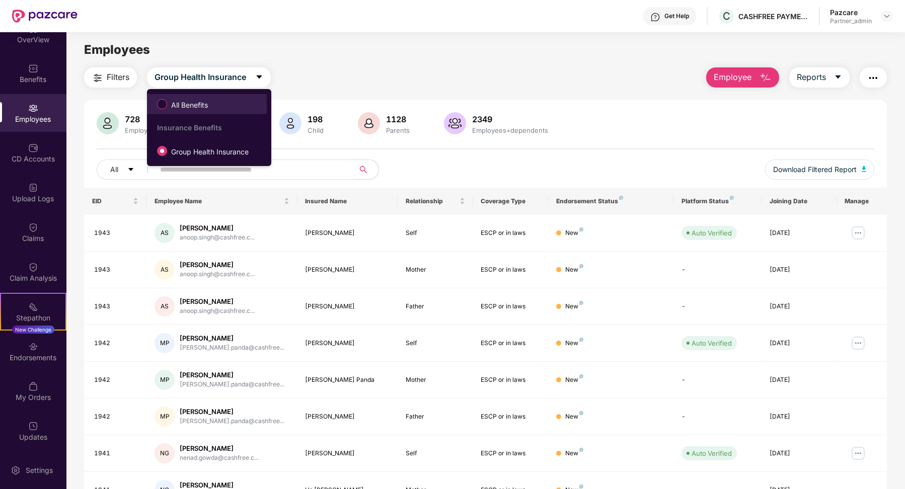
click at [213, 100] on label "All Benefits" at bounding box center [184, 104] width 65 height 17
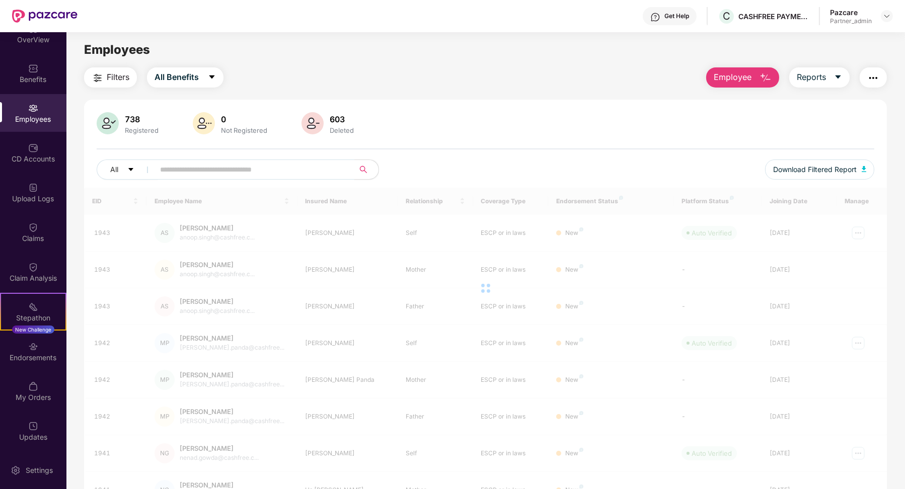
click at [215, 162] on input "text" at bounding box center [250, 169] width 181 height 15
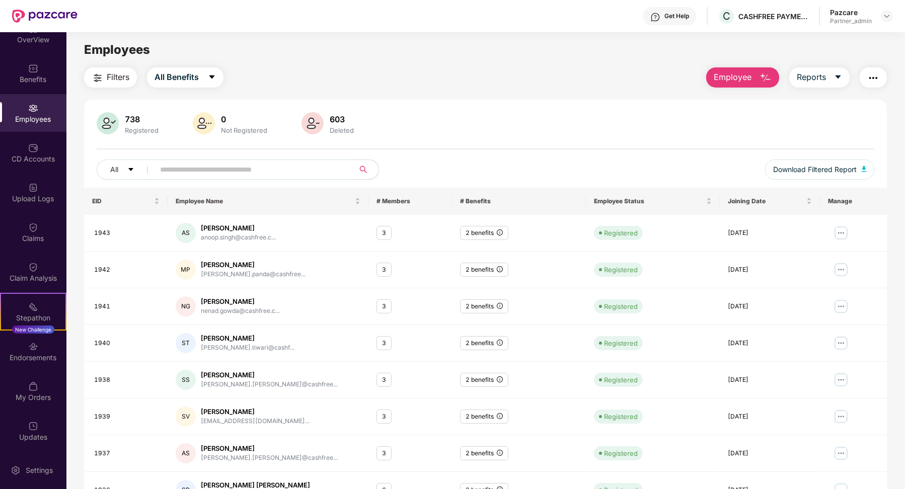
paste input "**********"
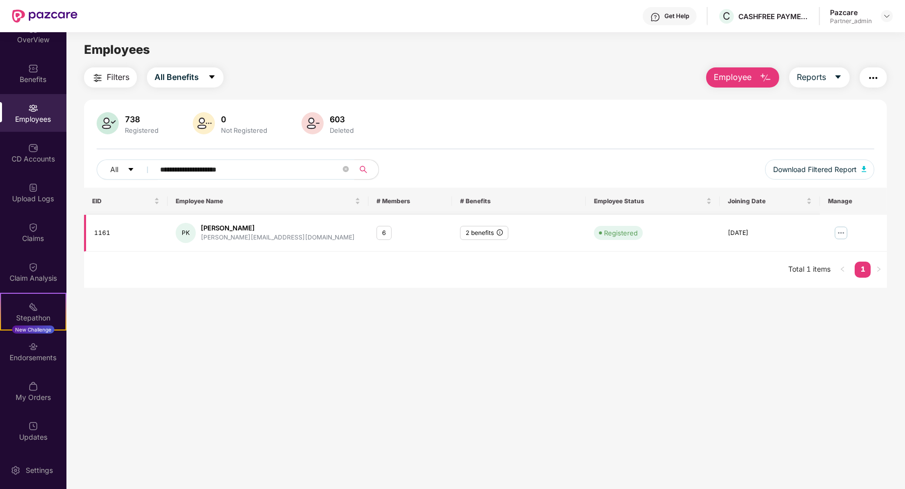
type input "**********"
click at [199, 79] on button "All Benefits" at bounding box center [185, 77] width 77 height 20
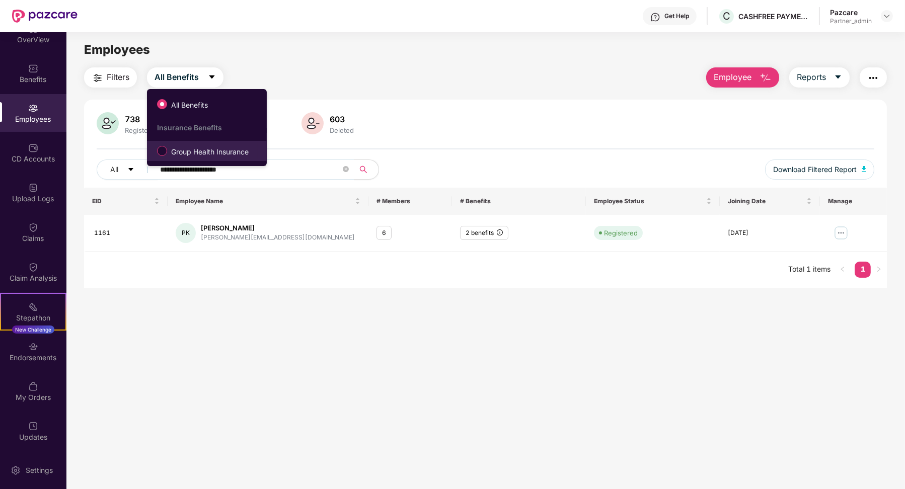
click at [200, 144] on label "Group Health Insurance" at bounding box center [205, 150] width 106 height 17
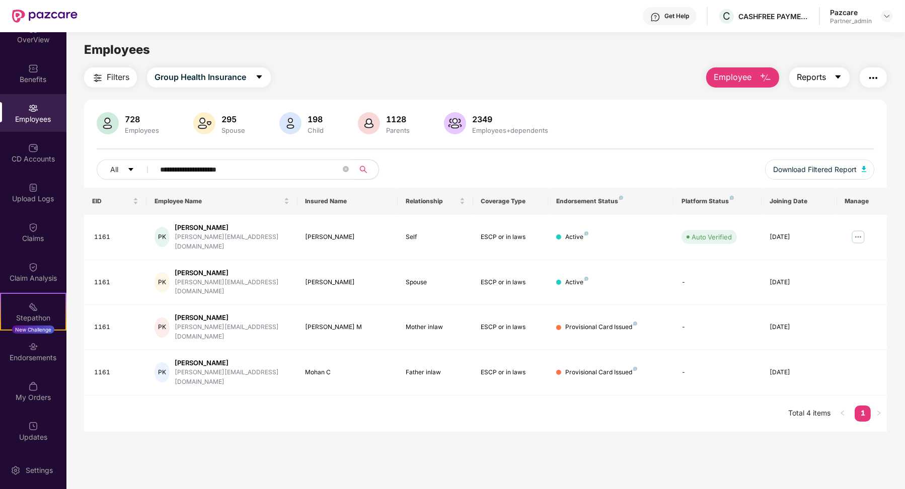
click at [830, 77] on button "Reports" at bounding box center [819, 77] width 60 height 20
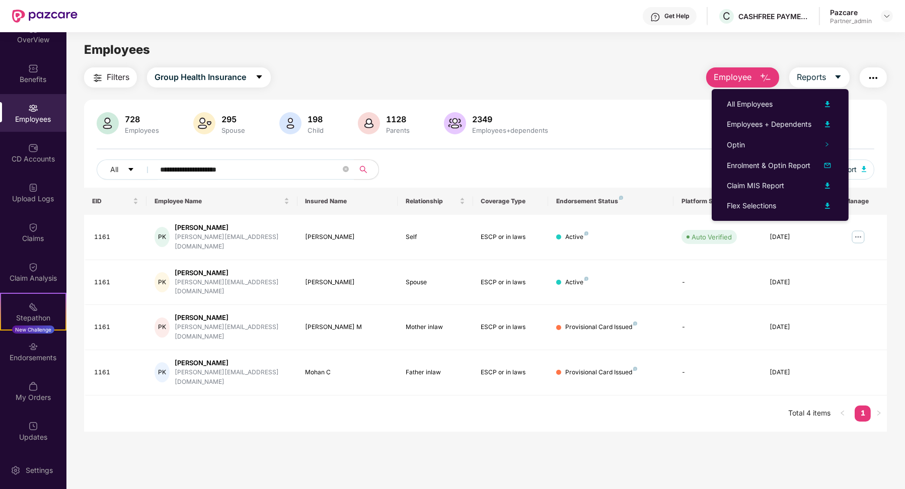
click at [622, 109] on div "**********" at bounding box center [485, 266] width 803 height 332
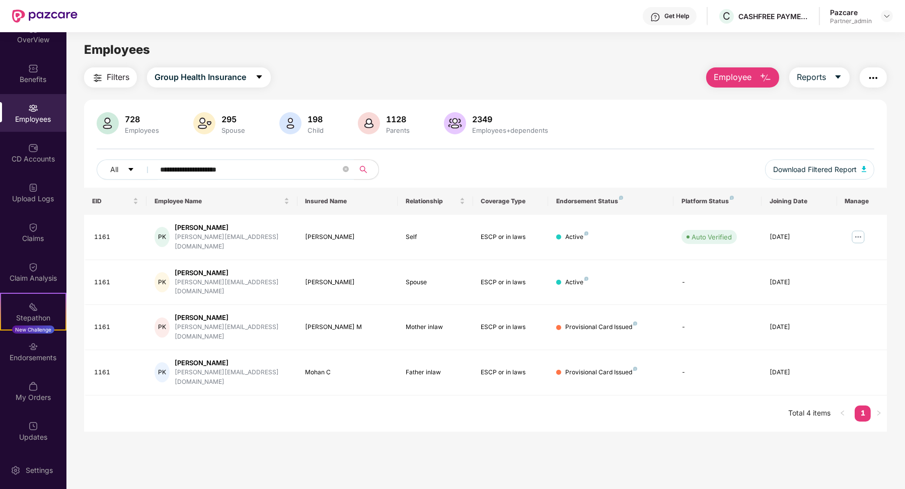
click at [888, 73] on div "**********" at bounding box center [485, 249] width 838 height 364
click at [879, 79] on button "button" at bounding box center [873, 77] width 27 height 20
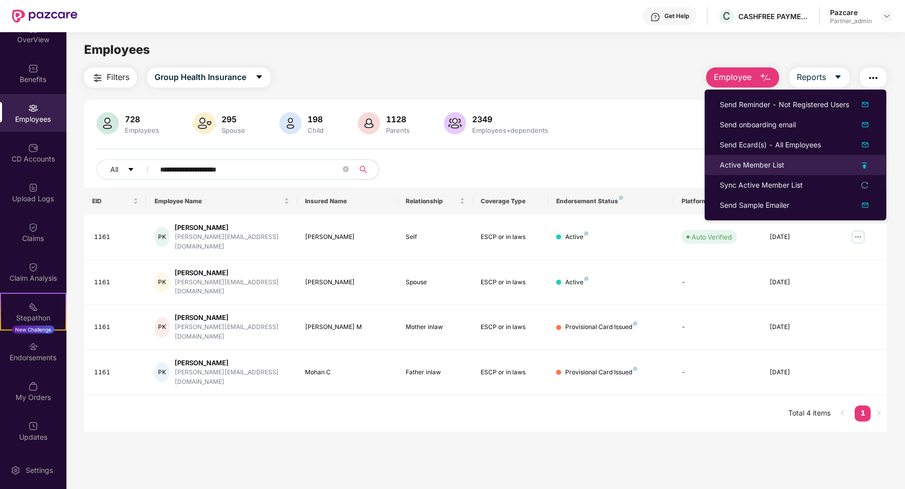
click at [740, 161] on div "Active Member List" at bounding box center [752, 165] width 64 height 11
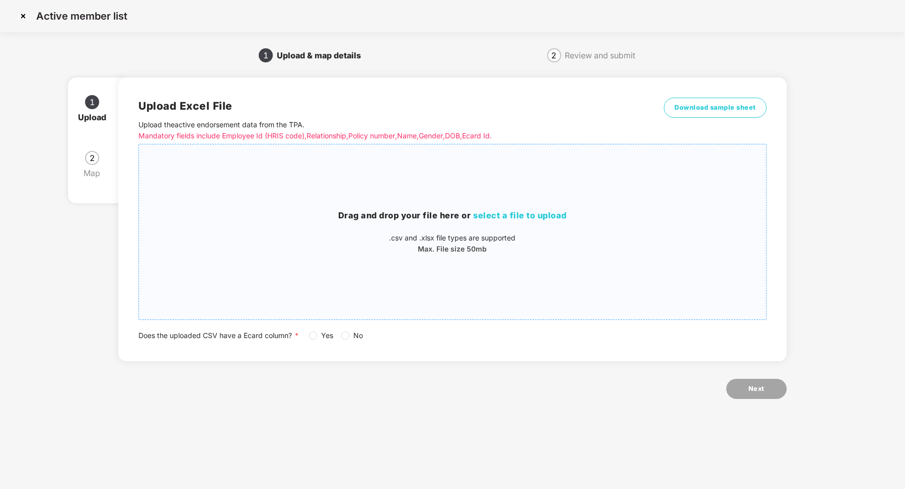
click at [508, 213] on span "select a file to upload" at bounding box center [520, 215] width 94 height 10
click at [712, 112] on span "Download sample sheet" at bounding box center [716, 108] width 82 height 10
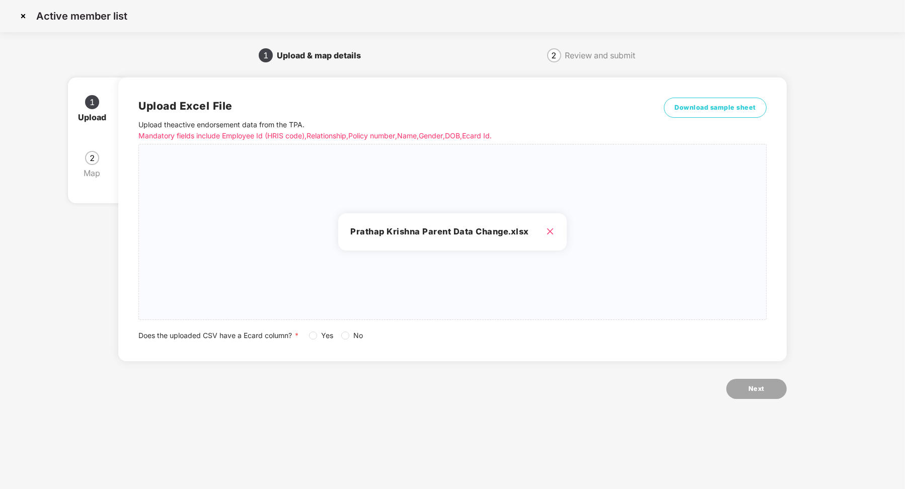
click at [319, 338] on span "Yes" at bounding box center [327, 335] width 20 height 11
click at [744, 394] on button "Next" at bounding box center [756, 389] width 60 height 20
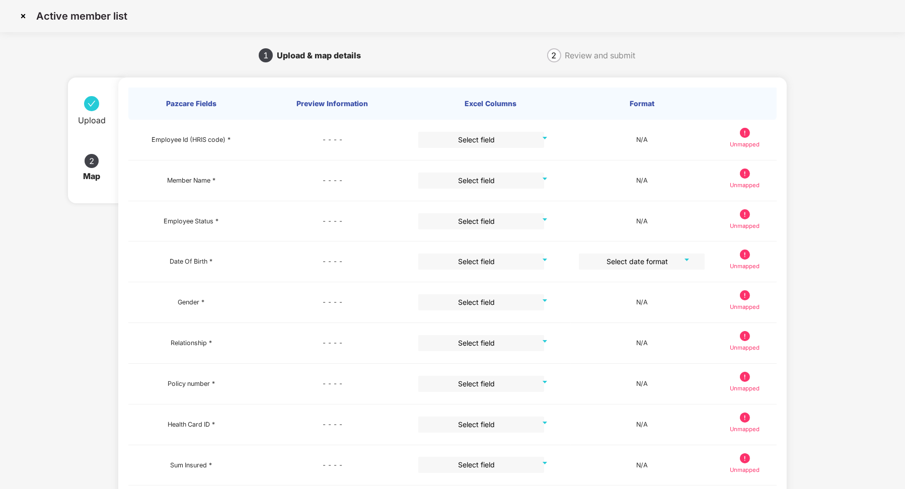
click at [27, 15] on img at bounding box center [23, 16] width 16 height 16
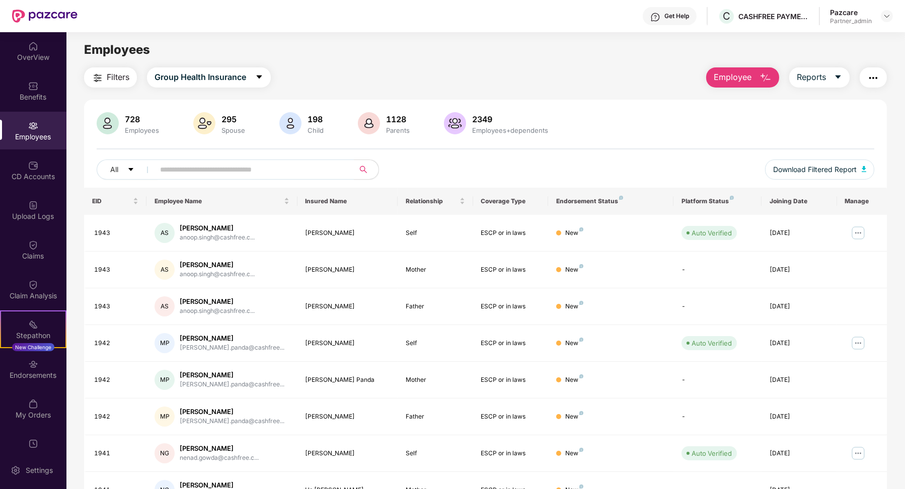
click at [601, 69] on div "Filters Group Health Insurance Employee Reports" at bounding box center [485, 77] width 803 height 20
click at [877, 81] on img "button" at bounding box center [873, 78] width 12 height 12
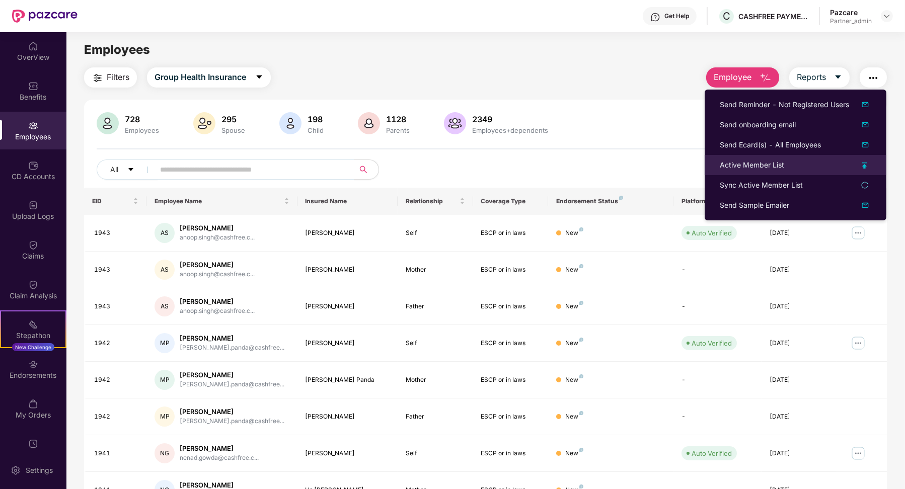
click at [817, 171] on li "Active Member List" at bounding box center [796, 165] width 182 height 20
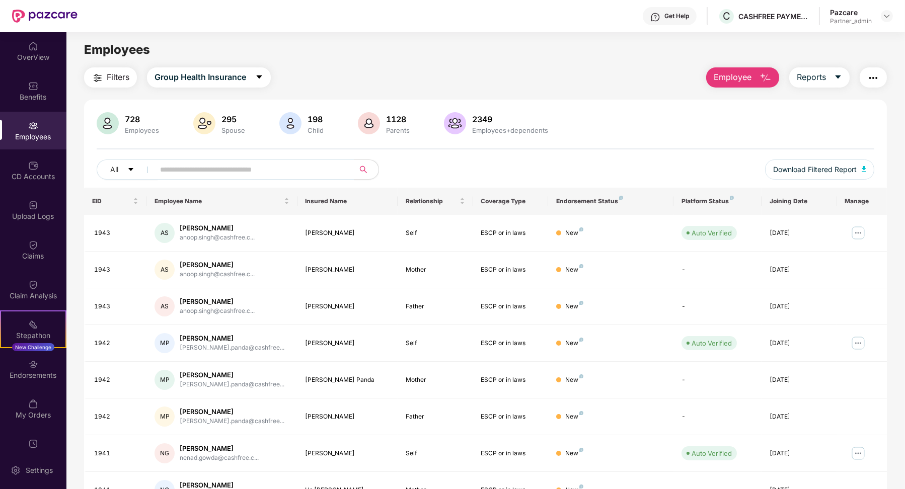
click at [875, 72] on img "button" at bounding box center [873, 78] width 12 height 12
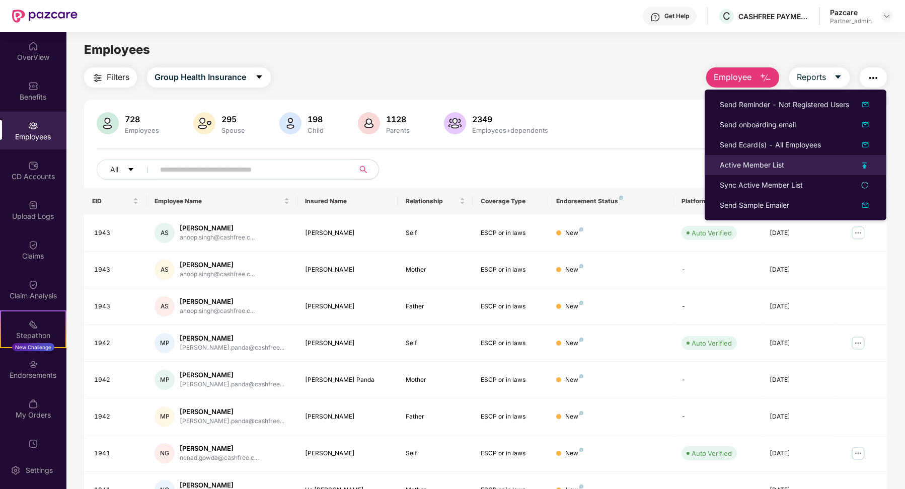
click at [823, 166] on div "Active Member List" at bounding box center [796, 165] width 152 height 11
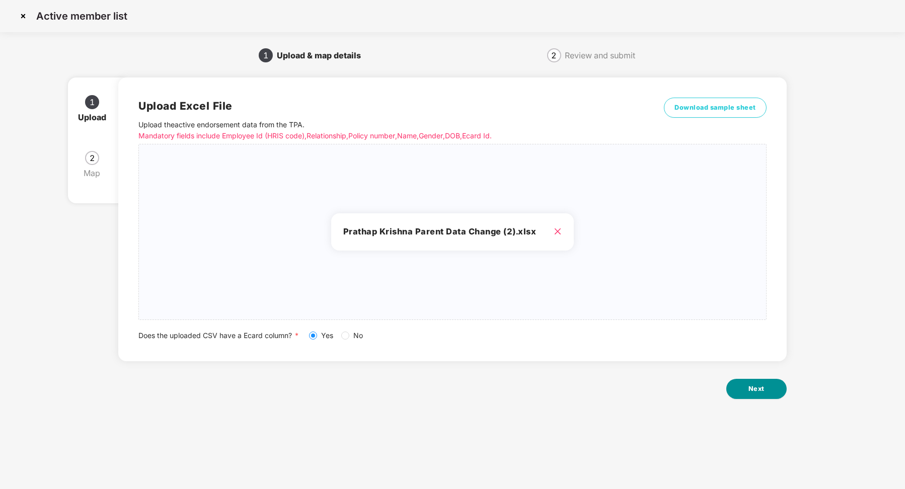
click at [742, 383] on button "Next" at bounding box center [756, 389] width 60 height 20
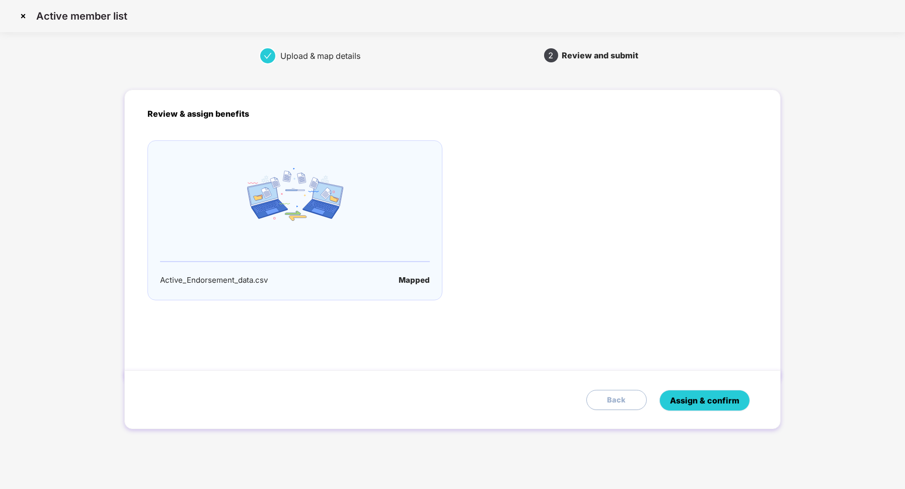
click at [725, 395] on span "Assign & confirm" at bounding box center [704, 401] width 69 height 13
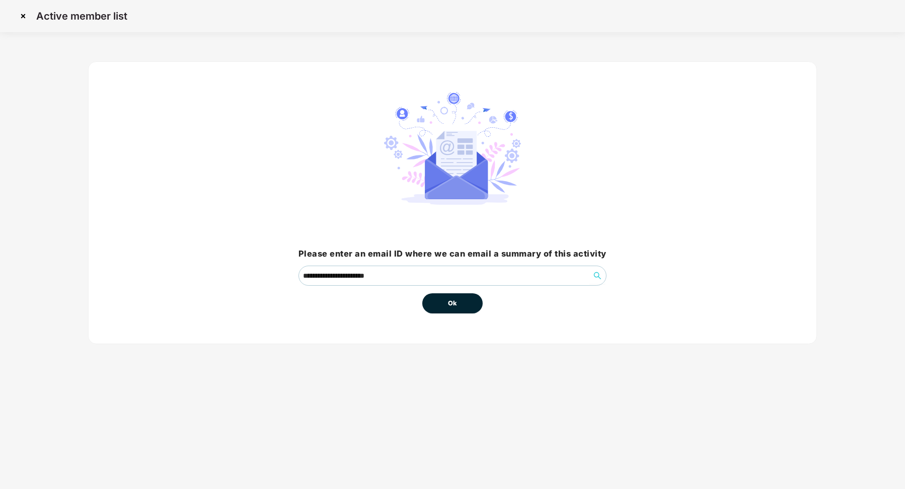
click at [477, 298] on button "Ok" at bounding box center [452, 304] width 60 height 20
click at [463, 305] on button "Ok" at bounding box center [452, 304] width 60 height 20
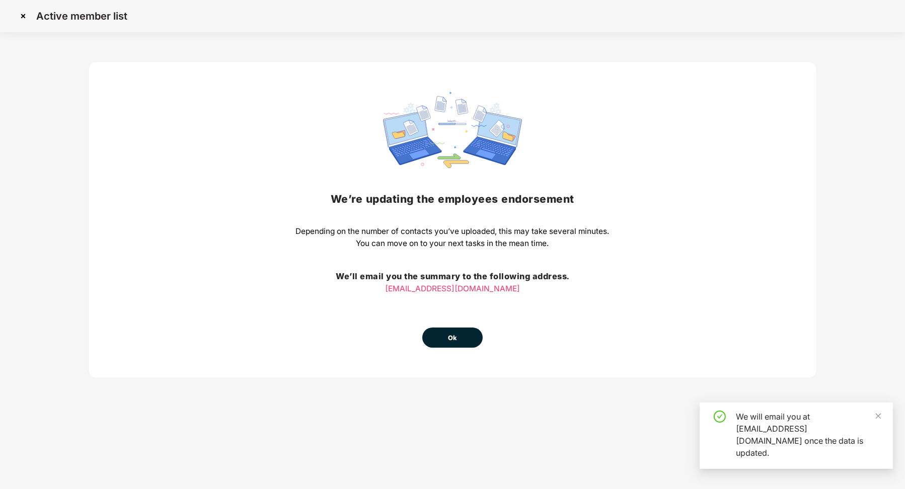
click at [462, 342] on button "Ok" at bounding box center [452, 338] width 60 height 20
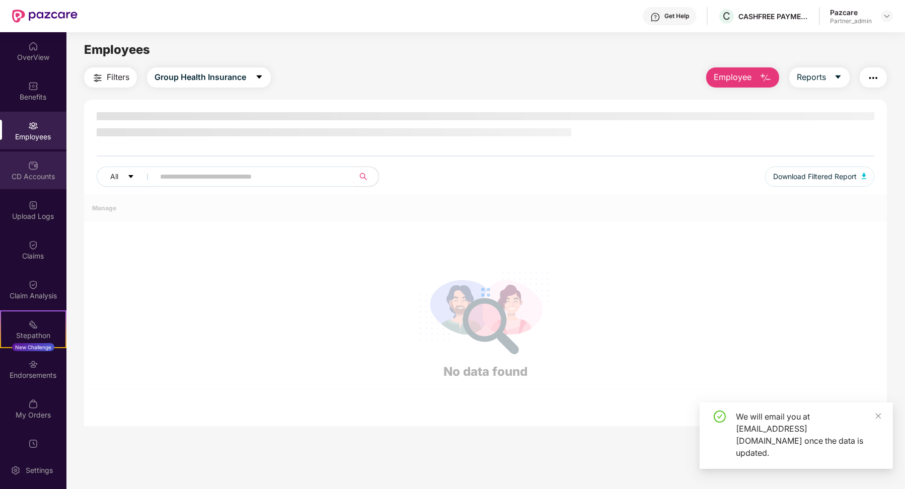
click at [40, 181] on div "CD Accounts" at bounding box center [33, 171] width 66 height 38
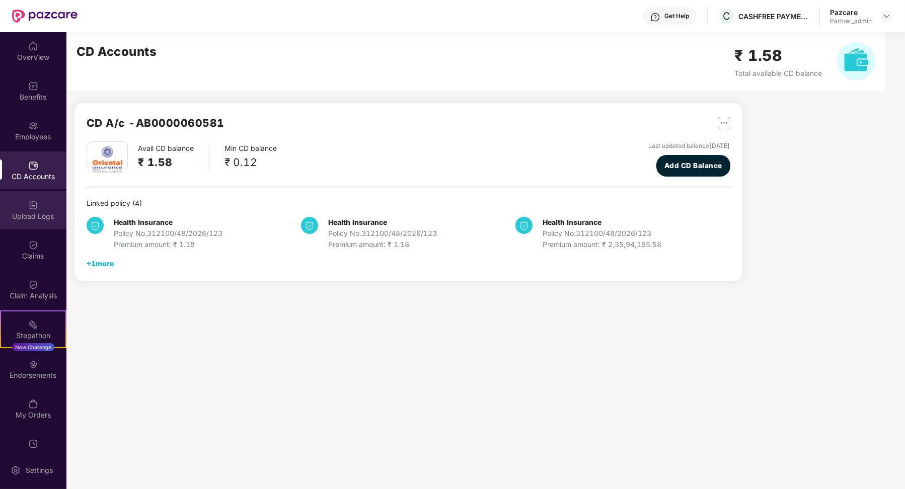
click at [36, 204] on img at bounding box center [33, 205] width 10 height 10
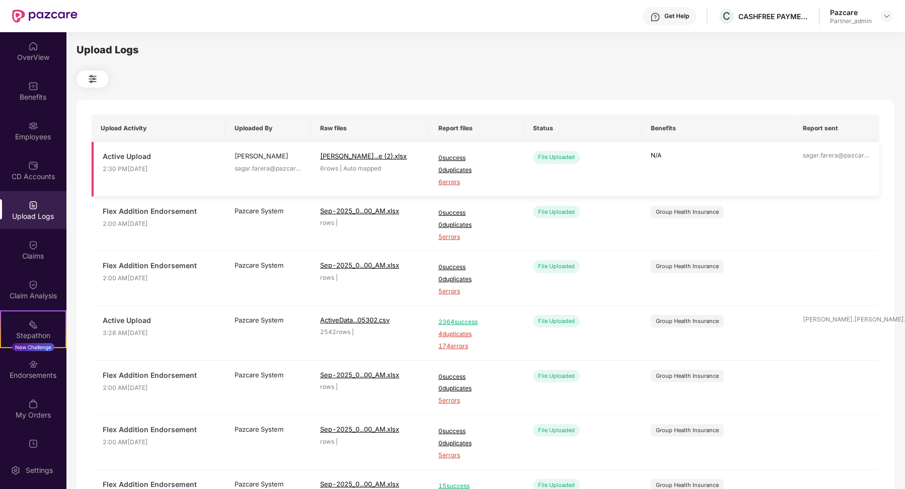
click at [461, 183] on span "6 errors" at bounding box center [476, 183] width 77 height 10
click at [41, 130] on div "Employees" at bounding box center [33, 131] width 66 height 38
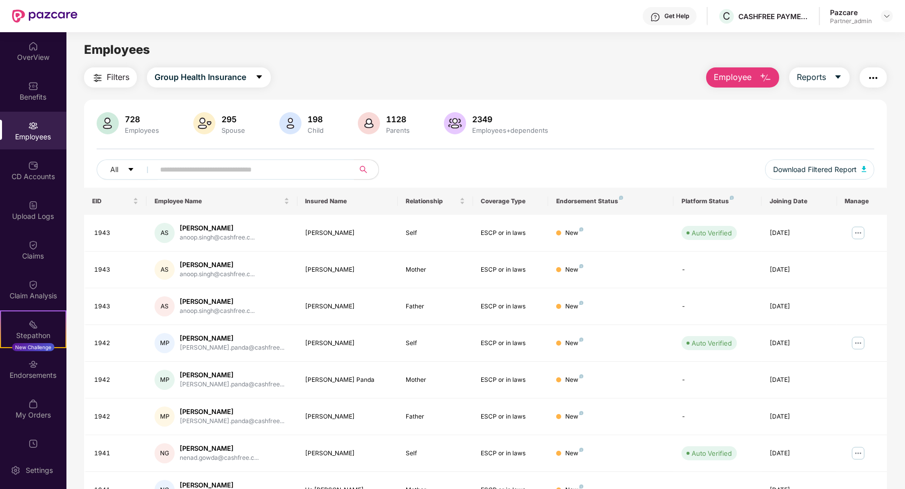
click at [884, 80] on button "button" at bounding box center [873, 77] width 27 height 20
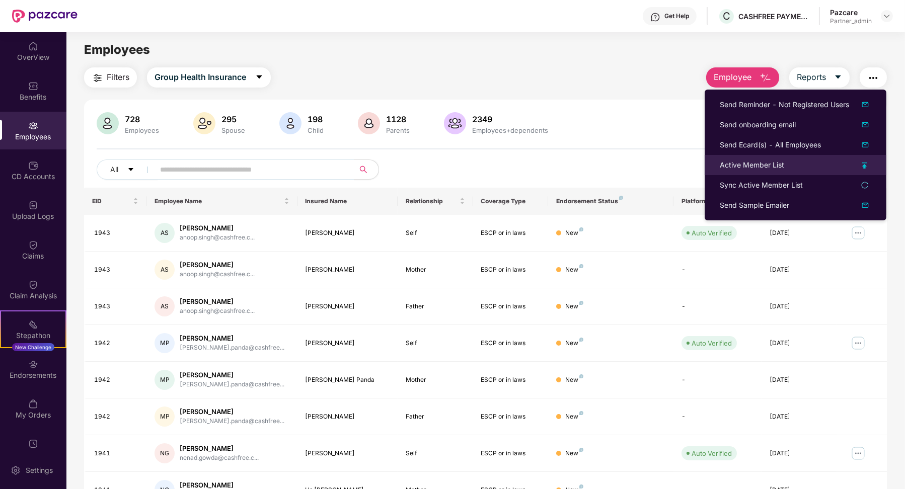
click at [854, 161] on div "Active Member List" at bounding box center [796, 165] width 152 height 11
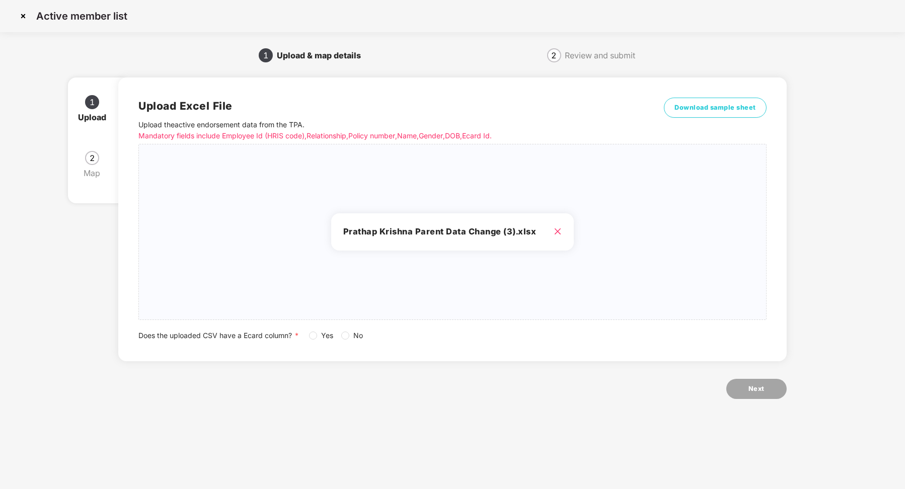
click at [318, 331] on span "Yes" at bounding box center [327, 335] width 20 height 11
click at [750, 385] on span "Next" at bounding box center [757, 389] width 16 height 10
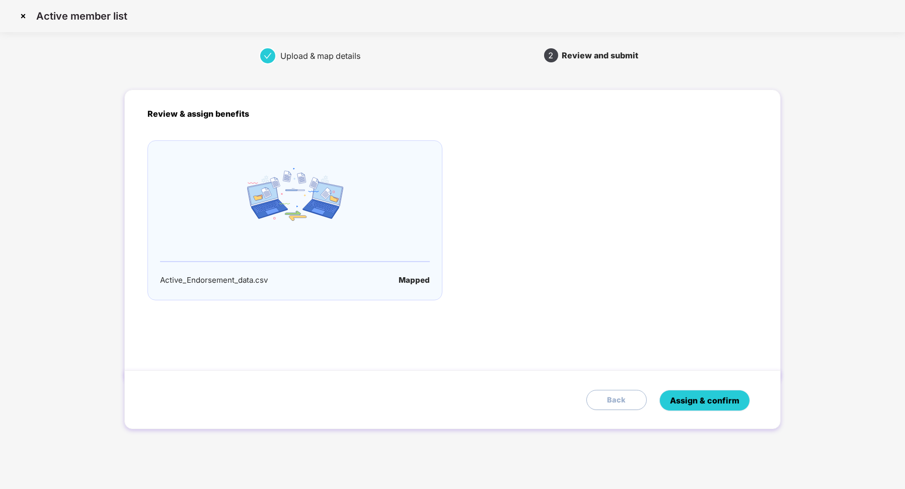
click at [728, 406] on span "Assign & confirm" at bounding box center [704, 401] width 69 height 13
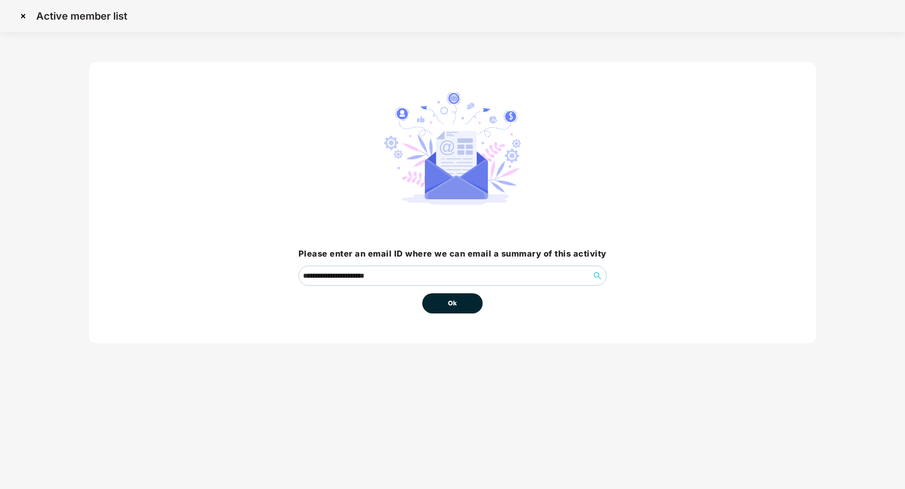
click at [464, 309] on button "Ok" at bounding box center [452, 304] width 60 height 20
click at [437, 309] on button "Ok" at bounding box center [452, 304] width 60 height 20
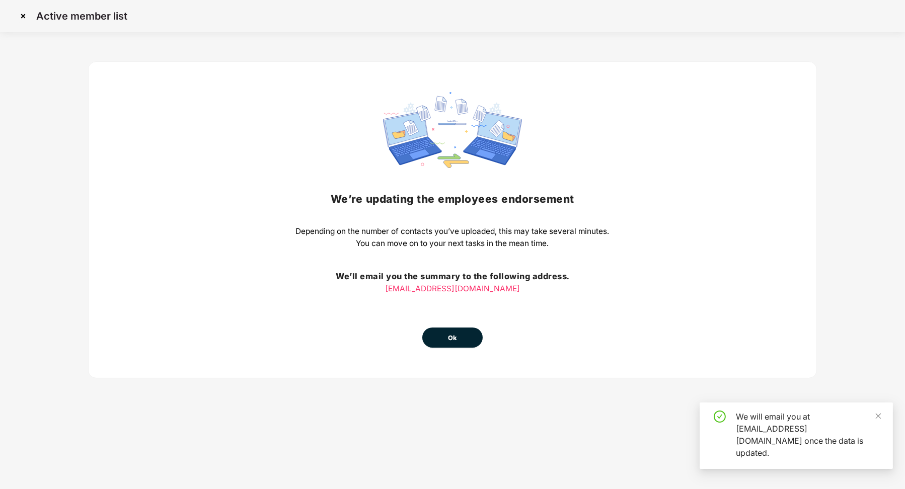
click at [450, 327] on div "We’re updating the employees endorsement Depending on the number of contacts yo…" at bounding box center [453, 220] width 314 height 256
click at [450, 328] on button "Ok" at bounding box center [452, 338] width 60 height 20
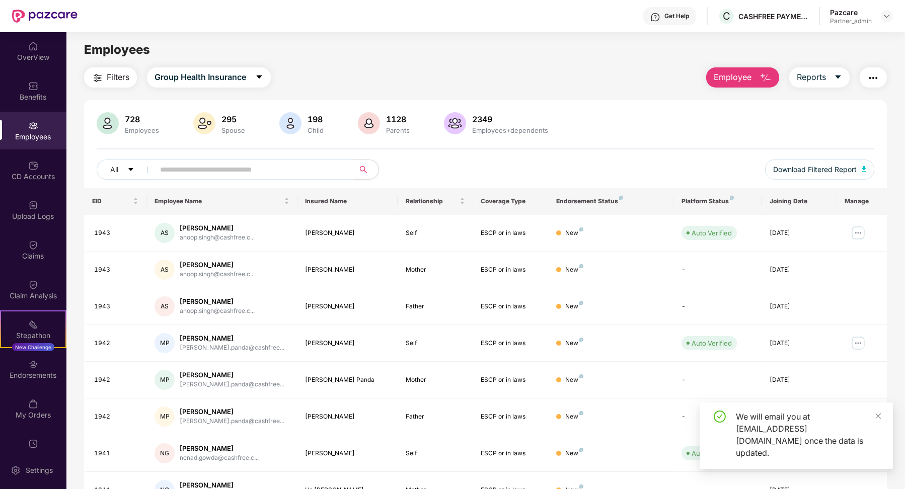
click at [42, 169] on div "CD Accounts" at bounding box center [33, 171] width 66 height 38
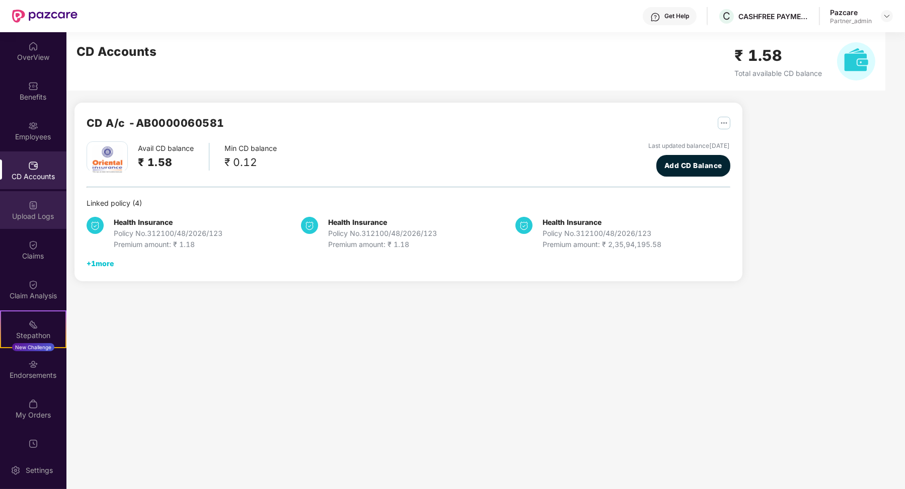
click at [31, 208] on img at bounding box center [33, 205] width 10 height 10
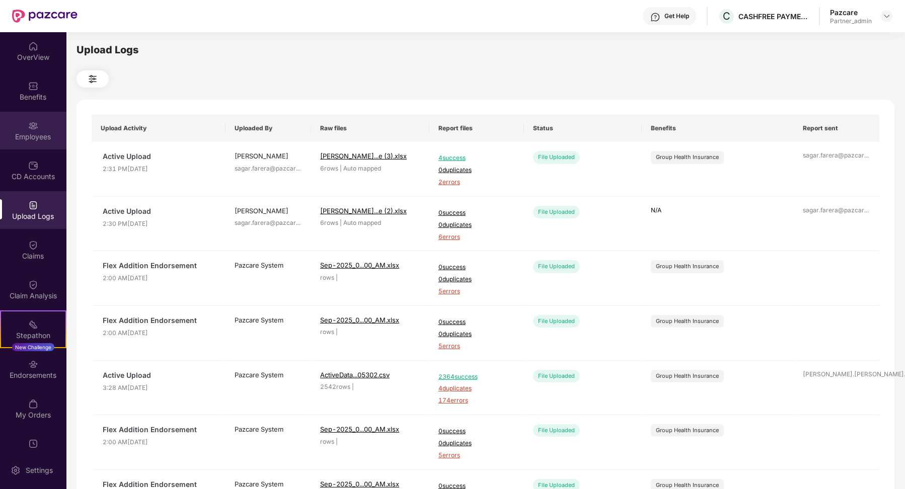
click at [52, 138] on div "Employees" at bounding box center [33, 137] width 66 height 10
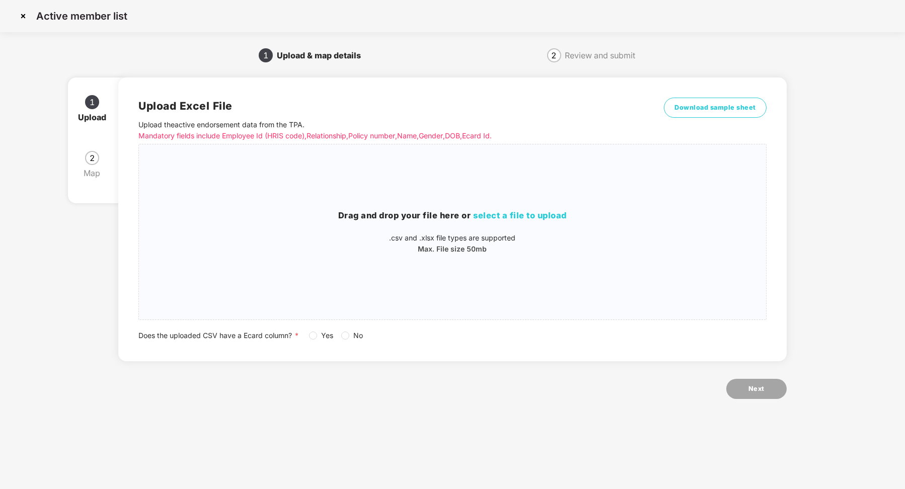
click at [20, 12] on img at bounding box center [23, 16] width 16 height 16
click at [32, 18] on div "Active member list" at bounding box center [452, 16] width 875 height 17
click at [26, 18] on img at bounding box center [23, 16] width 16 height 16
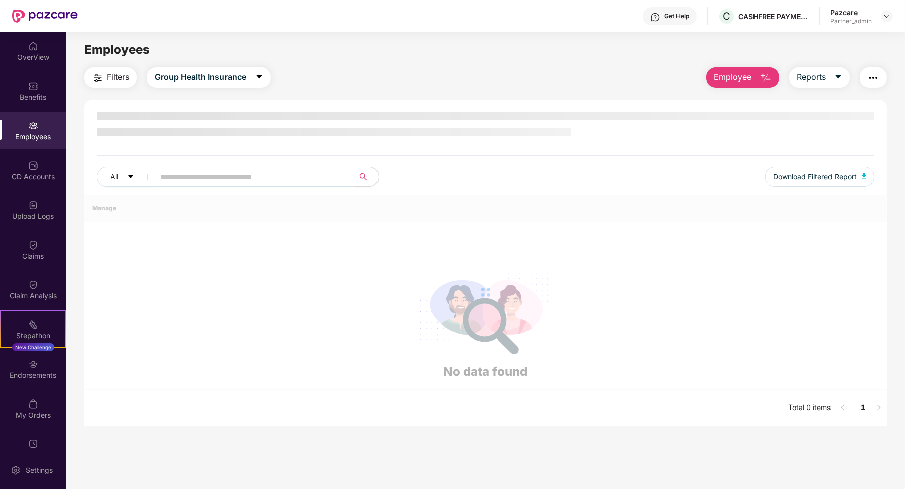
click at [33, 22] on img at bounding box center [44, 16] width 65 height 13
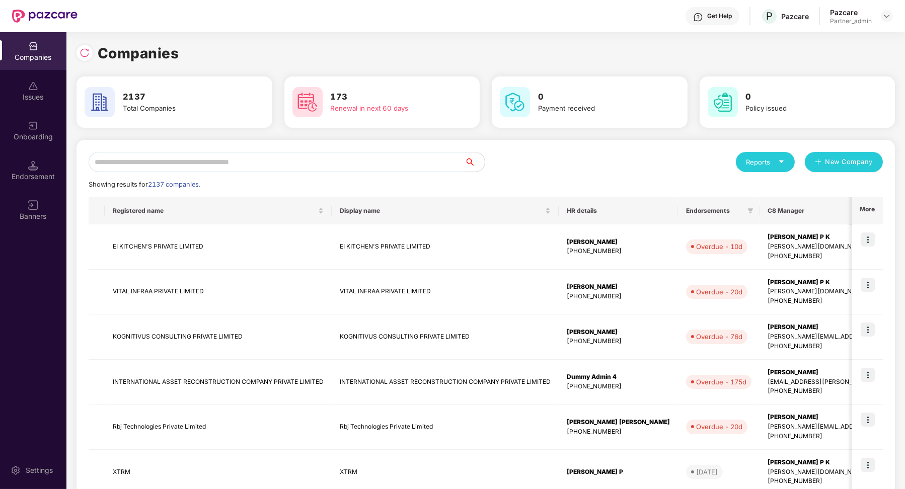
click at [132, 166] on input "text" at bounding box center [277, 162] width 376 height 20
paste input "**********"
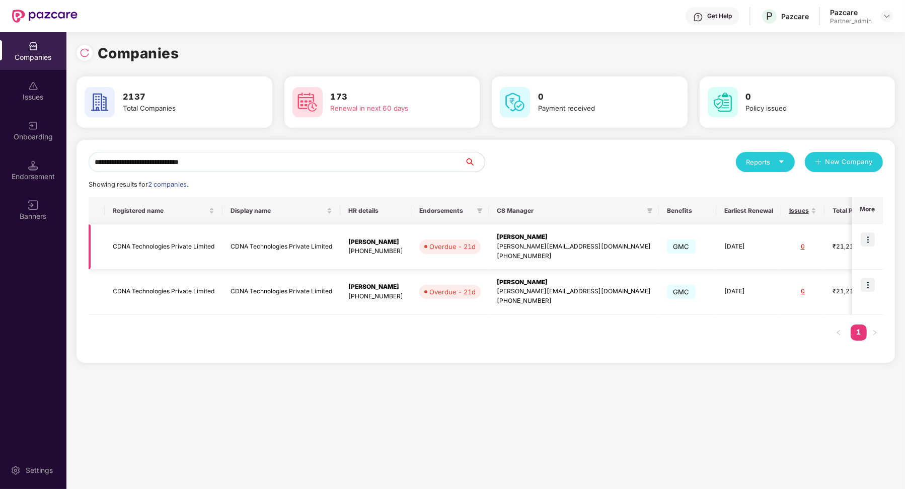
type input "**********"
click at [871, 238] on img at bounding box center [868, 240] width 14 height 14
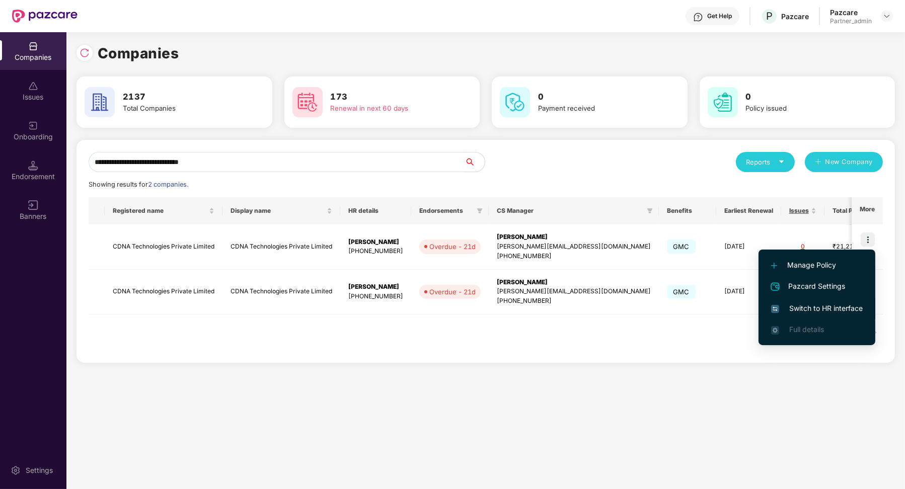
click at [806, 311] on span "Switch to HR interface" at bounding box center [817, 308] width 92 height 11
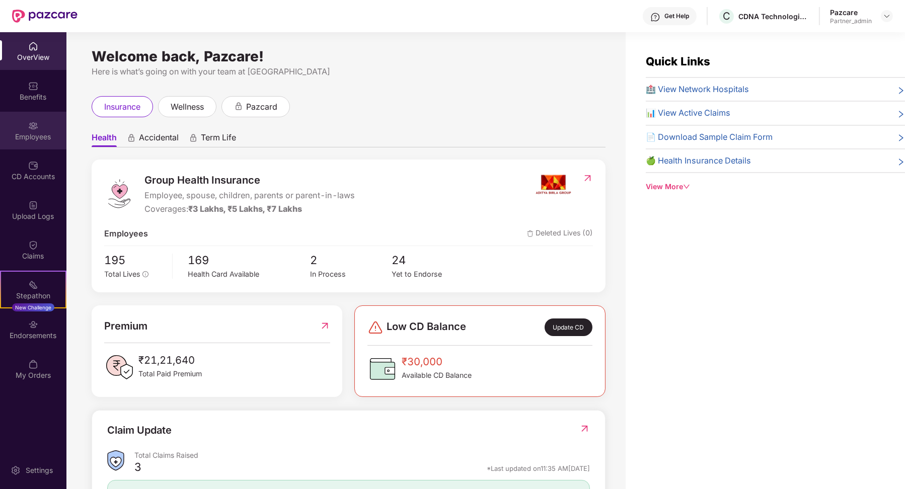
click at [49, 135] on div "Employees" at bounding box center [33, 137] width 66 height 10
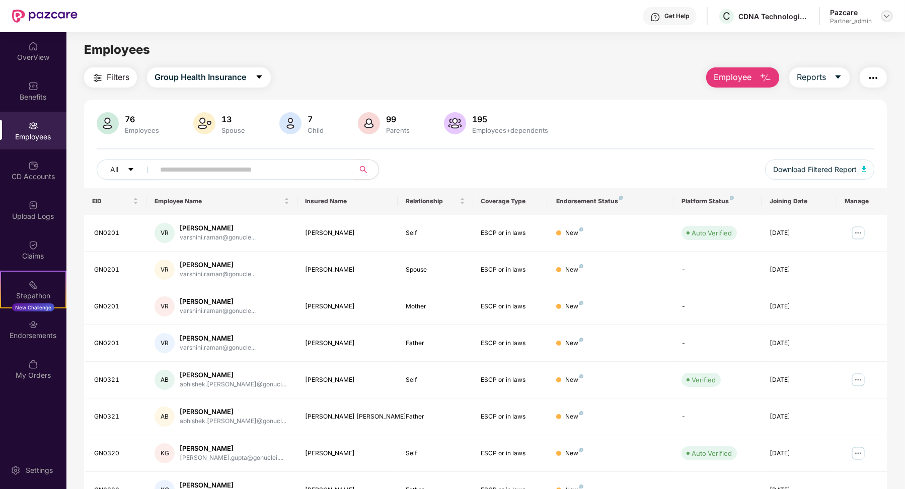
click at [887, 21] on div at bounding box center [887, 16] width 12 height 12
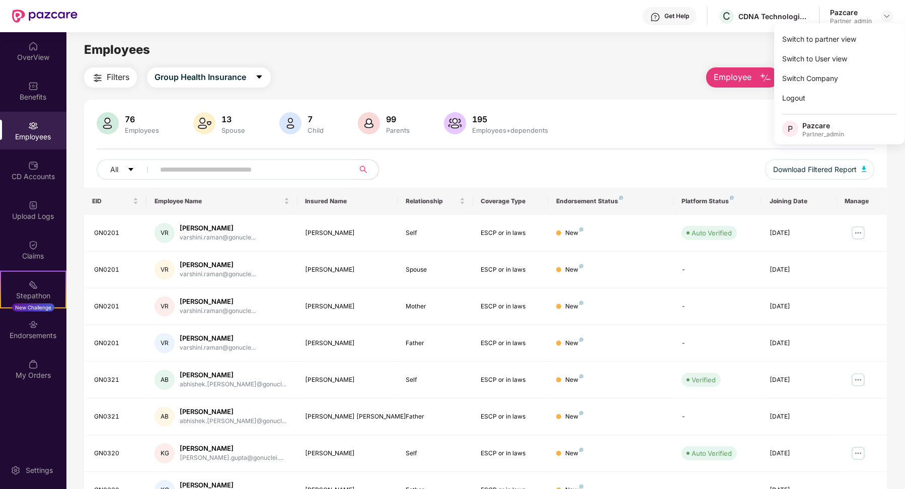
click at [563, 45] on div "Employees" at bounding box center [485, 49] width 838 height 19
